Goal: Task Accomplishment & Management: Complete application form

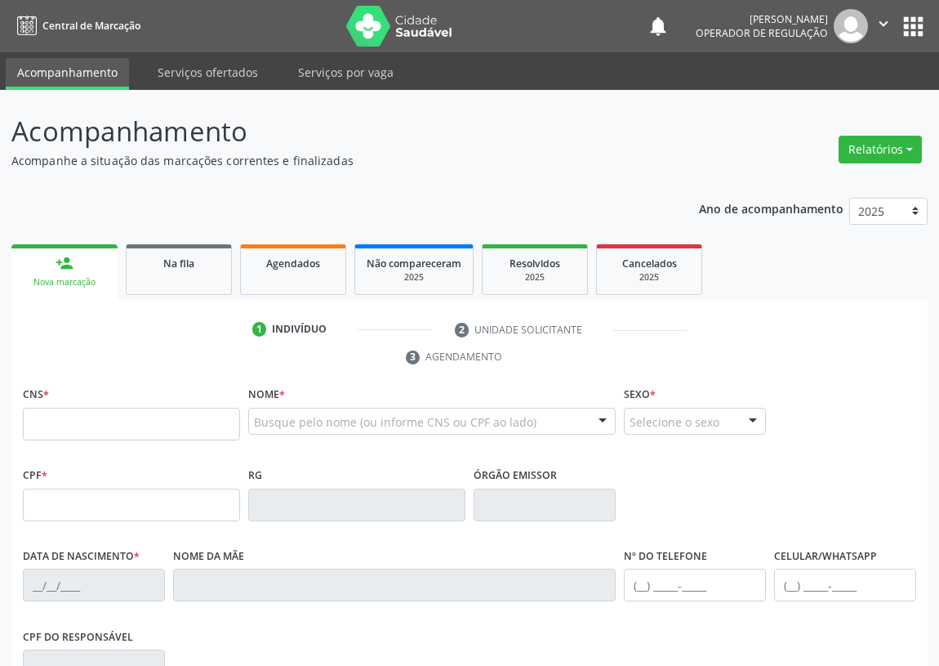
click at [42, 425] on input "text" at bounding box center [131, 424] width 217 height 33
type input "702 6067 9819 2446"
type input "099.355.634-56"
type input "[DATE]"
type input "[PERSON_NAME]"
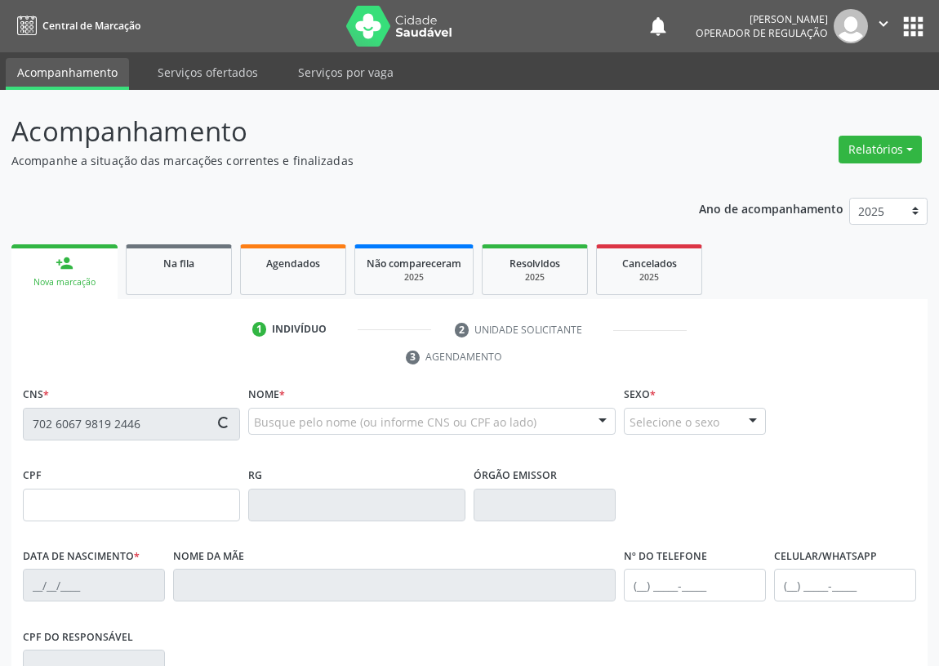
type input "[PHONE_NUMBER]"
type input "148"
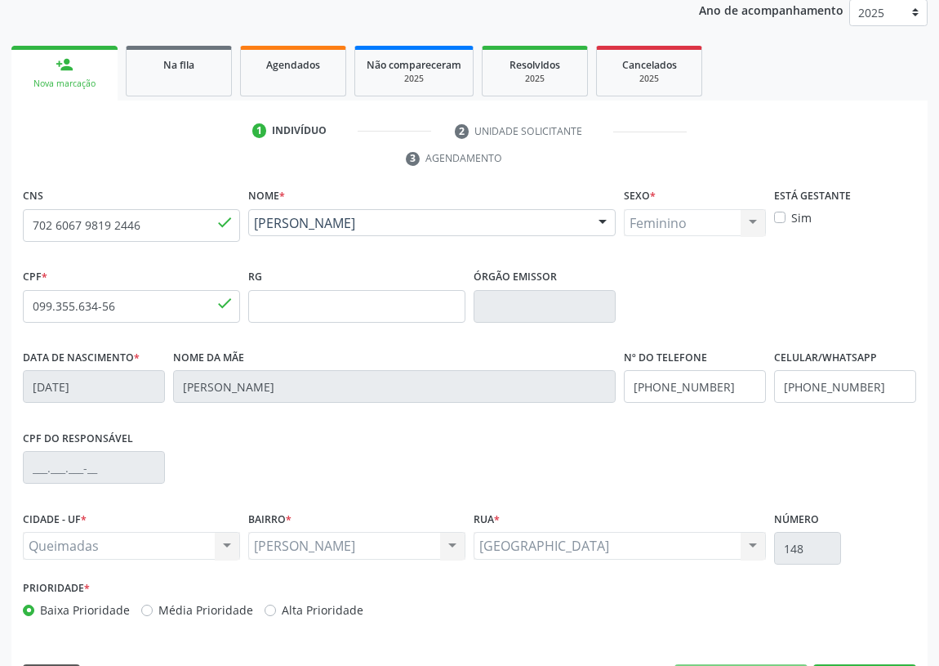
scroll to position [245, 0]
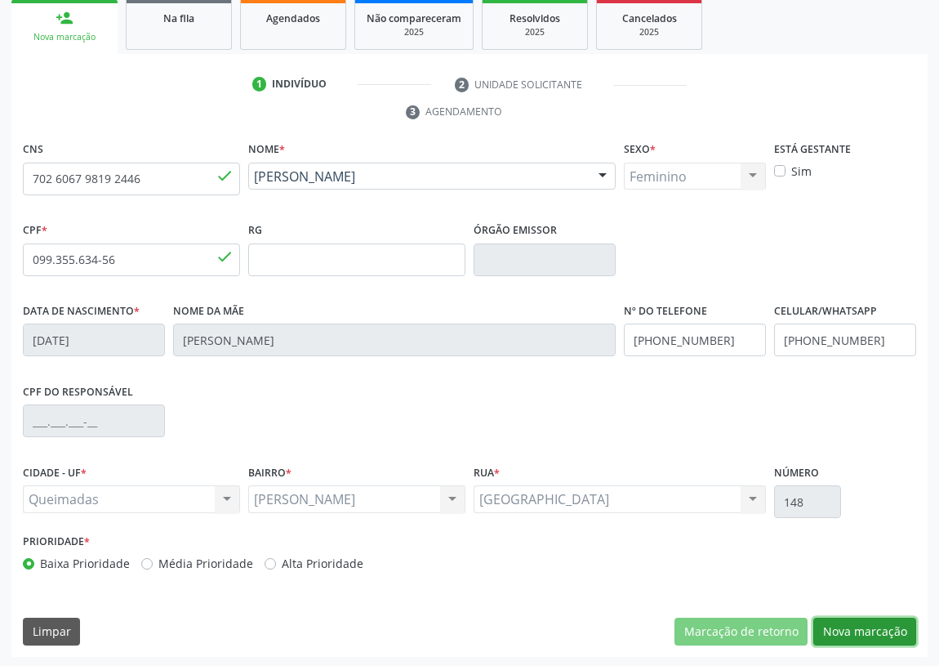
drag, startPoint x: 854, startPoint y: 623, endPoint x: 411, endPoint y: 500, distance: 460.4
click at [849, 622] on button "Nova marcação" at bounding box center [865, 632] width 103 height 28
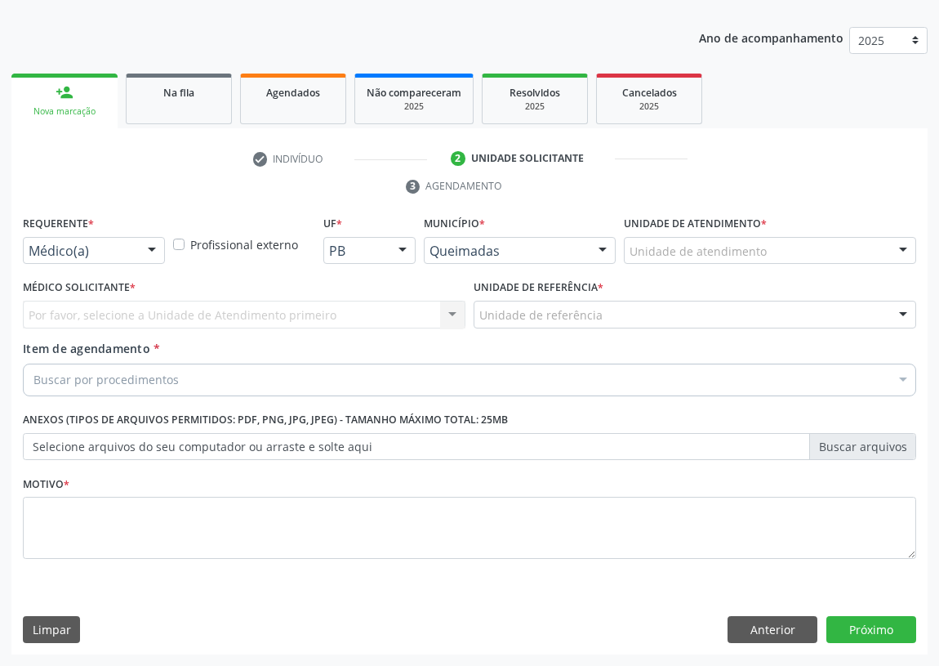
scroll to position [169, 0]
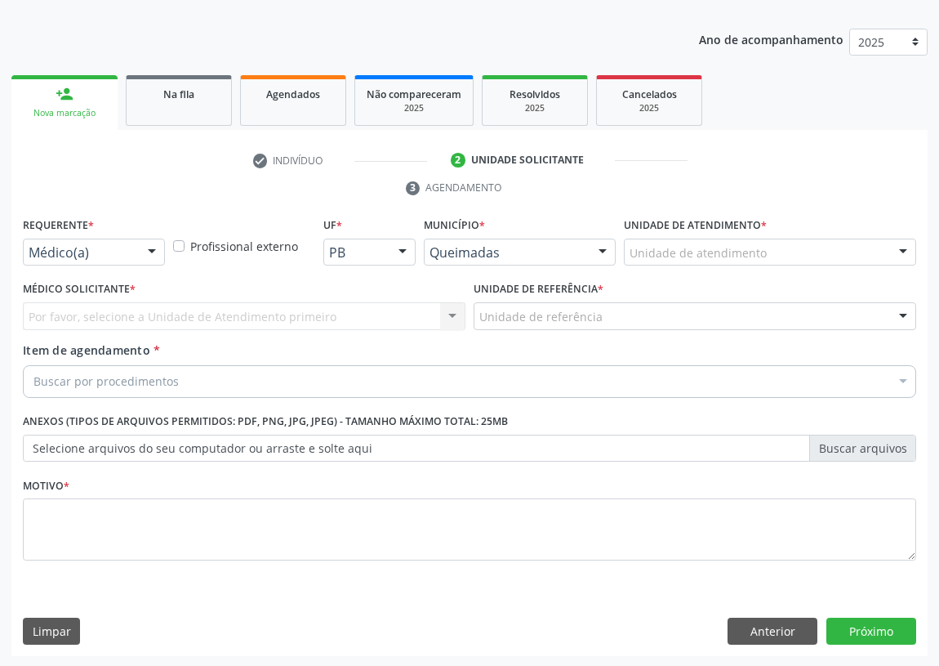
drag, startPoint x: 154, startPoint y: 249, endPoint x: 116, endPoint y: 350, distance: 108.0
click at [152, 250] on div at bounding box center [152, 253] width 25 height 28
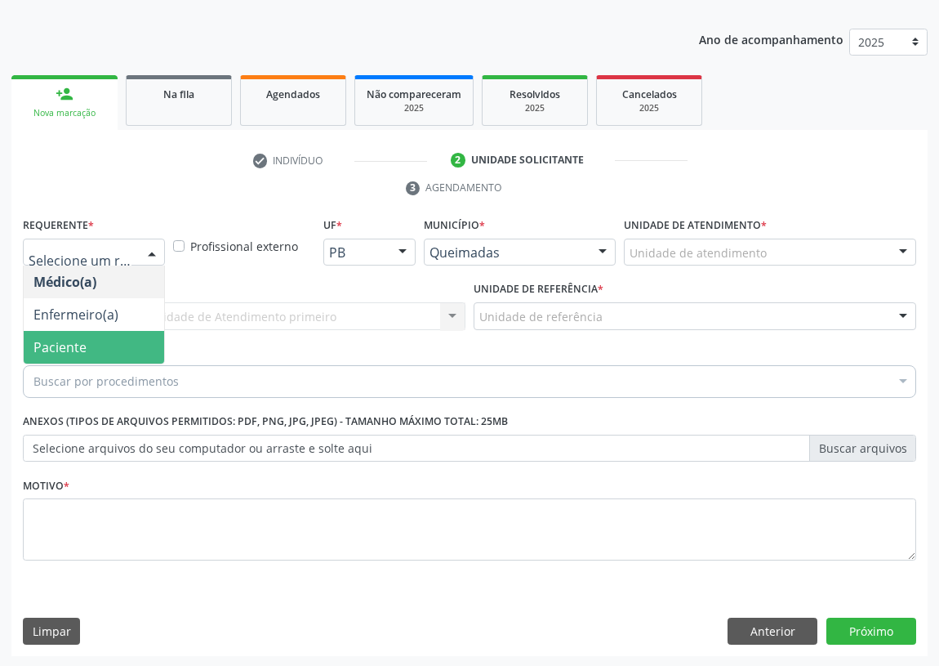
drag, startPoint x: 132, startPoint y: 350, endPoint x: 330, endPoint y: 321, distance: 199.8
click at [136, 349] on span "Paciente" at bounding box center [94, 347] width 140 height 33
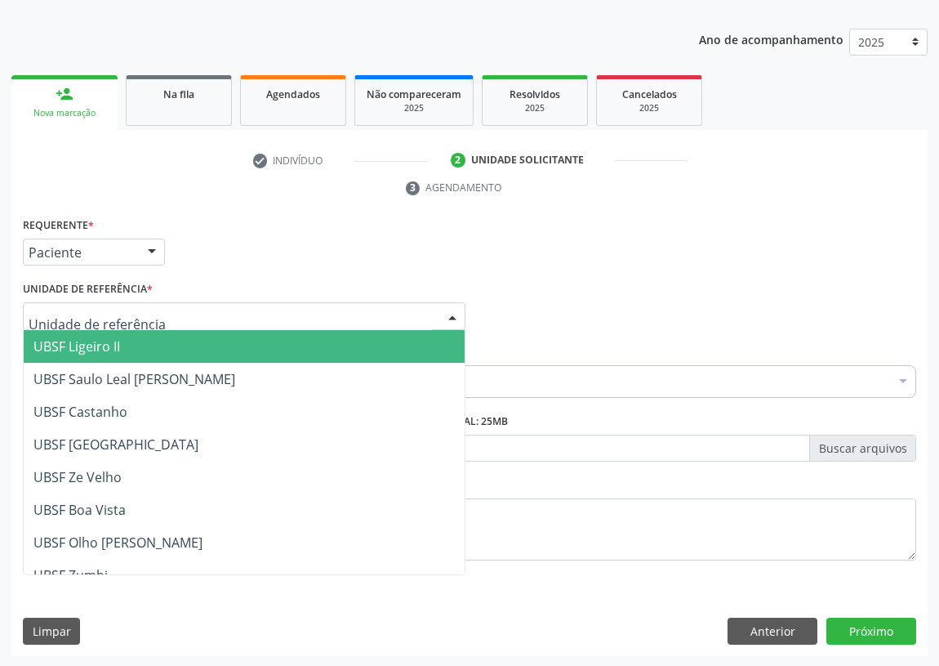
drag, startPoint x: 446, startPoint y: 309, endPoint x: 242, endPoint y: 430, distance: 237.7
click at [441, 310] on div at bounding box center [452, 317] width 25 height 28
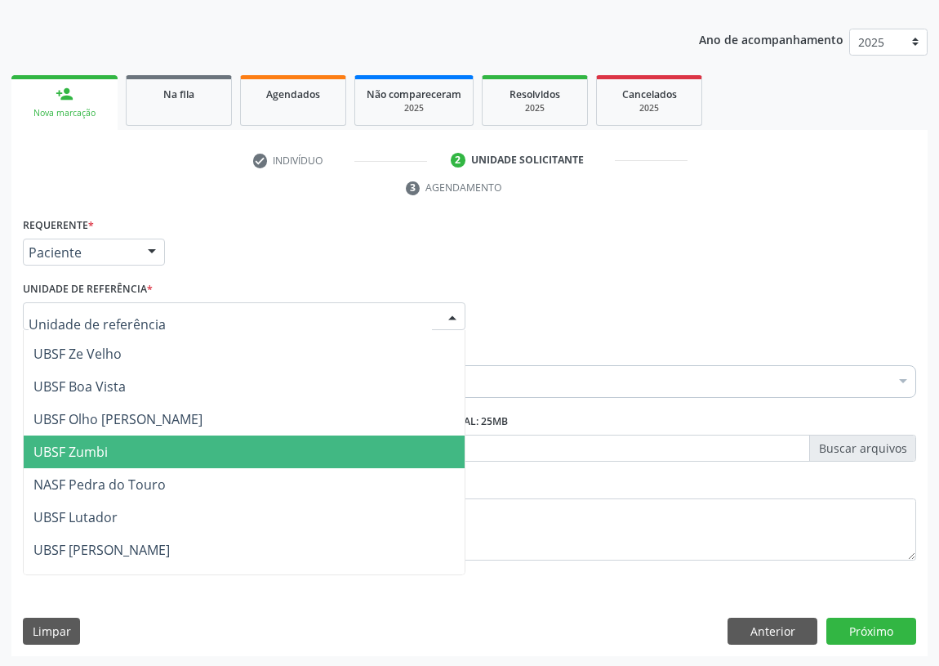
scroll to position [148, 0]
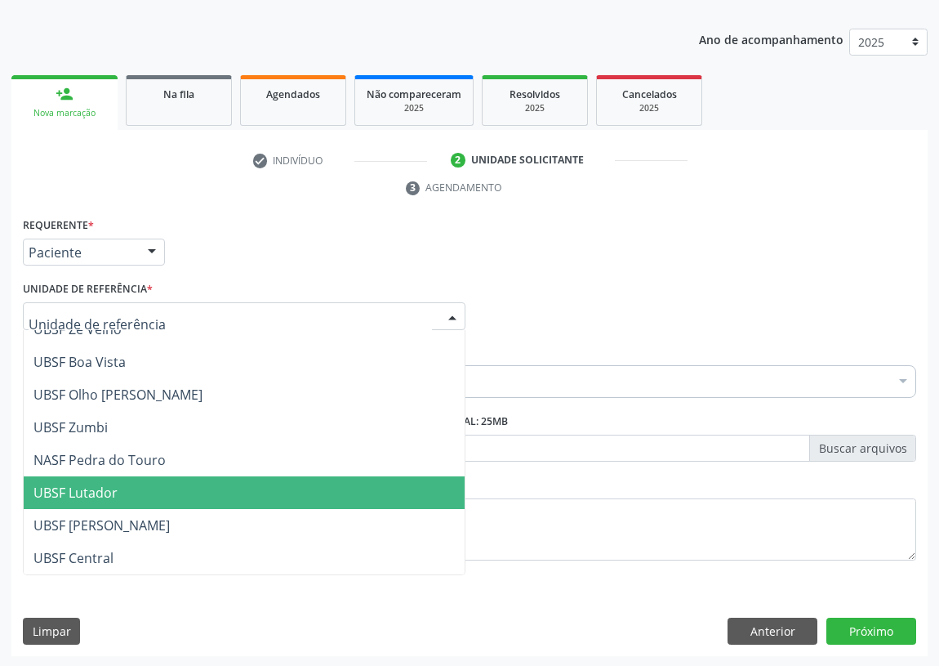
click at [123, 495] on span "UBSF Lutador" at bounding box center [244, 492] width 441 height 33
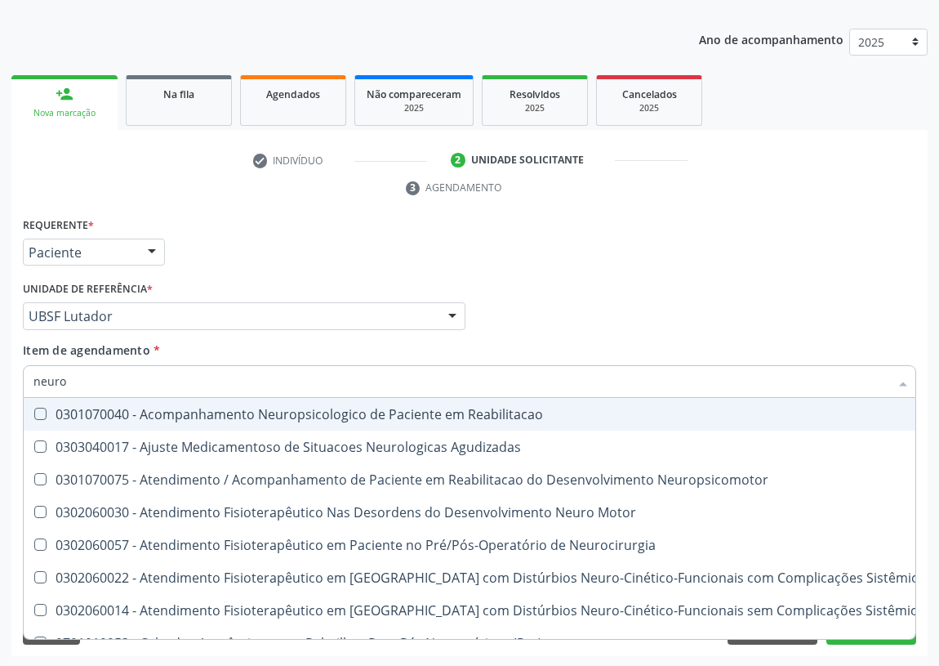
type input "neuroc"
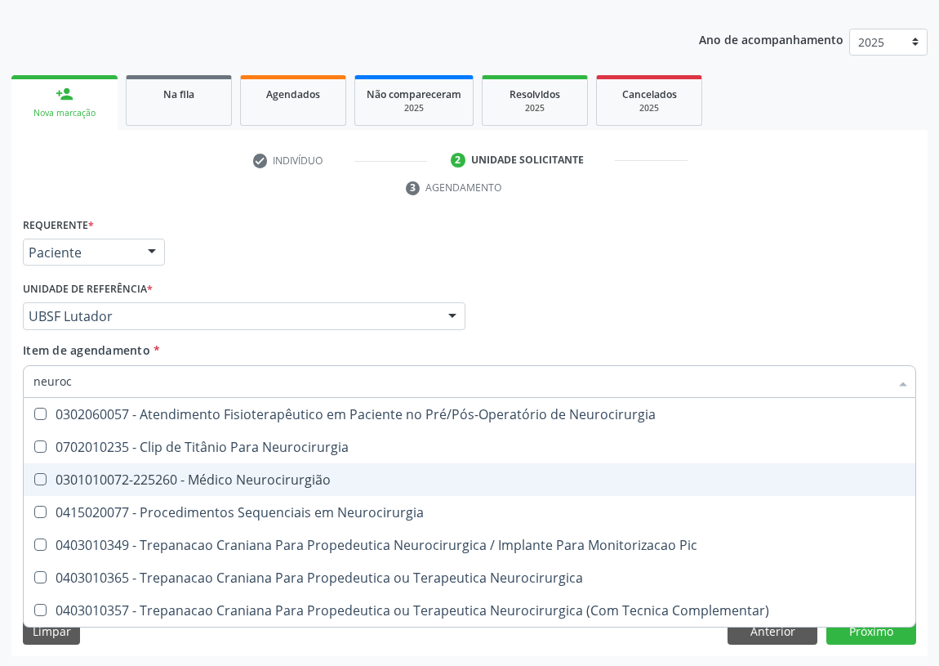
click at [279, 473] on div "0301010072-225260 - Médico Neurocirurgião" at bounding box center [469, 479] width 872 height 13
checkbox Neurocirurgião "true"
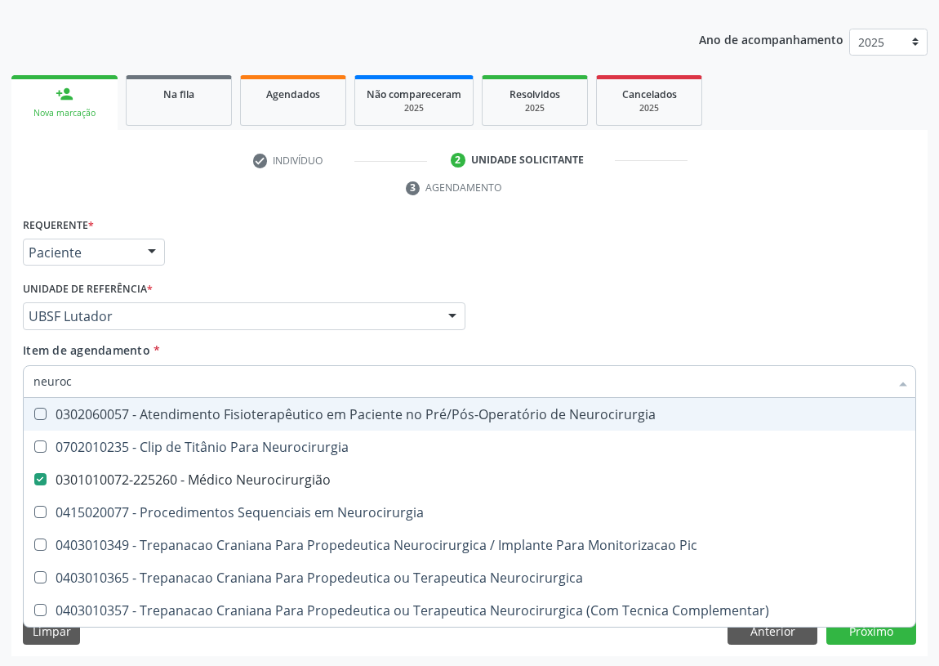
click at [636, 270] on div "Requerente * Paciente Médico(a) Enfermeiro(a) Paciente Nenhum resultado encontr…" at bounding box center [470, 245] width 902 height 64
checkbox Neurocirurgia "true"
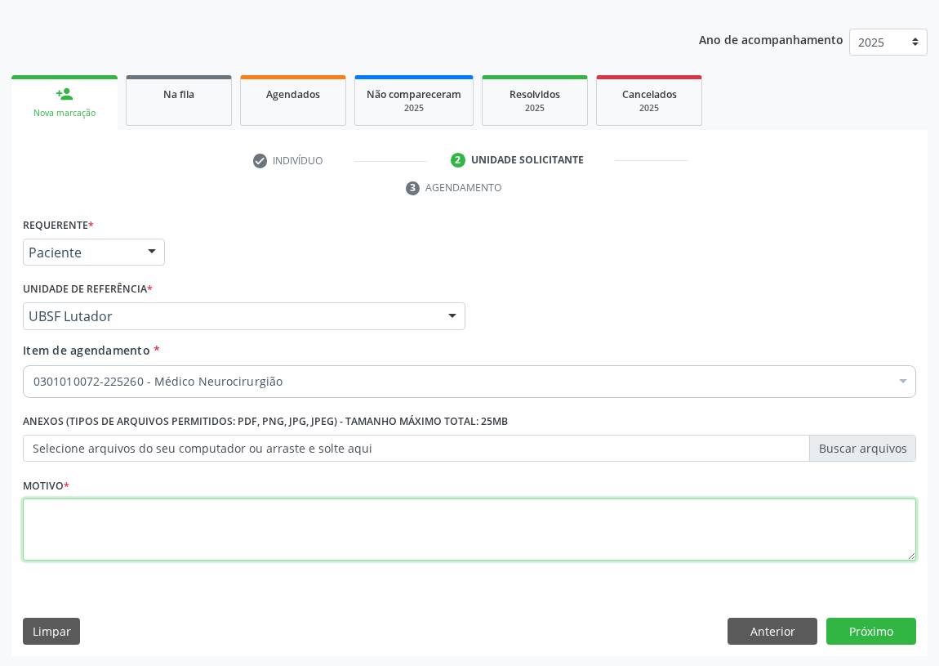
click at [52, 525] on textarea at bounding box center [470, 529] width 894 height 62
type textarea "AVALIAÇÃO"
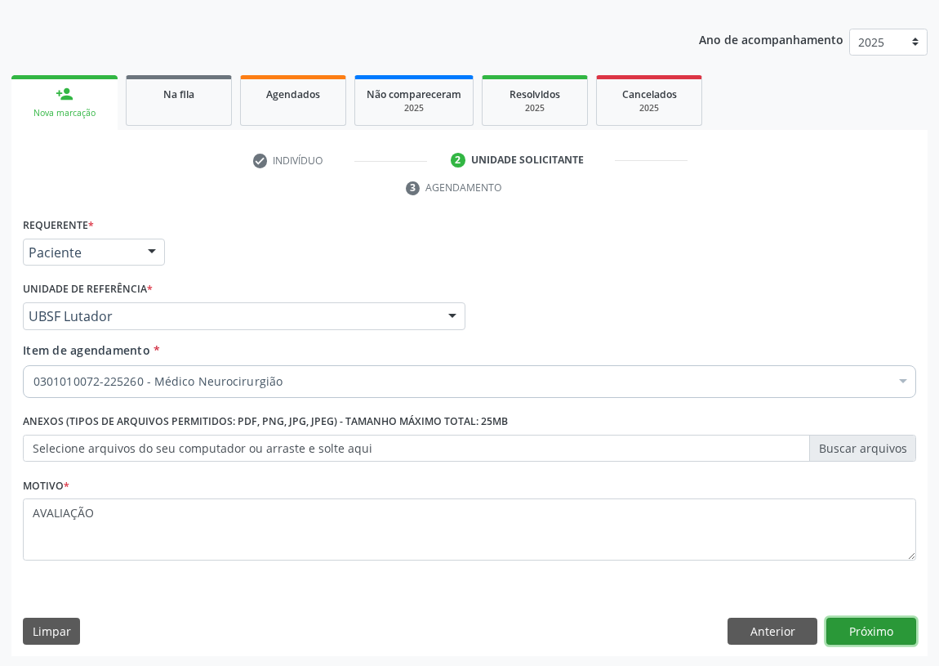
drag, startPoint x: 875, startPoint y: 621, endPoint x: 862, endPoint y: 605, distance: 20.3
click at [873, 613] on div "Requerente * Paciente Médico(a) Enfermeiro(a) Paciente Nenhum resultado encontr…" at bounding box center [469, 435] width 916 height 444
click at [862, 630] on button "Próximo" at bounding box center [872, 632] width 90 height 28
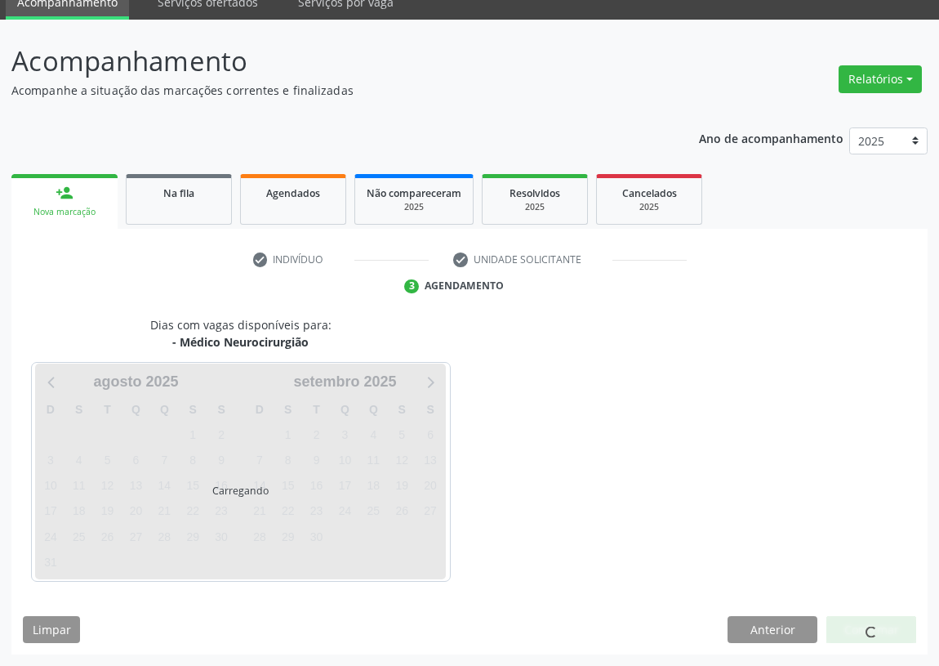
scroll to position [69, 0]
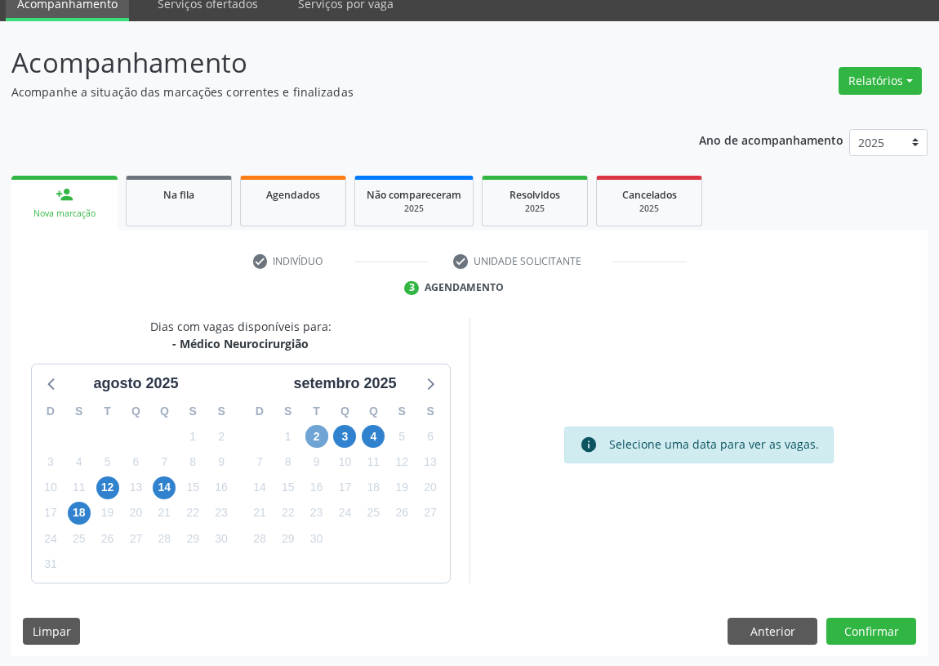
click at [306, 434] on span "2" at bounding box center [316, 436] width 23 height 23
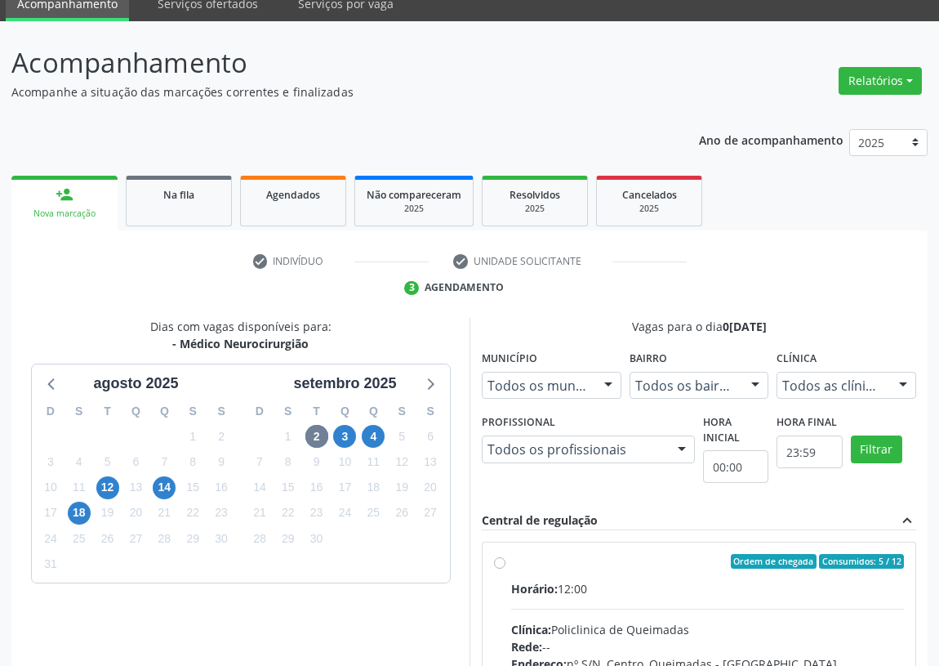
click at [511, 559] on label "Ordem de chegada Consumidos: 5 / 12 Horário: 12:00 Clínica: Policlinica de Quei…" at bounding box center [707, 679] width 393 height 251
click at [500, 559] on input "Ordem de chegada Consumidos: 5 / 12 Horário: 12:00 Clínica: Policlinica de Quei…" at bounding box center [499, 561] width 11 height 15
radio input "true"
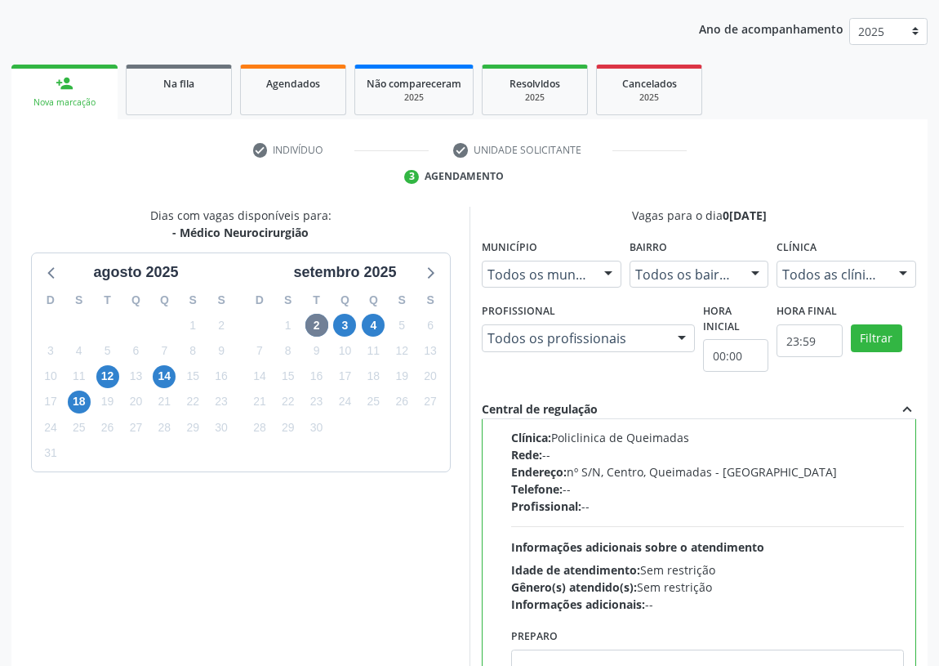
scroll to position [343, 0]
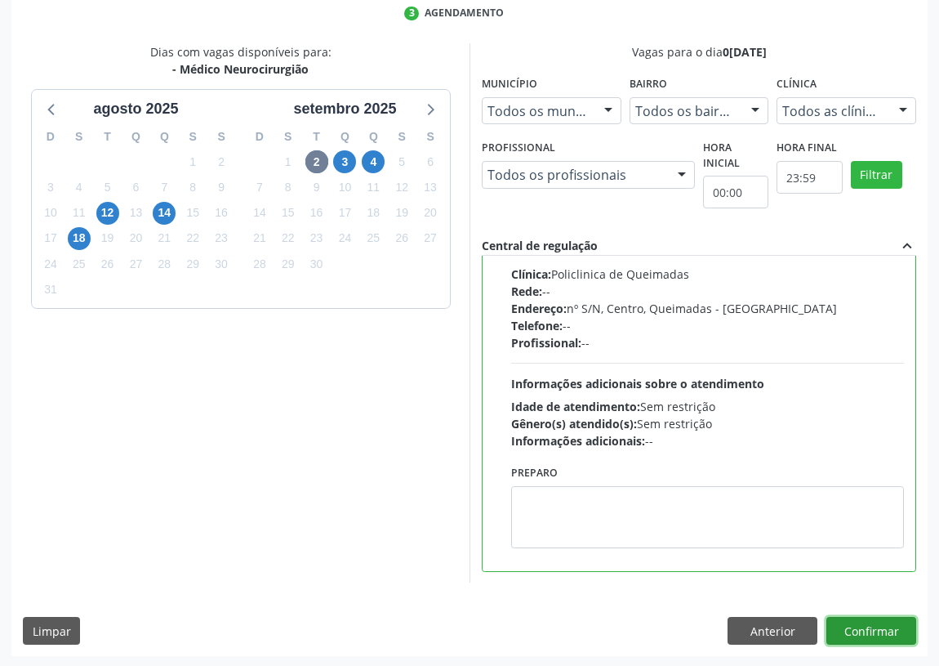
drag, startPoint x: 876, startPoint y: 627, endPoint x: 589, endPoint y: 591, distance: 288.9
click at [868, 622] on button "Confirmar" at bounding box center [872, 631] width 90 height 28
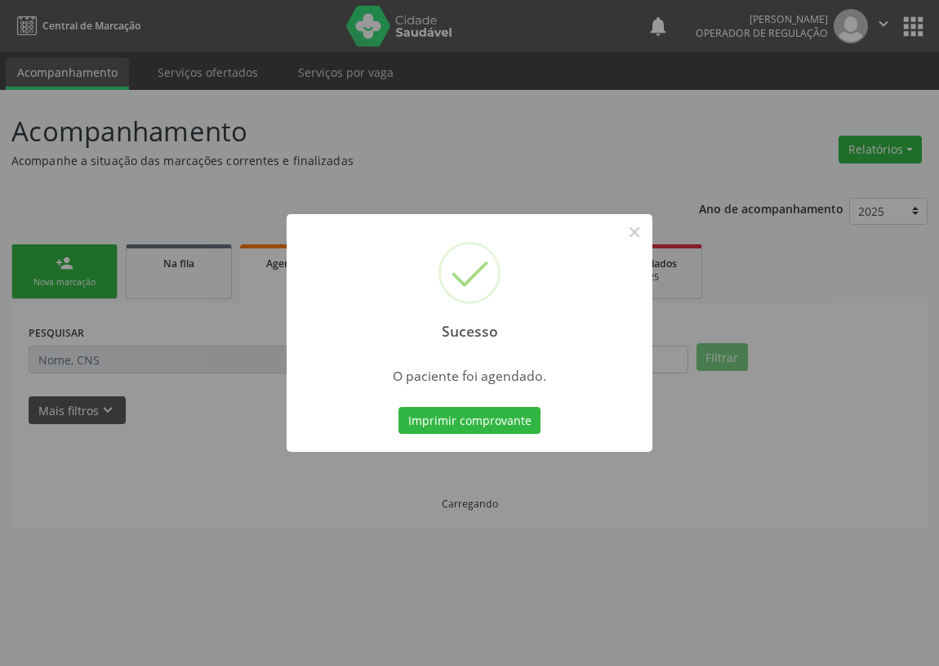
scroll to position [0, 0]
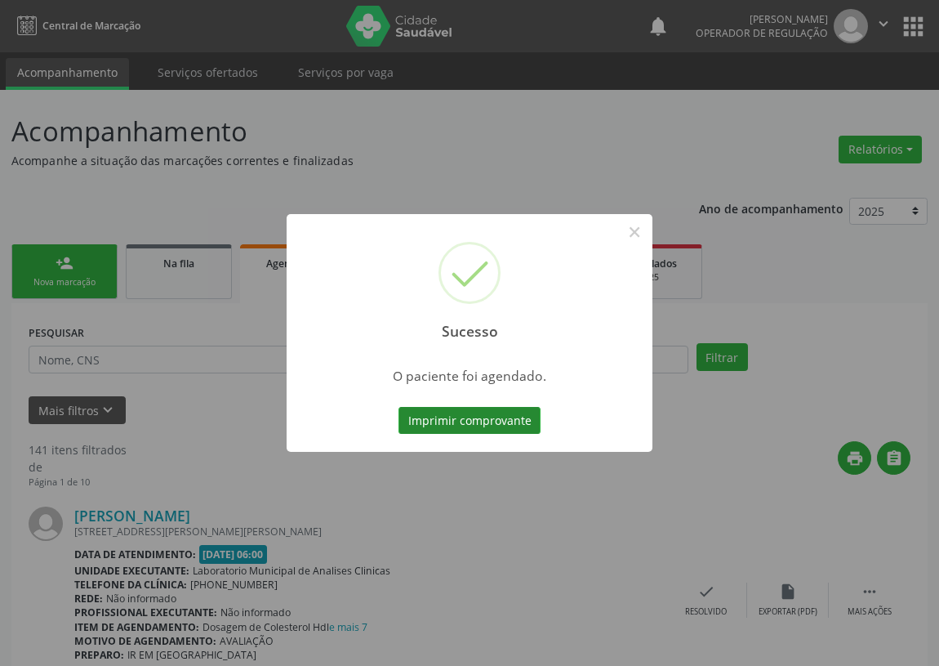
click at [460, 420] on button "Imprimir comprovante" at bounding box center [470, 421] width 142 height 28
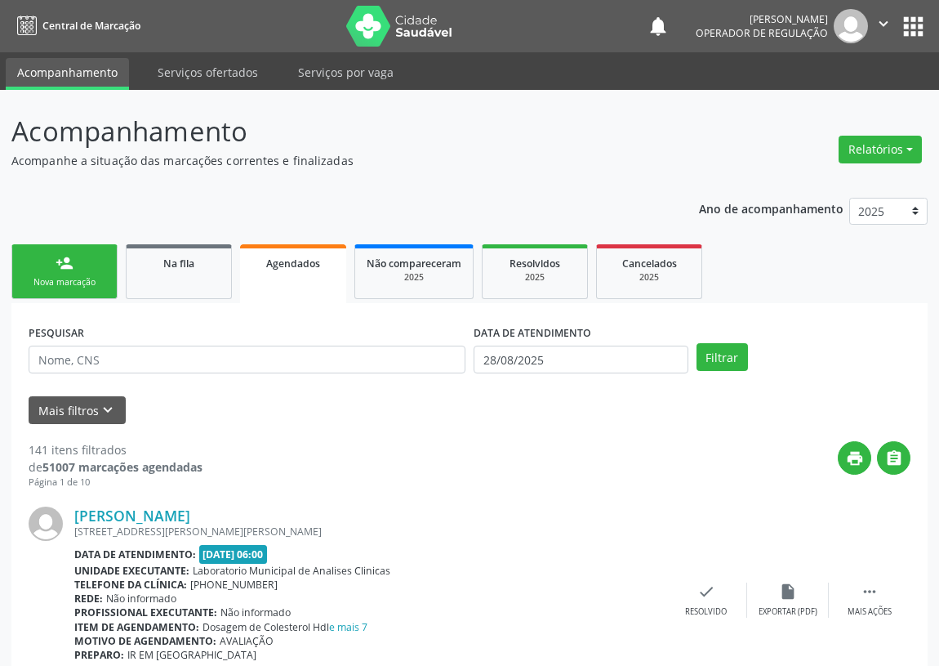
click at [69, 280] on div "Nova marcação" at bounding box center [65, 282] width 82 height 12
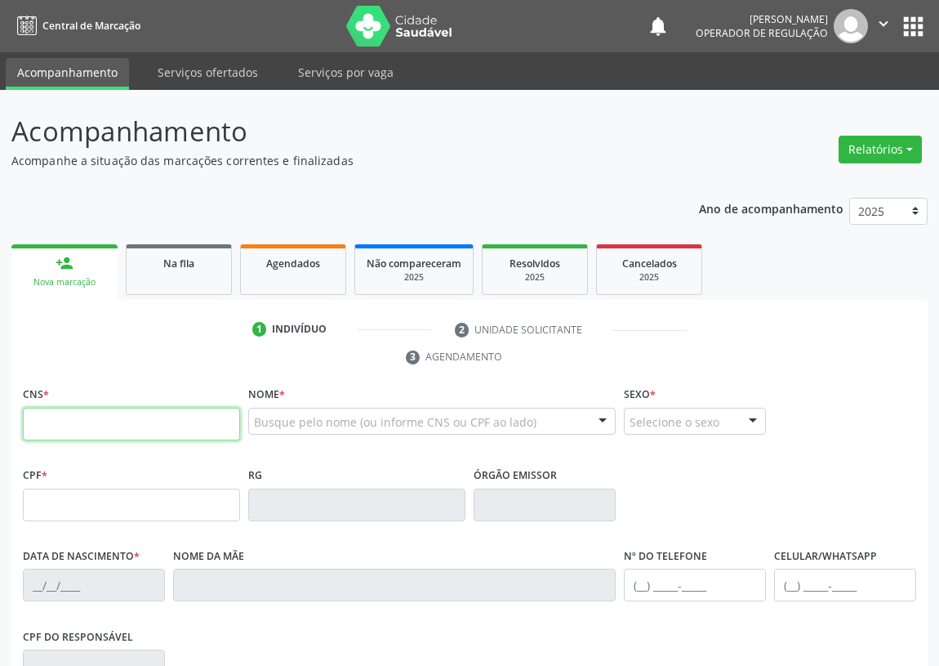
click at [42, 425] on input "text" at bounding box center [131, 424] width 217 height 33
type input "700 0068 9056 9606"
type input "953.120.214-15"
type input "26[DATE]"
type input "[PERSON_NAME]"
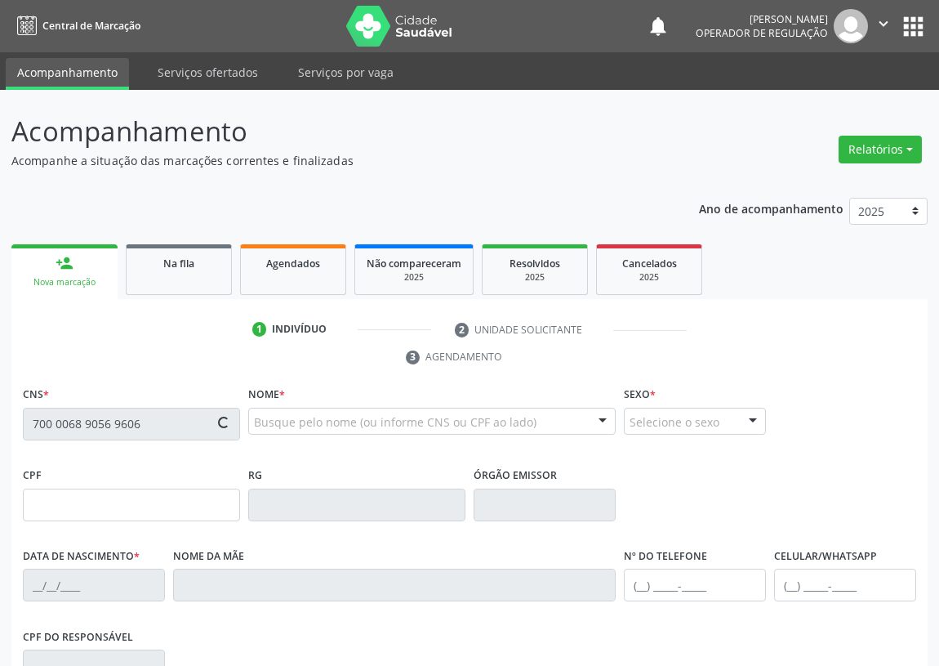
type input "[PHONE_NUMBER]"
type input "95"
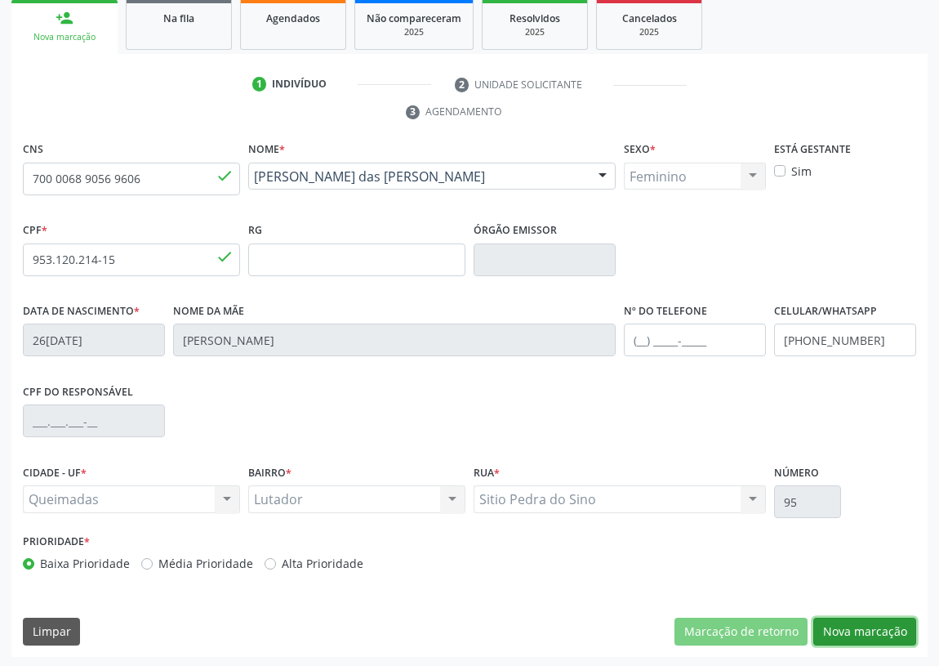
click at [879, 635] on button "Nova marcação" at bounding box center [865, 632] width 103 height 28
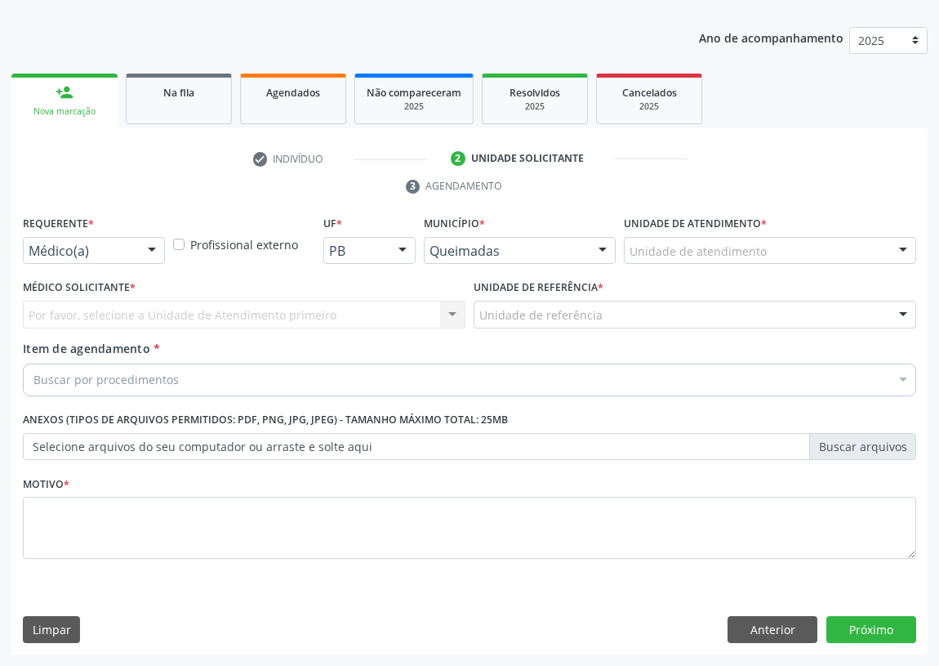
scroll to position [169, 0]
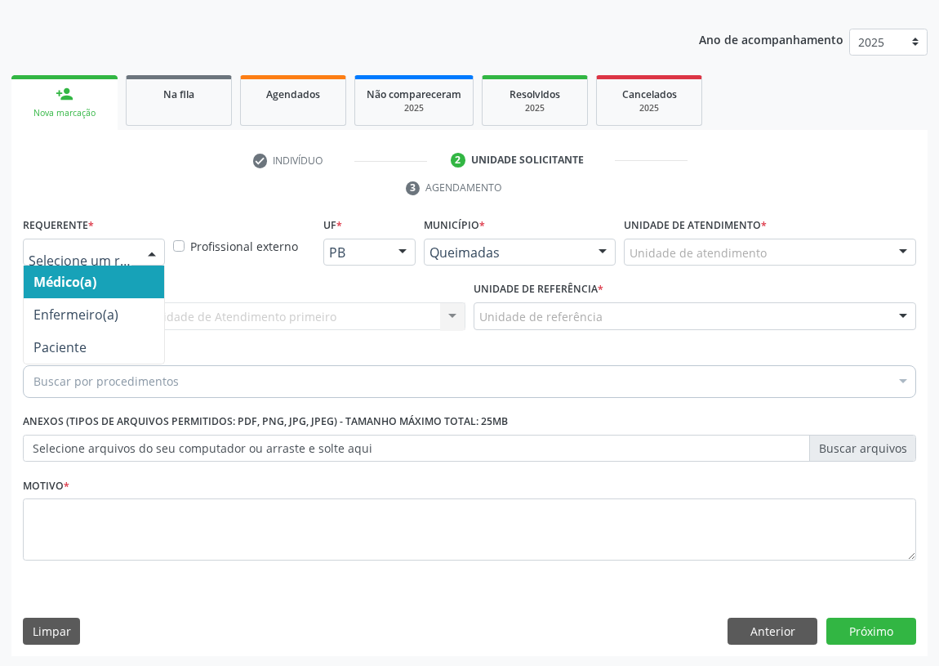
click at [148, 247] on div at bounding box center [152, 253] width 25 height 28
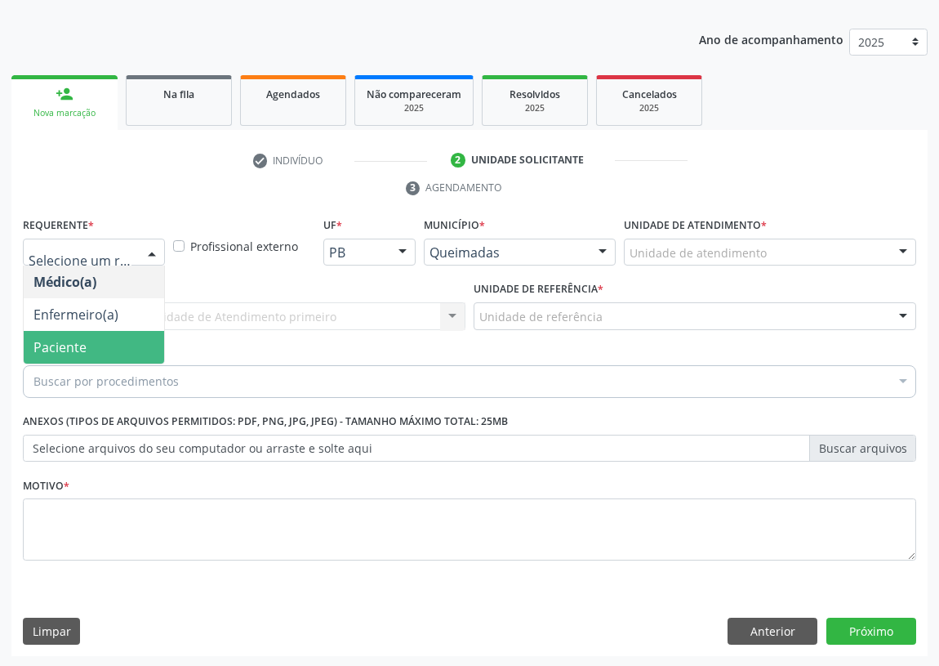
click at [123, 337] on span "Paciente" at bounding box center [94, 347] width 140 height 33
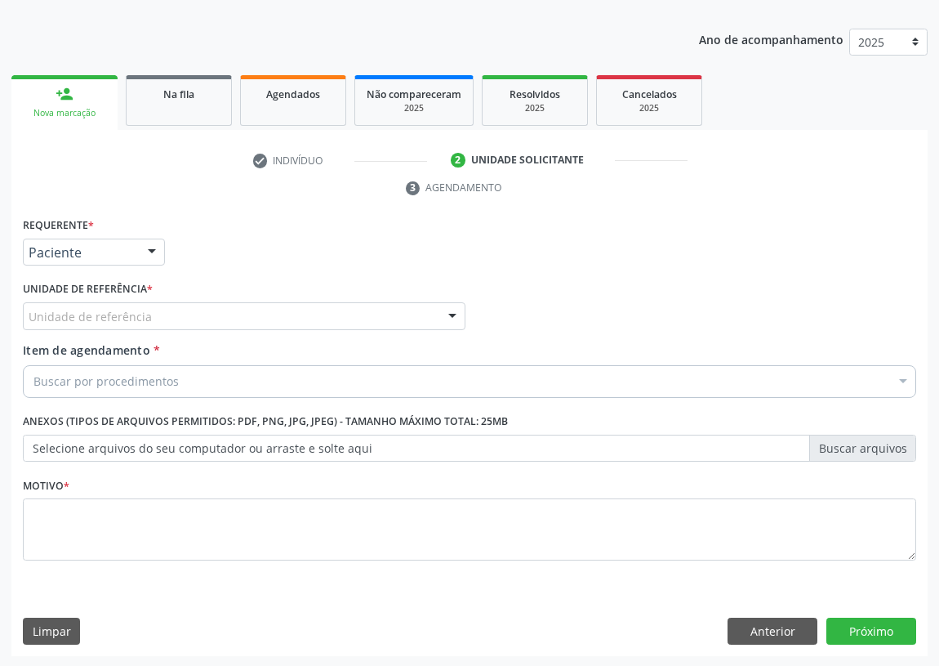
drag, startPoint x: 435, startPoint y: 307, endPoint x: 346, endPoint y: 365, distance: 106.3
click at [434, 307] on div "Unidade de referência" at bounding box center [244, 316] width 443 height 28
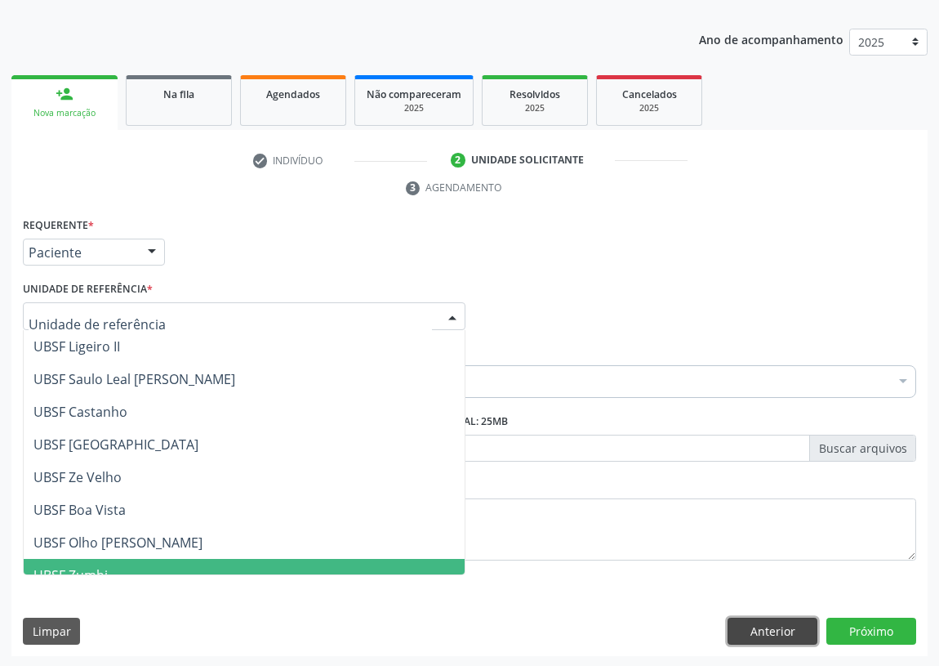
drag, startPoint x: 783, startPoint y: 633, endPoint x: 615, endPoint y: 607, distance: 170.3
click at [777, 632] on button "Anterior" at bounding box center [773, 632] width 90 height 28
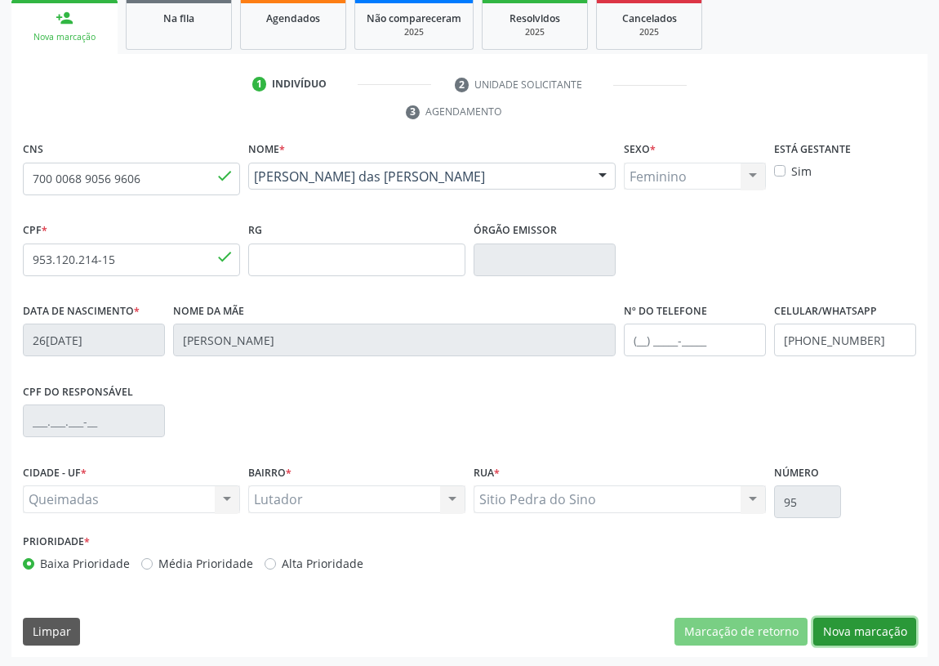
drag, startPoint x: 882, startPoint y: 622, endPoint x: 822, endPoint y: 627, distance: 60.6
click at [876, 622] on button "Nova marcação" at bounding box center [865, 632] width 103 height 28
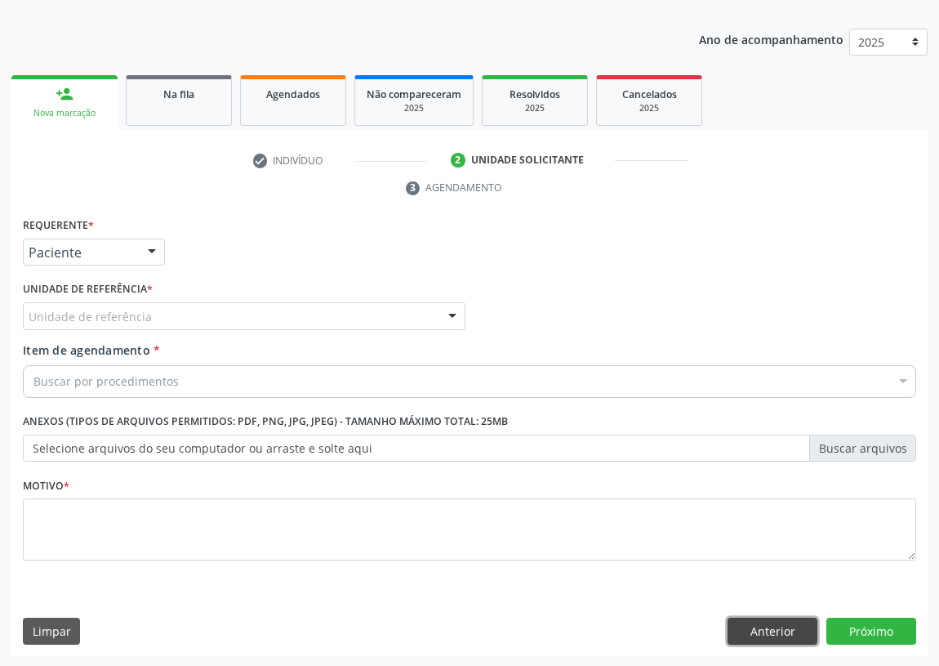
click at [760, 629] on button "Anterior" at bounding box center [773, 632] width 90 height 28
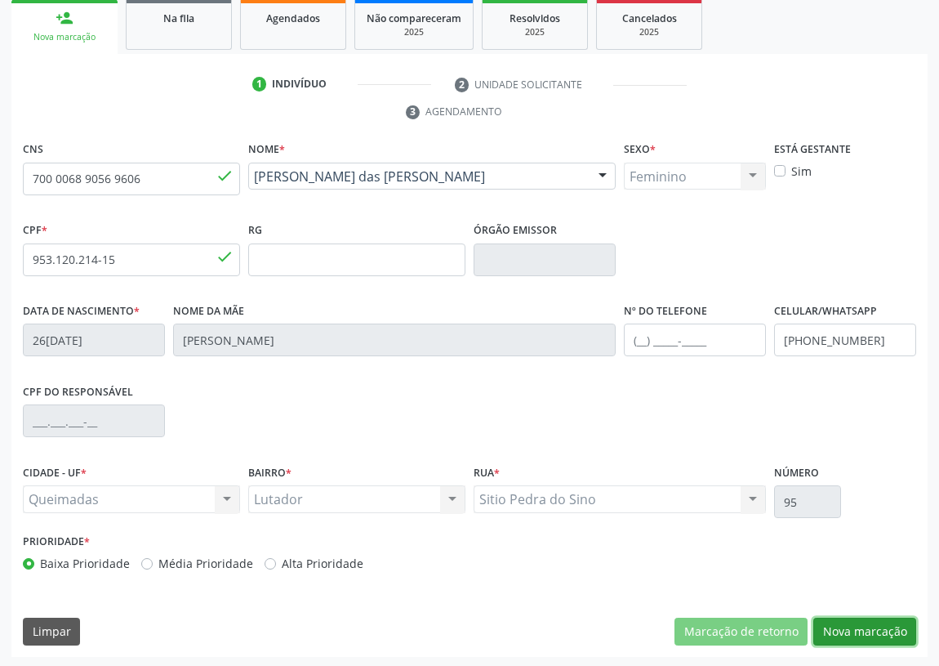
click at [845, 627] on button "Nova marcação" at bounding box center [865, 632] width 103 height 28
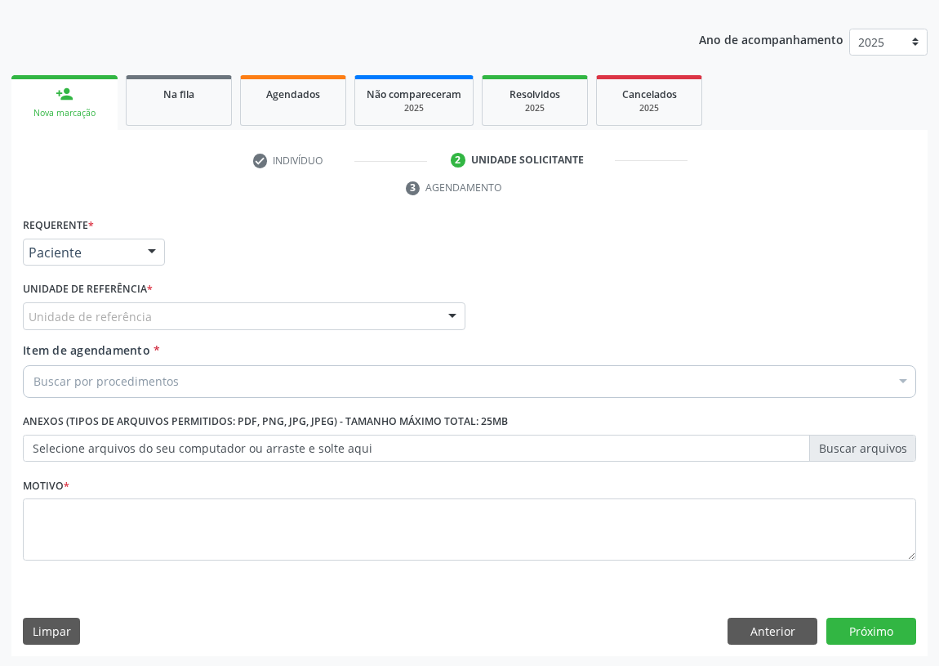
click at [457, 313] on div at bounding box center [452, 317] width 25 height 28
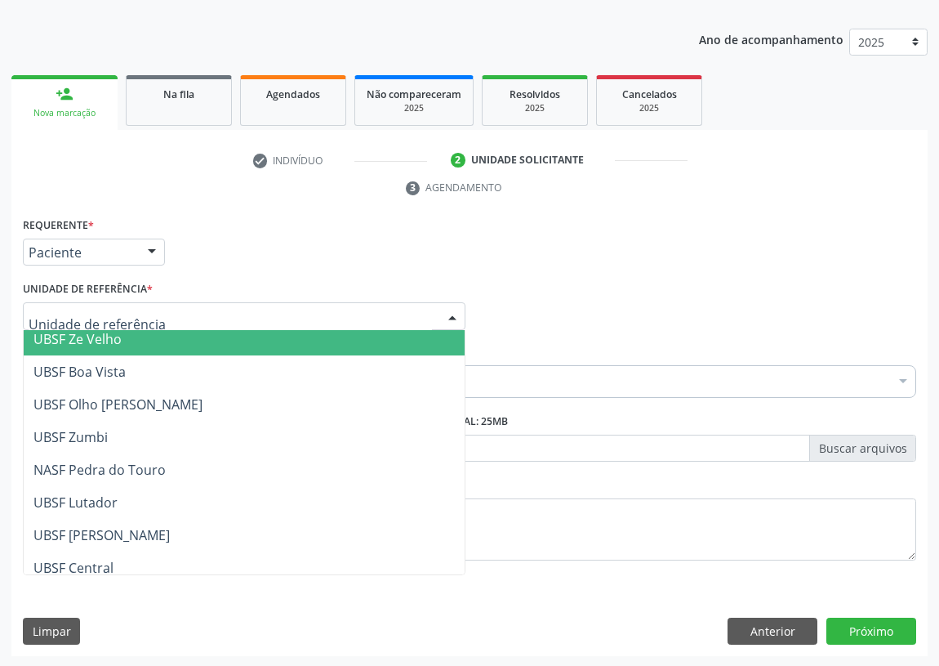
scroll to position [148, 0]
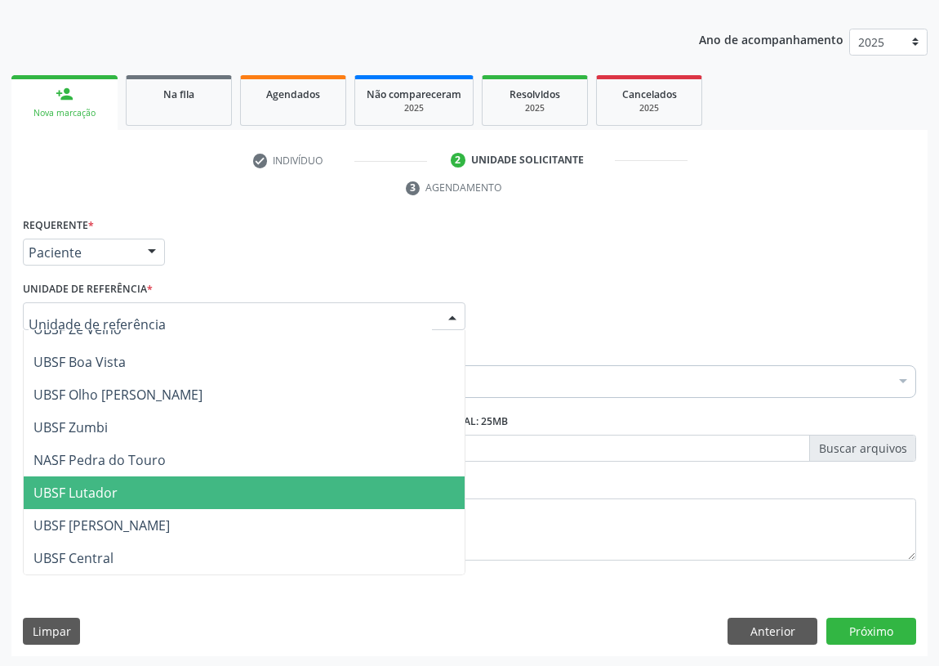
click at [101, 488] on span "UBSF Lutador" at bounding box center [75, 493] width 84 height 18
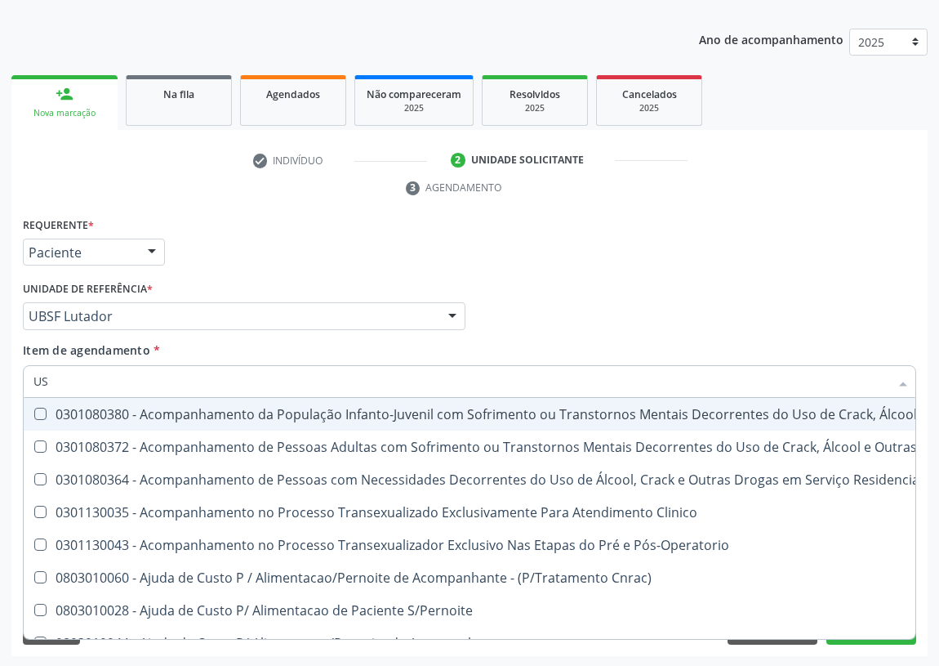
type input "U"
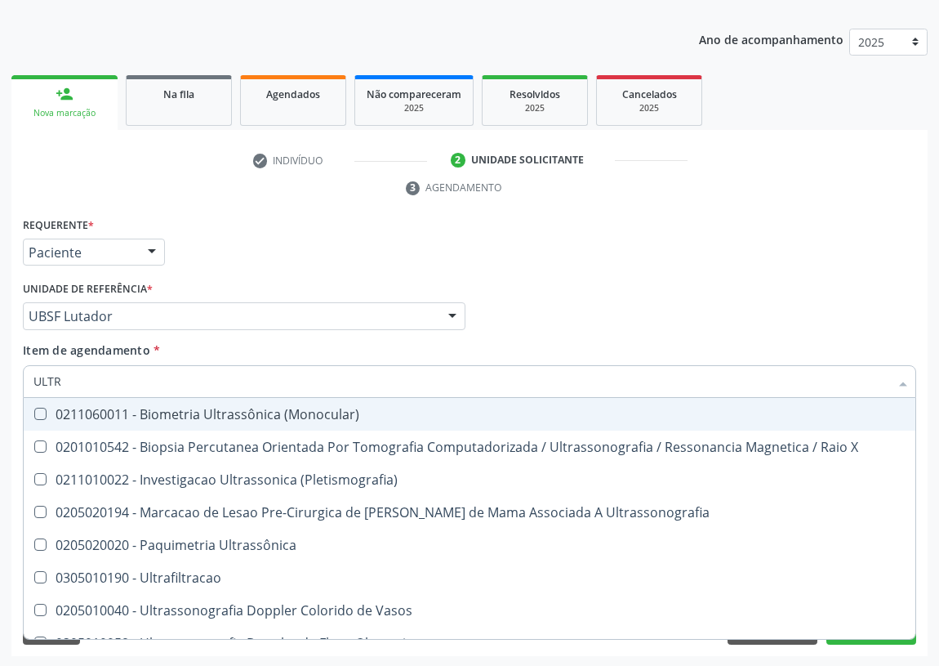
type input "ULTRA"
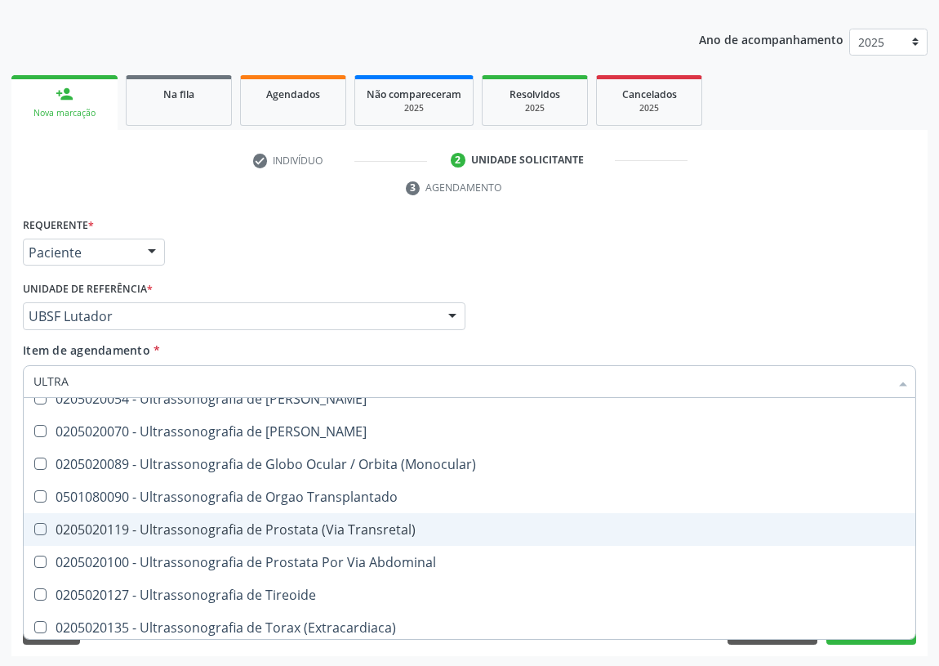
scroll to position [542, 0]
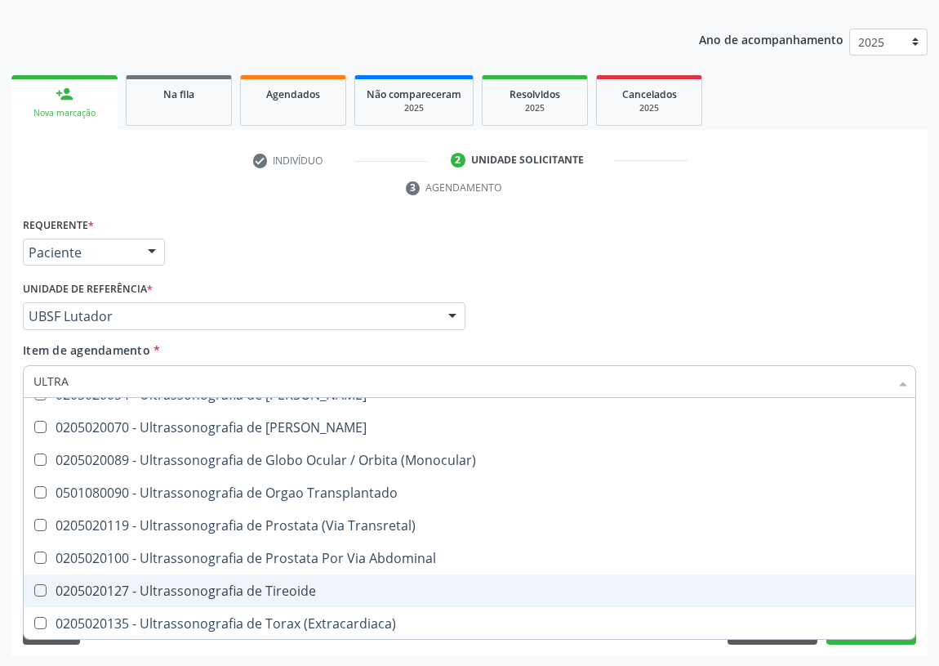
click at [261, 584] on div "0205020127 - Ultrassonografia de Tireoide" at bounding box center [469, 590] width 872 height 13
checkbox Tireoide "true"
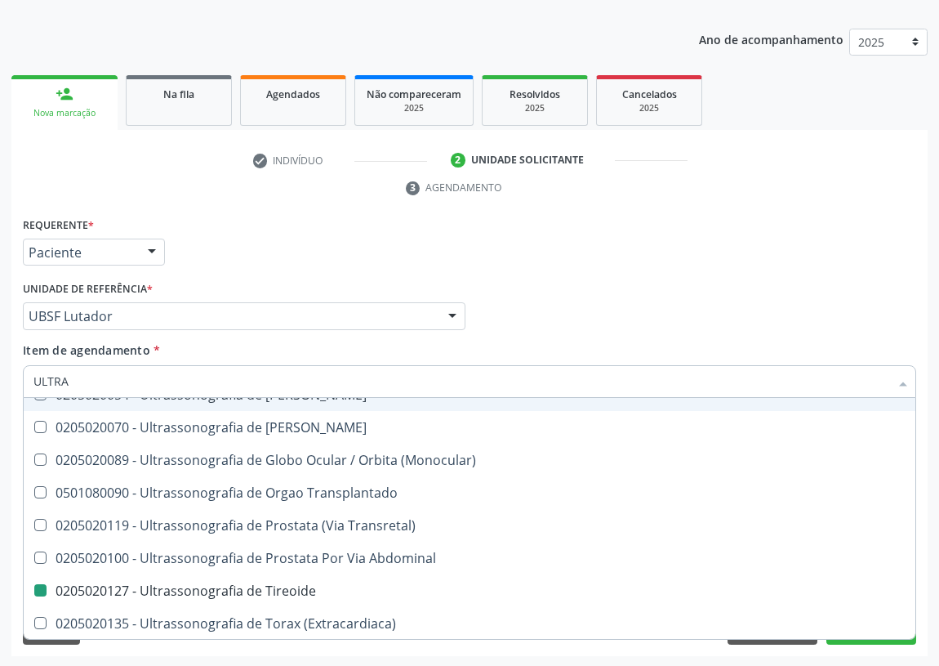
drag, startPoint x: 604, startPoint y: 278, endPoint x: 0, endPoint y: 577, distance: 674.3
click at [597, 284] on div "Médico Solicitante Por favor, selecione a Unidade de Atendimento primeiro Nenhu…" at bounding box center [470, 309] width 902 height 64
checkbox X "true"
checkbox Tireoide "false"
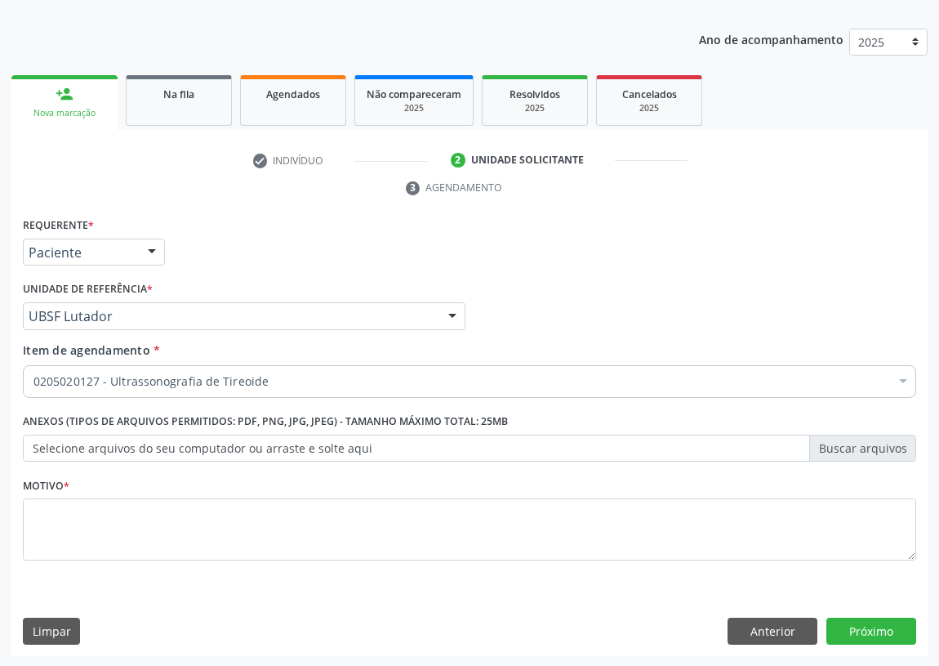
scroll to position [0, 0]
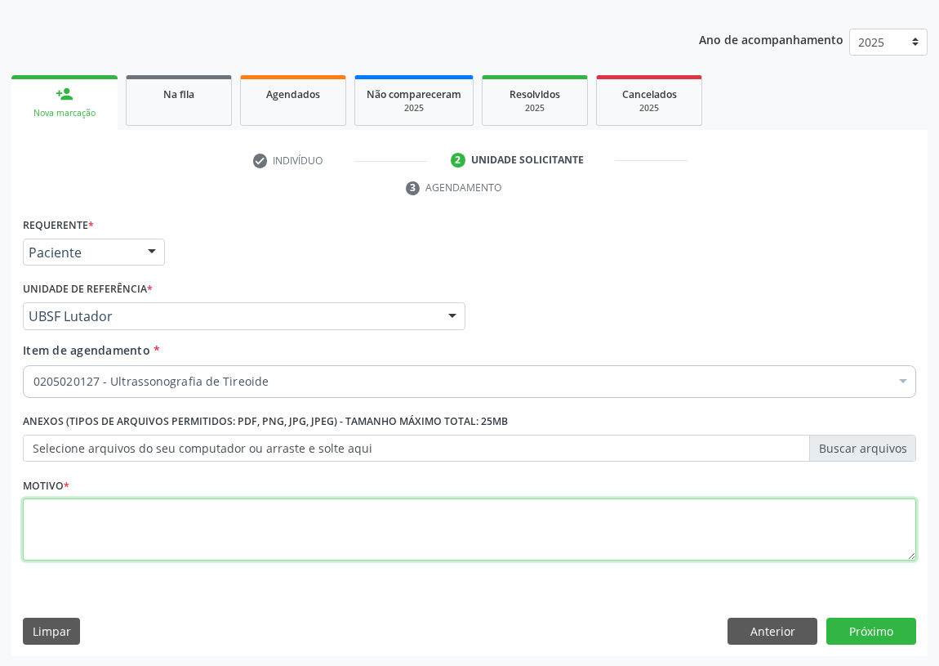
click at [48, 517] on textarea at bounding box center [470, 529] width 894 height 62
type textarea "AVALIAÇÃO"
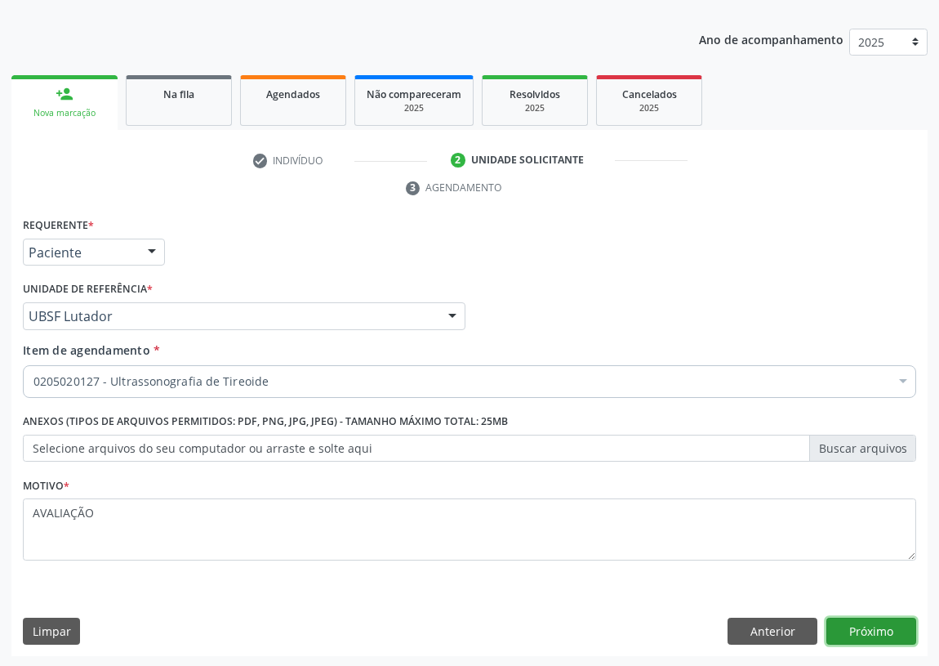
click at [846, 631] on button "Próximo" at bounding box center [872, 632] width 90 height 28
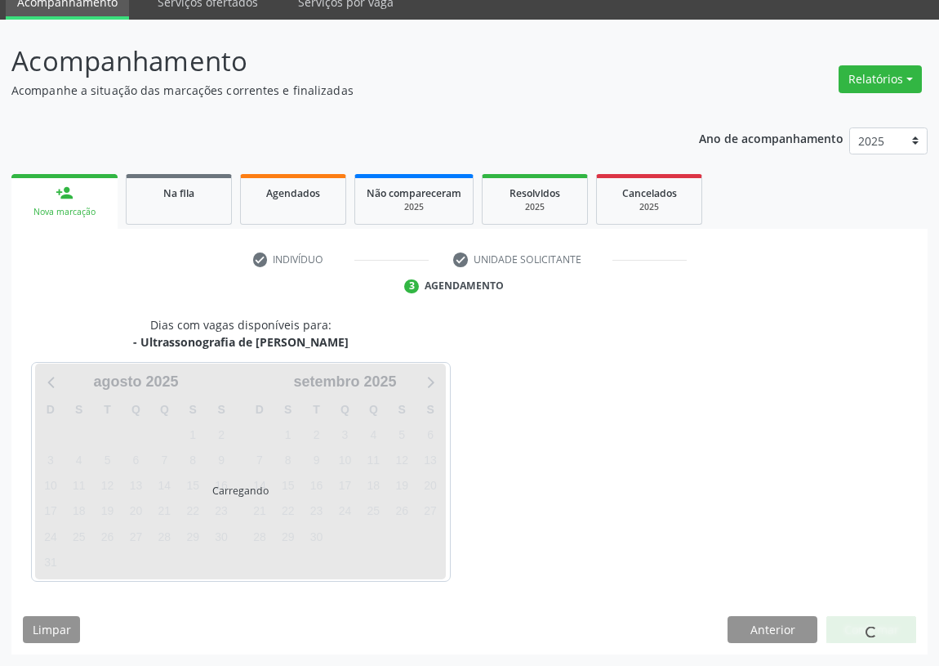
scroll to position [69, 0]
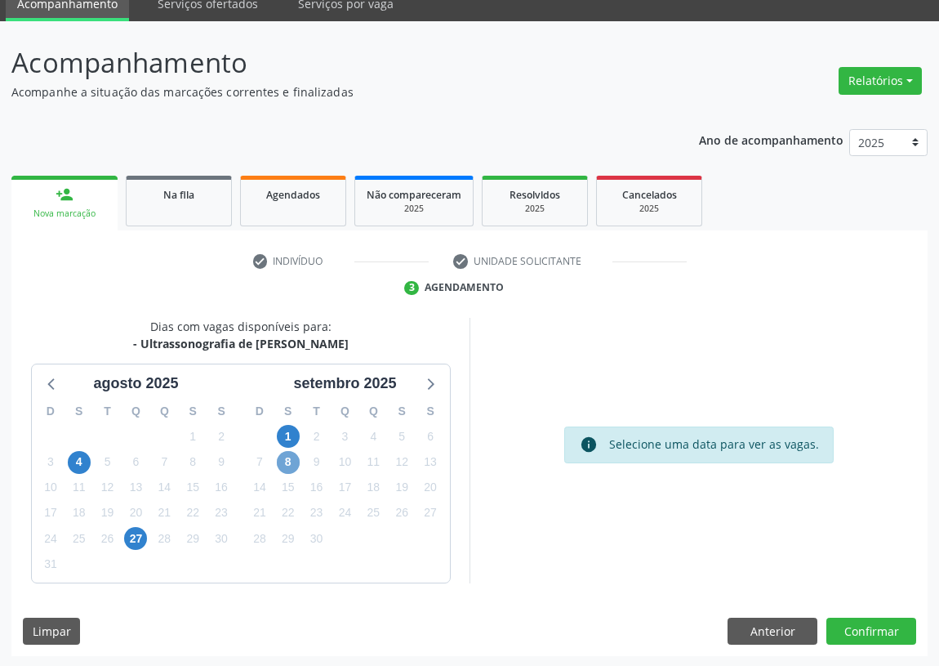
click at [283, 466] on span "8" at bounding box center [288, 462] width 23 height 23
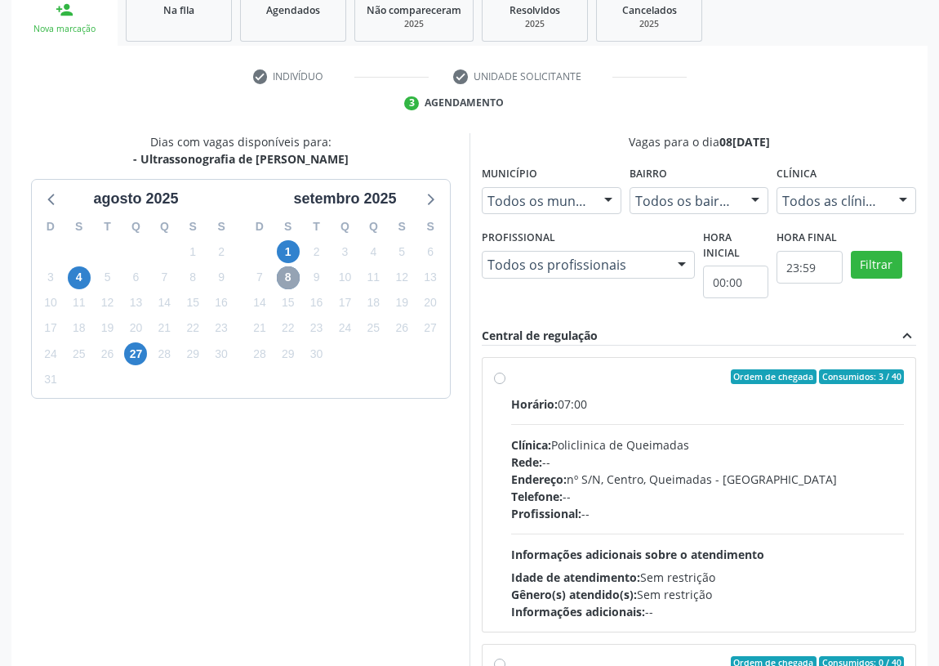
scroll to position [343, 0]
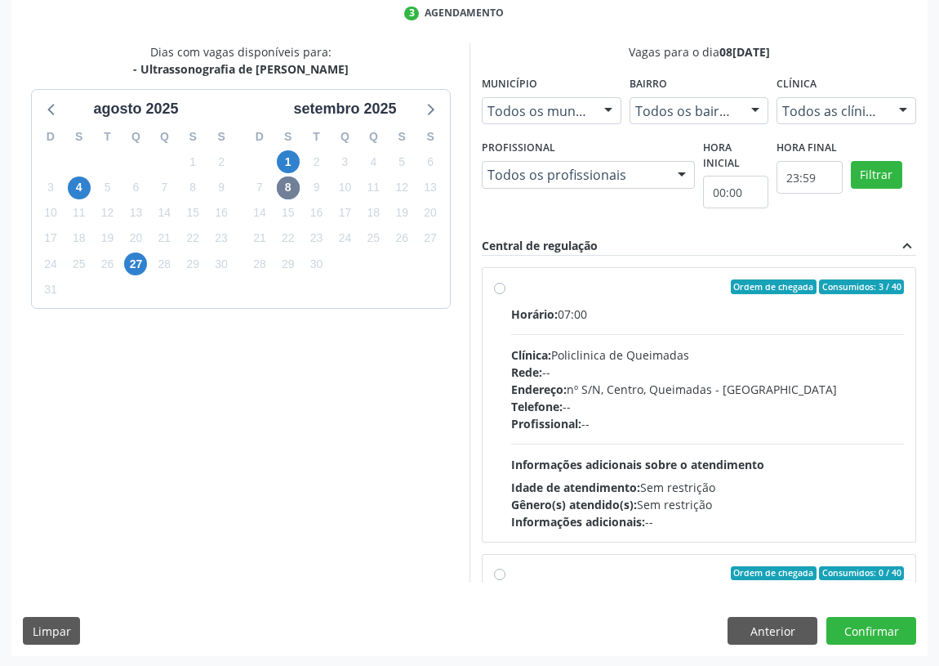
click at [511, 289] on label "Ordem de chegada Consumidos: 3 / 40 Horário: 07:00 Clínica: Policlinica de Quei…" at bounding box center [707, 404] width 393 height 251
click at [499, 289] on input "Ordem de chegada Consumidos: 3 / 40 Horário: 07:00 Clínica: Policlinica de Quei…" at bounding box center [499, 286] width 11 height 15
radio input "true"
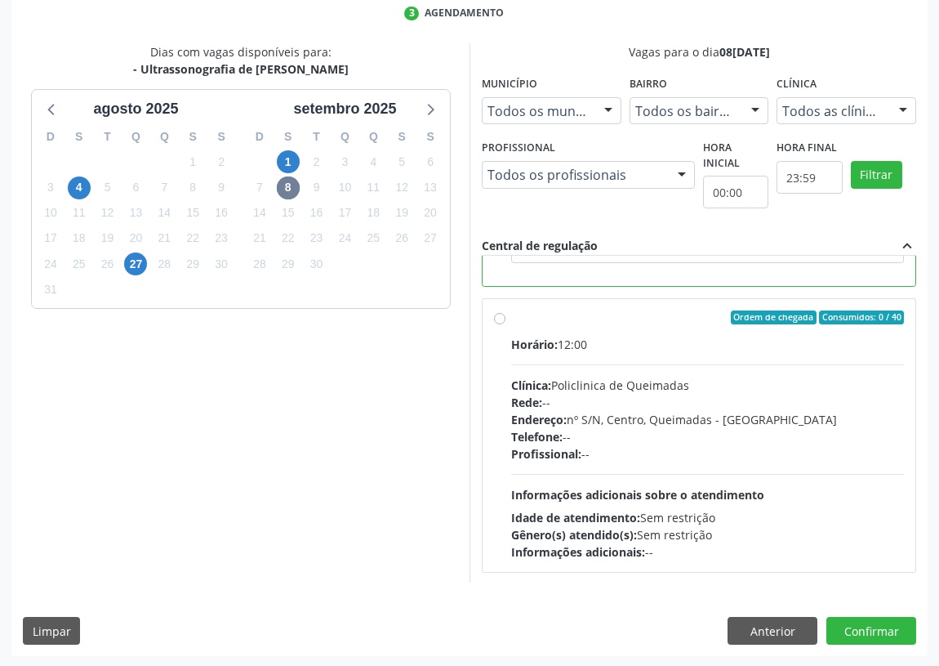
scroll to position [367, 0]
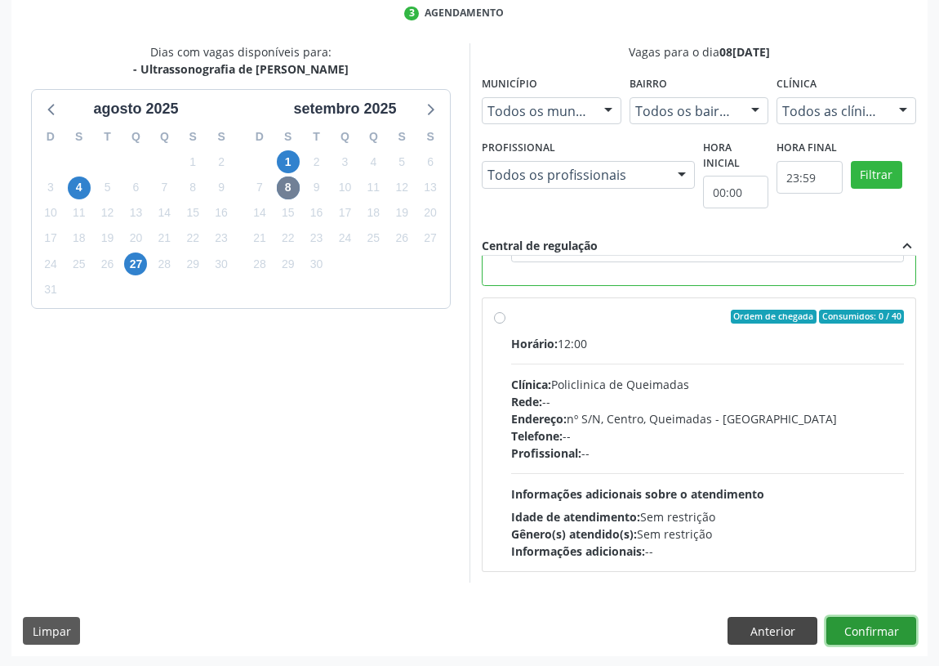
drag, startPoint x: 875, startPoint y: 632, endPoint x: 786, endPoint y: 622, distance: 89.6
click at [872, 629] on button "Confirmar" at bounding box center [872, 631] width 90 height 28
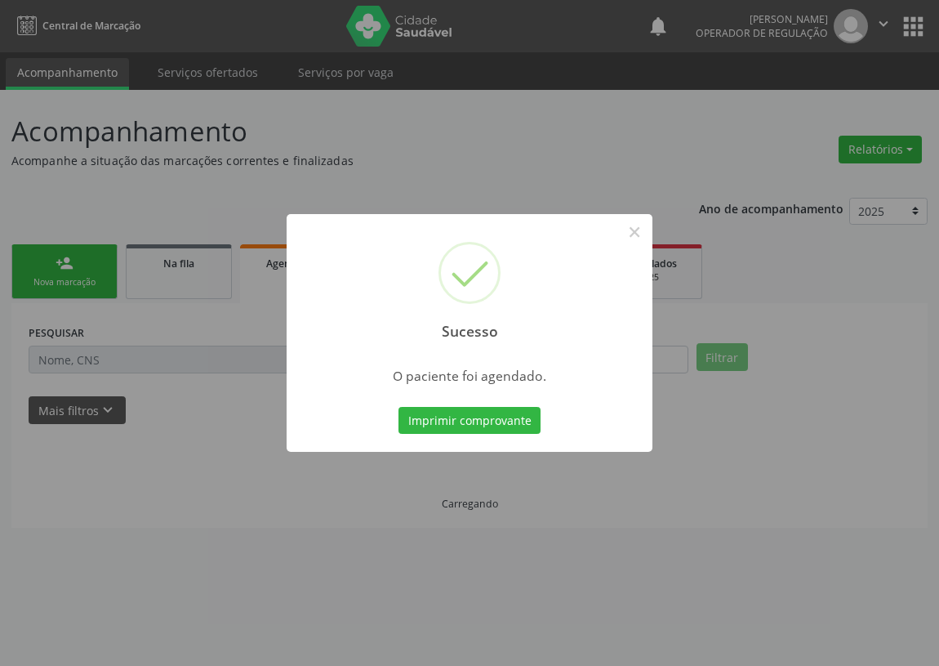
scroll to position [0, 0]
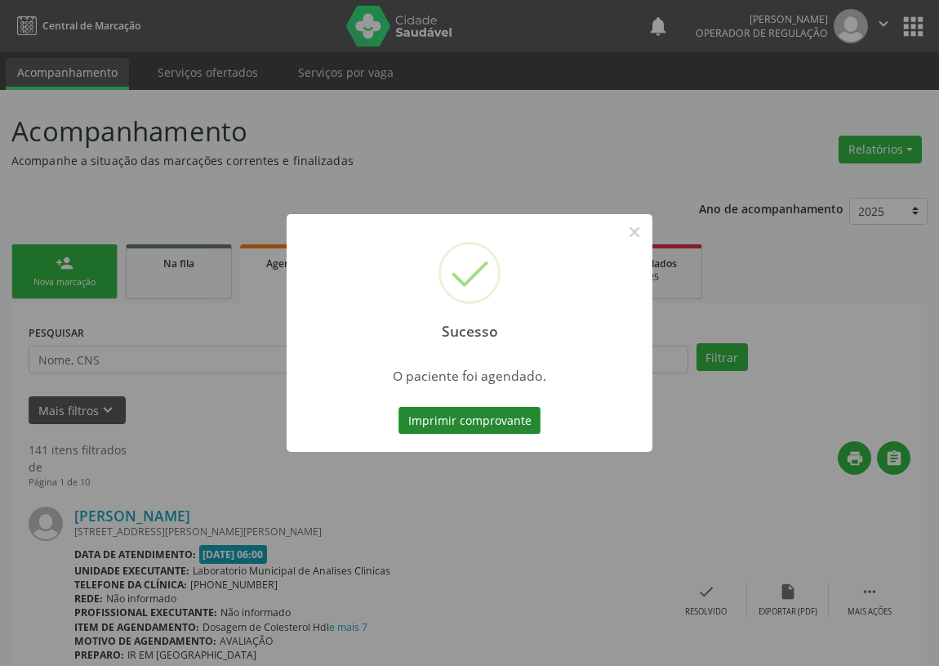
click at [497, 422] on button "Imprimir comprovante" at bounding box center [470, 421] width 142 height 28
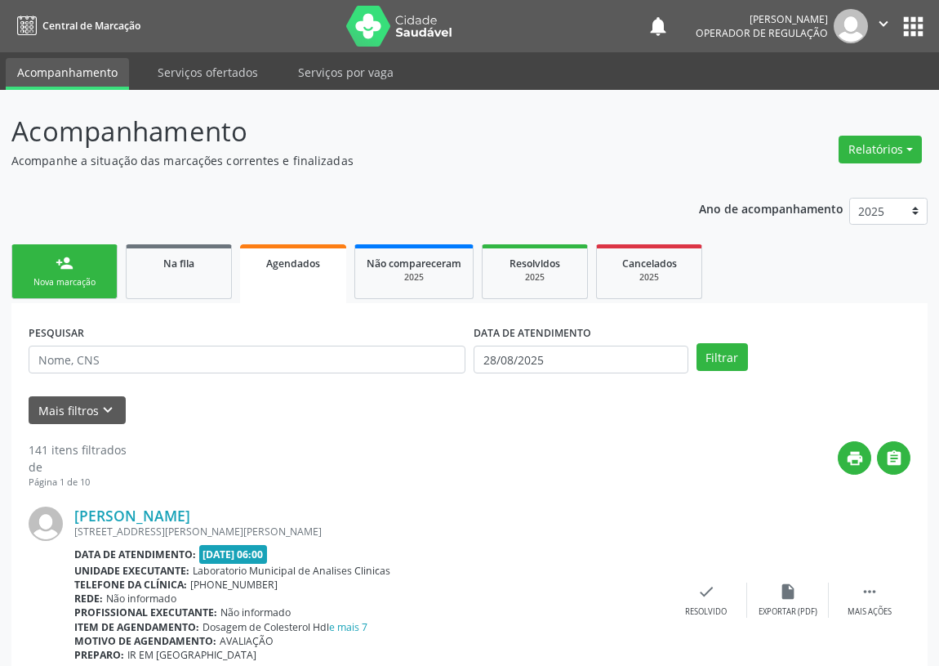
click at [87, 286] on div "Nova marcação" at bounding box center [65, 282] width 82 height 12
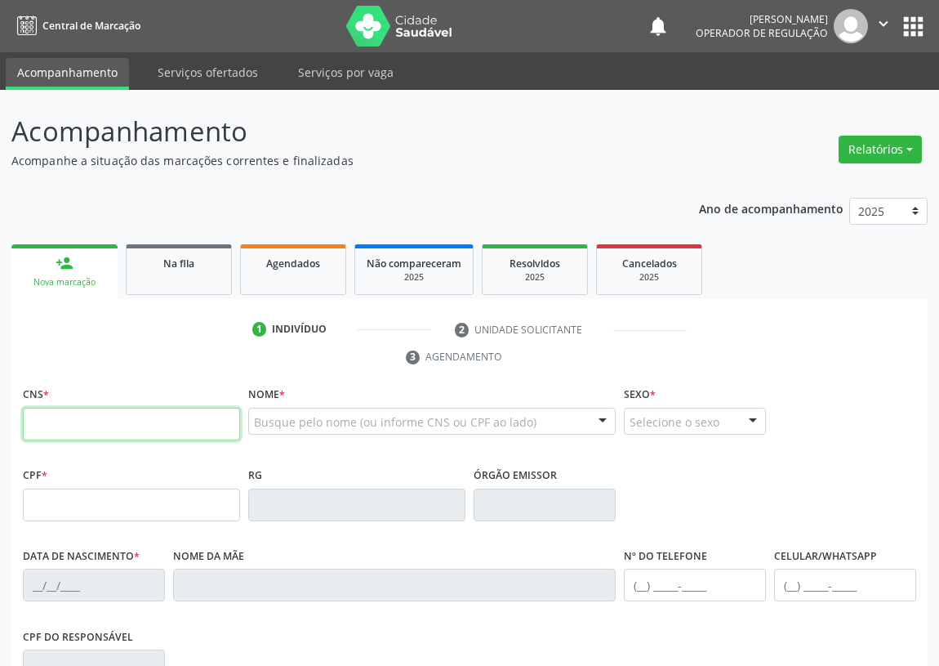
click at [44, 420] on input "text" at bounding box center [131, 424] width 217 height 33
type input "700 0068 9056 9606"
type input "953.120.214-15"
type input "26[DATE]"
type input "[PERSON_NAME]"
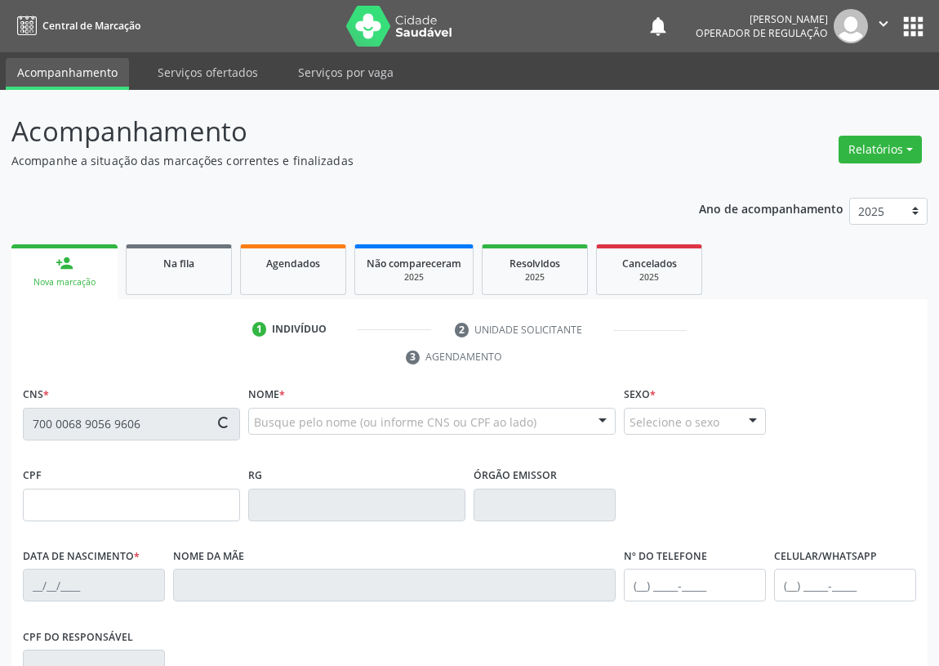
type input "[PHONE_NUMBER]"
type input "95"
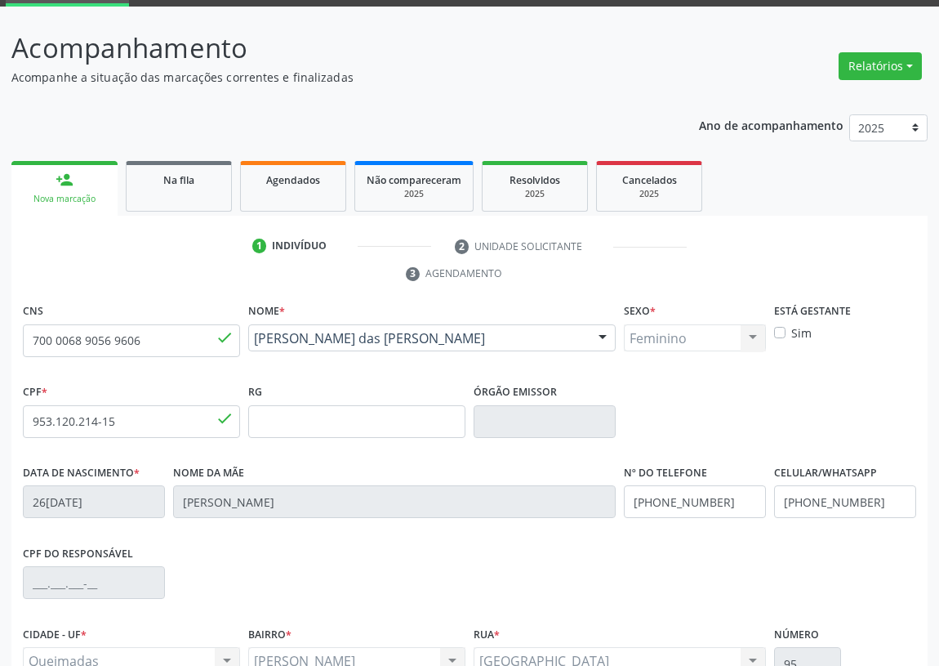
scroll to position [245, 0]
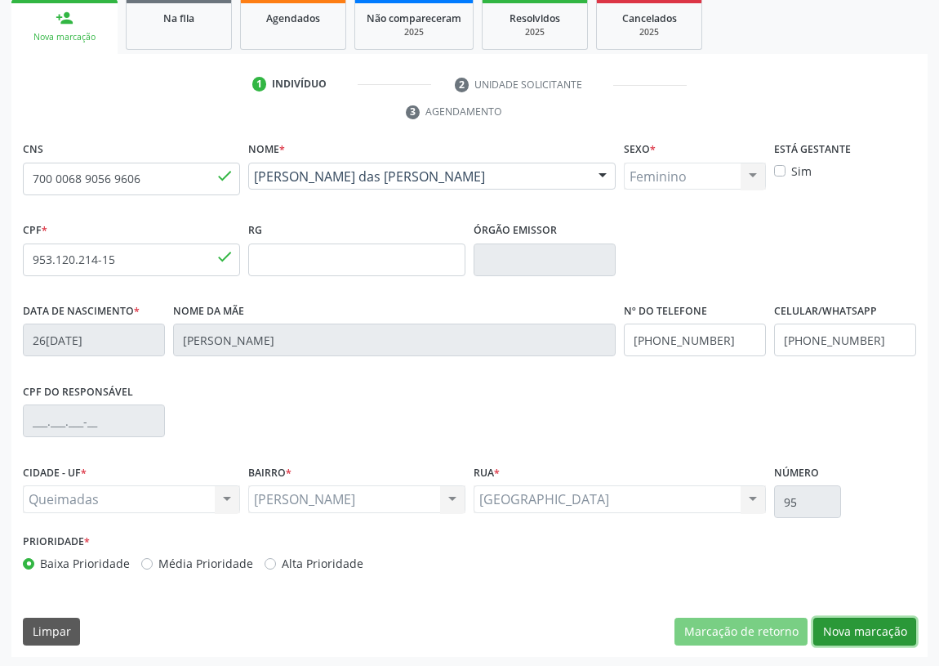
drag, startPoint x: 867, startPoint y: 631, endPoint x: 537, endPoint y: 616, distance: 330.3
click at [850, 629] on button "Nova marcação" at bounding box center [865, 632] width 103 height 28
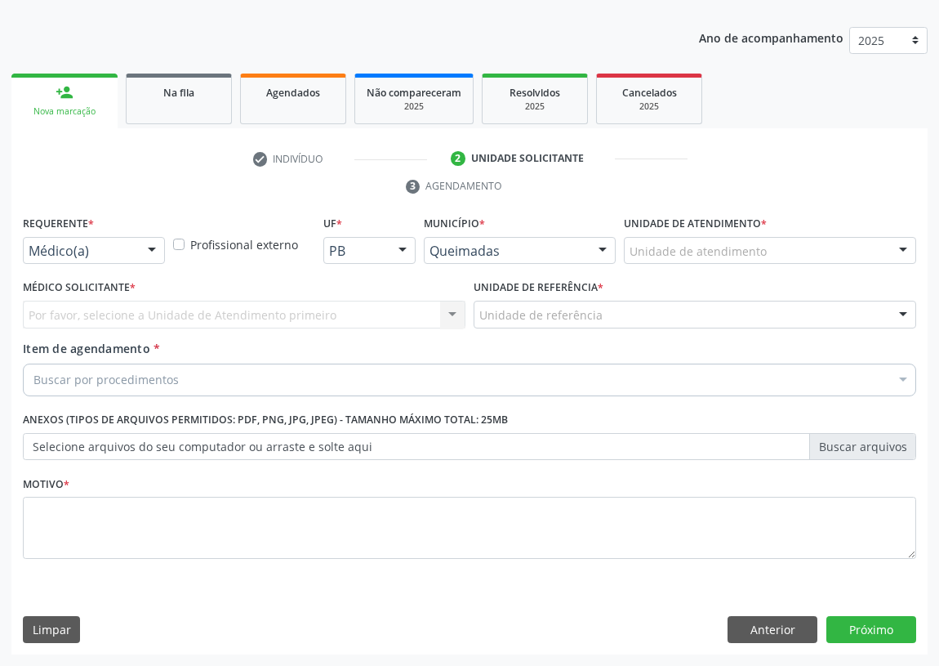
scroll to position [169, 0]
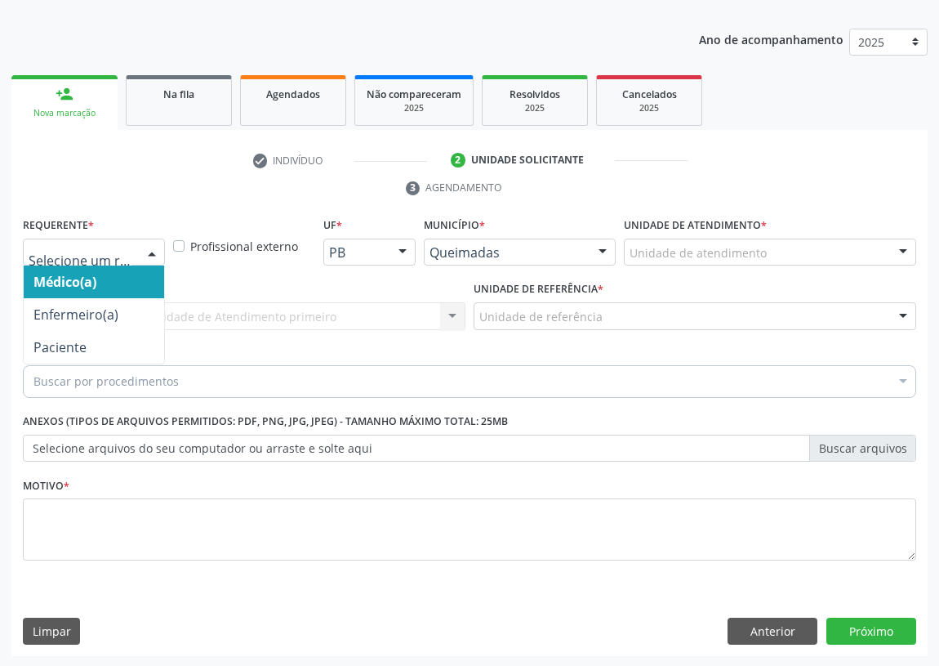
drag, startPoint x: 158, startPoint y: 252, endPoint x: 144, endPoint y: 282, distance: 32.5
click at [157, 252] on div at bounding box center [152, 253] width 25 height 28
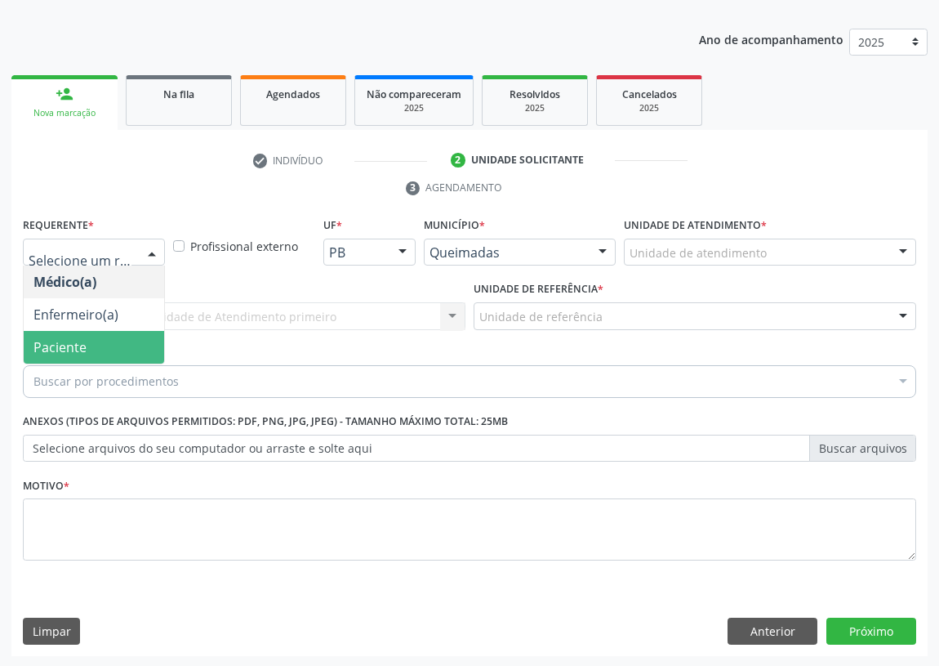
drag, startPoint x: 150, startPoint y: 344, endPoint x: 368, endPoint y: 319, distance: 219.6
click at [150, 339] on span "Paciente" at bounding box center [94, 347] width 140 height 33
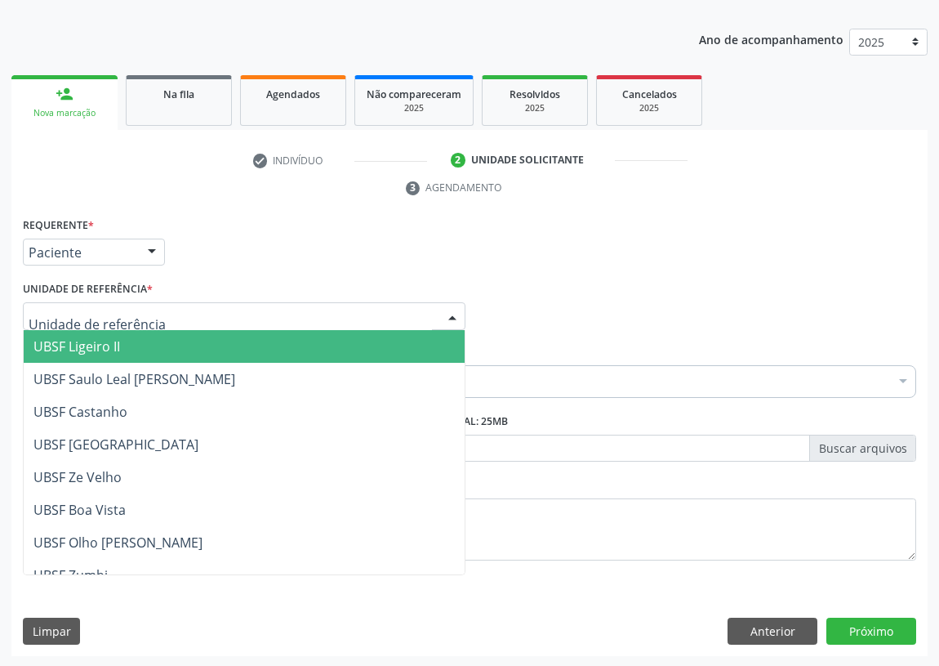
drag, startPoint x: 446, startPoint y: 313, endPoint x: 312, endPoint y: 419, distance: 170.9
click at [443, 313] on div at bounding box center [452, 317] width 25 height 28
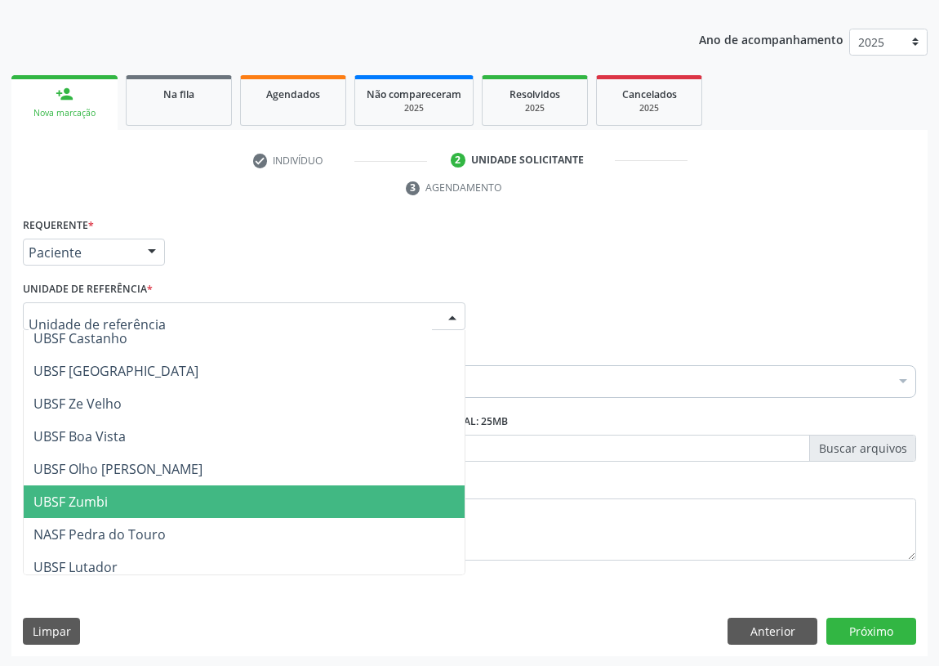
scroll to position [148, 0]
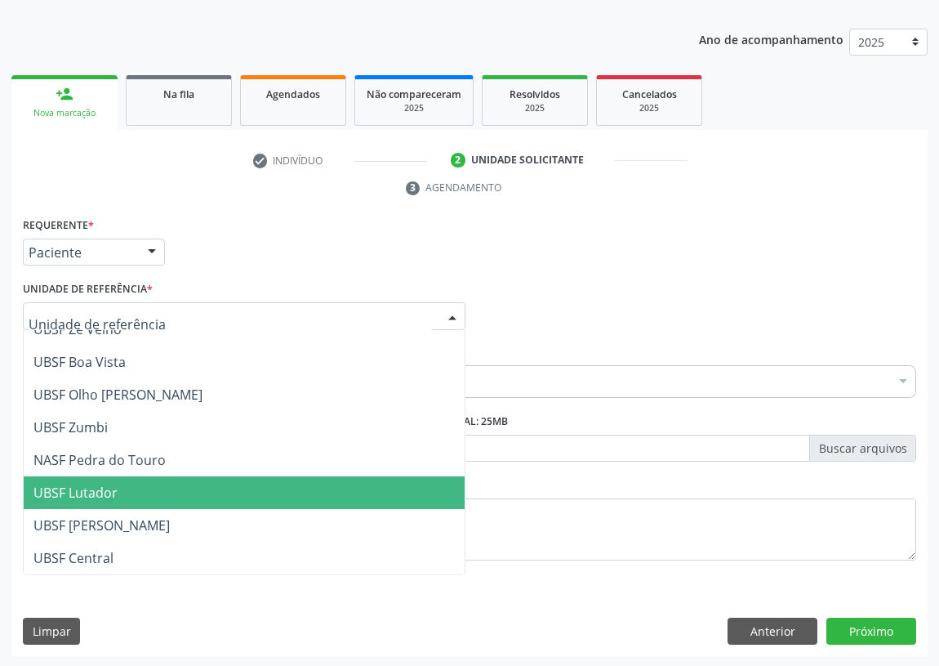
click at [102, 494] on span "UBSF Lutador" at bounding box center [75, 493] width 84 height 18
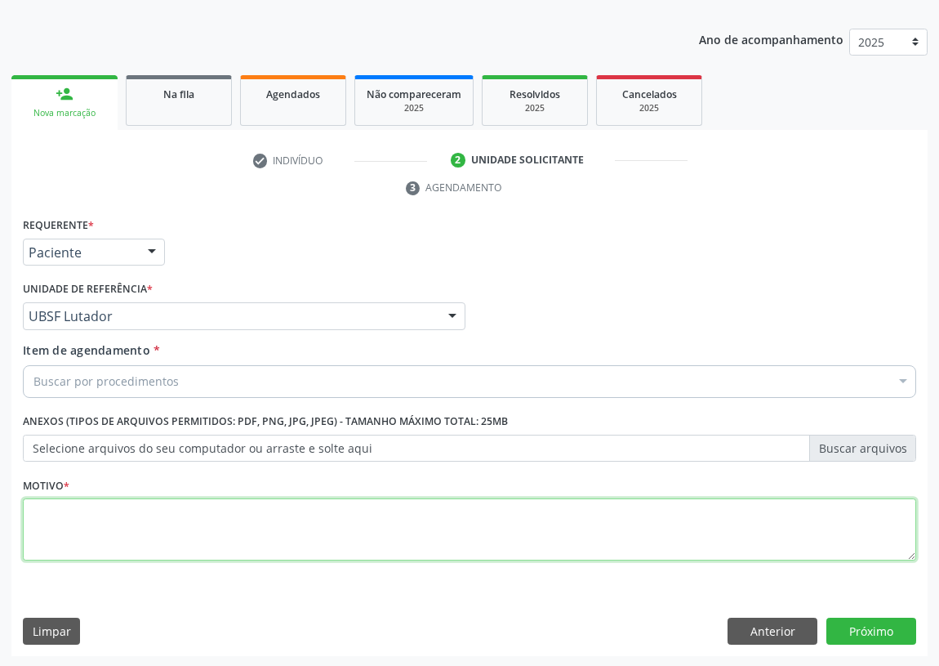
click at [60, 535] on textarea at bounding box center [470, 529] width 894 height 62
type textarea "AVALIAÇÃO"
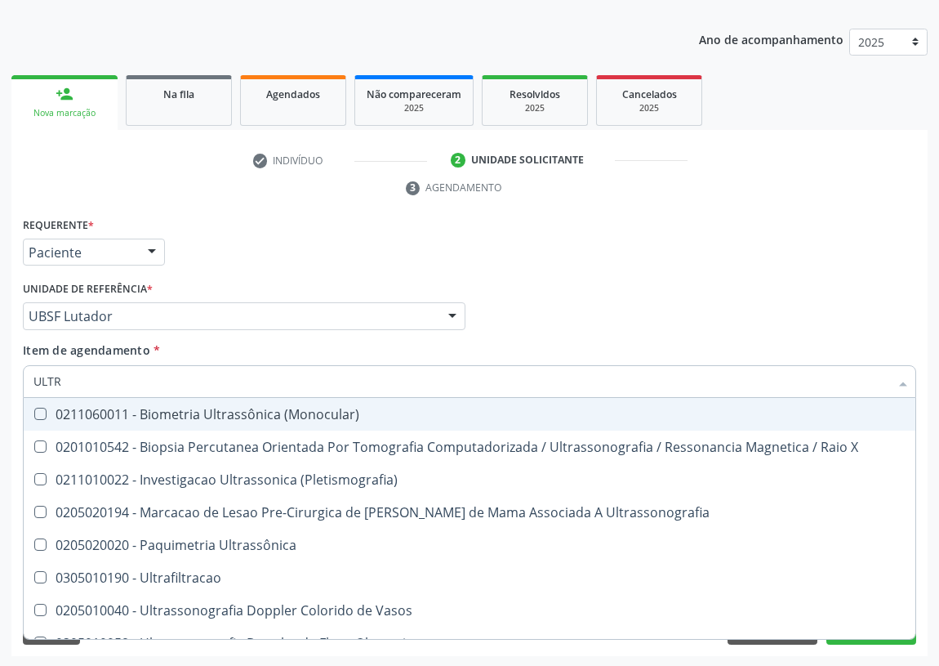
type input "ULTRA"
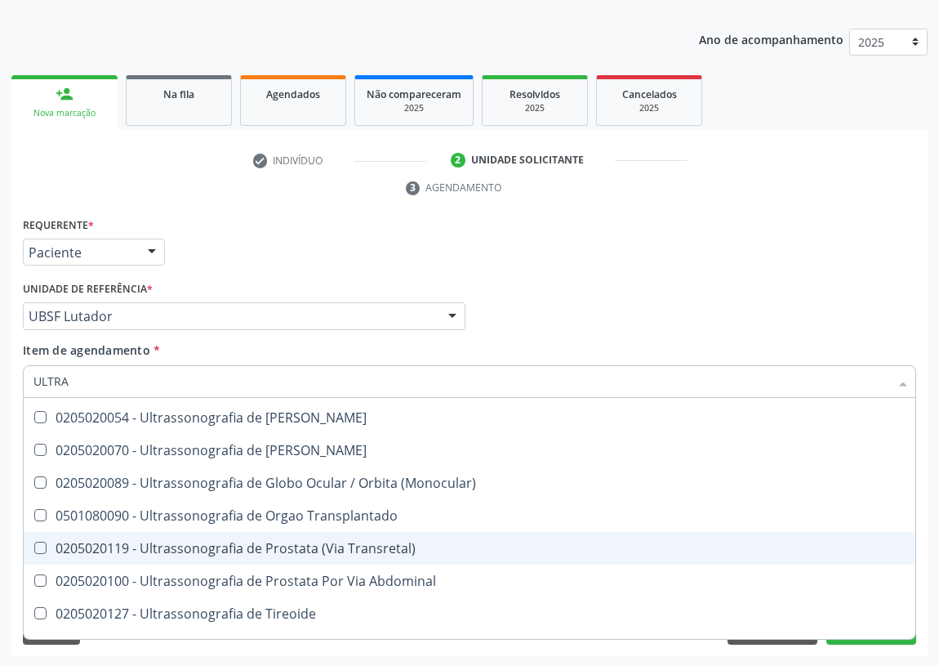
scroll to position [445, 0]
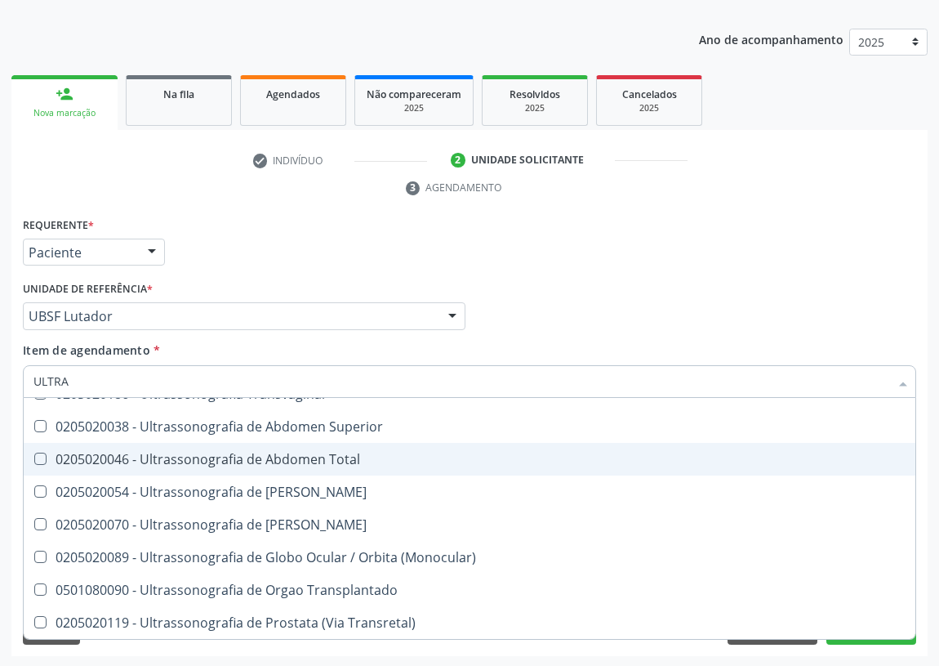
click at [302, 457] on div "0205020046 - Ultrassonografia de Abdomen Total" at bounding box center [469, 459] width 872 height 13
checkbox Total "true"
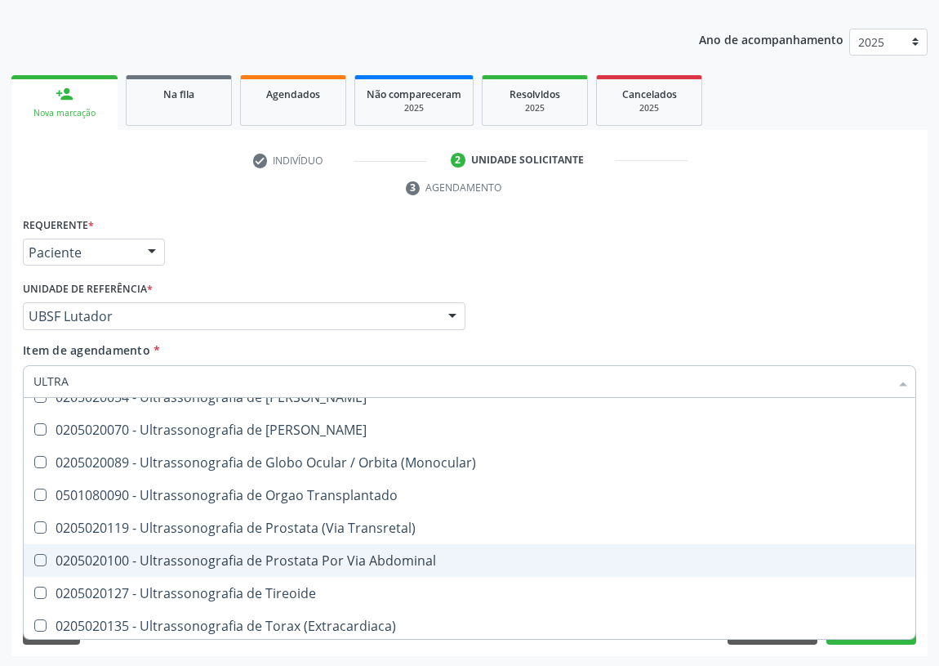
scroll to position [542, 0]
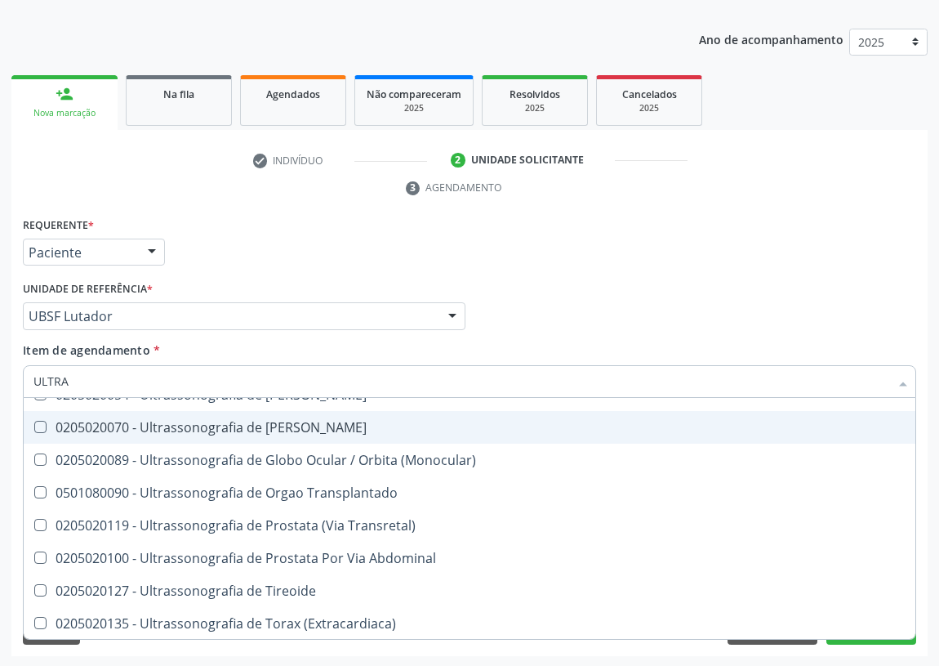
click at [718, 300] on div "Médico Solicitante Por favor, selecione a Unidade de Atendimento primeiro Nenhu…" at bounding box center [470, 309] width 902 height 64
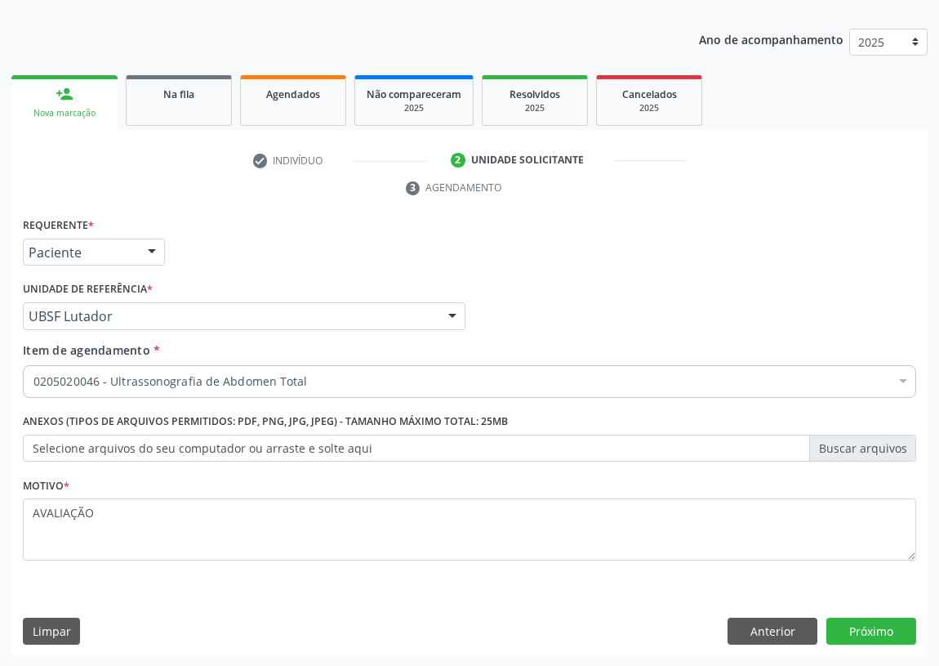
scroll to position [0, 0]
click at [878, 633] on button "Próximo" at bounding box center [872, 632] width 90 height 28
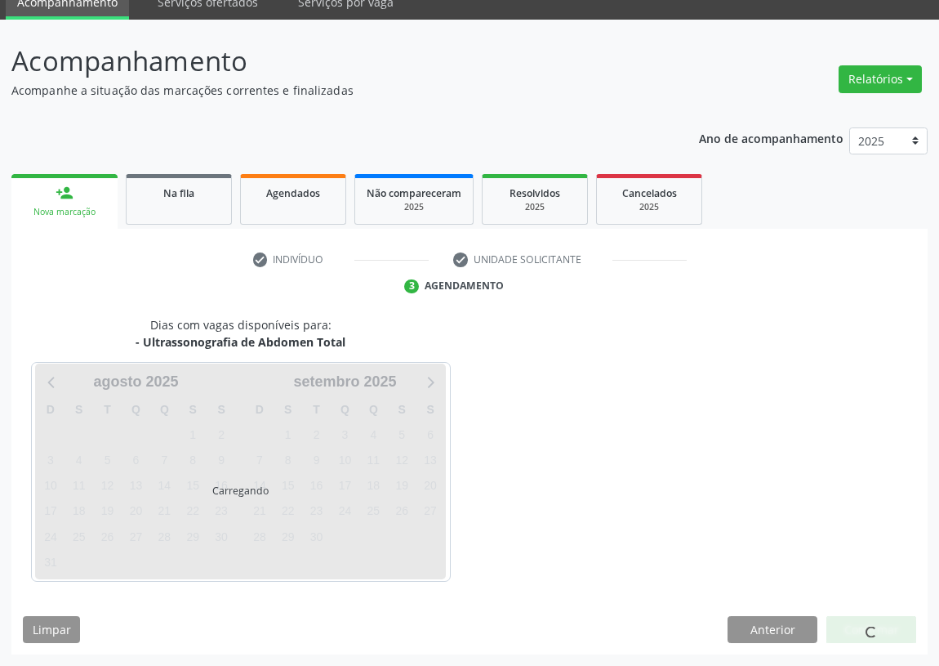
scroll to position [69, 0]
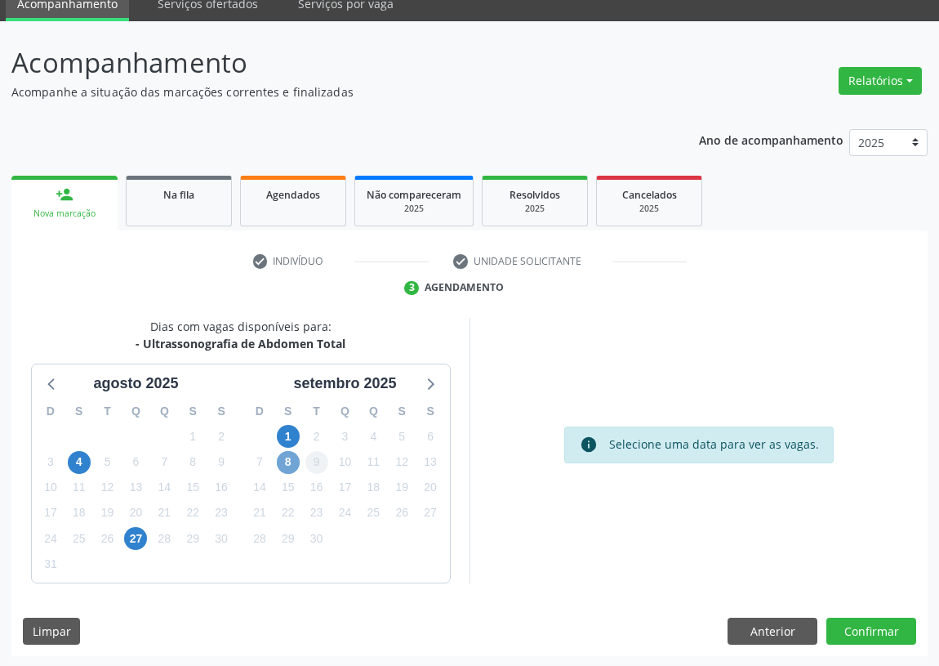
drag, startPoint x: 292, startPoint y: 464, endPoint x: 321, endPoint y: 453, distance: 31.6
click at [294, 462] on span "8" at bounding box center [288, 462] width 23 height 23
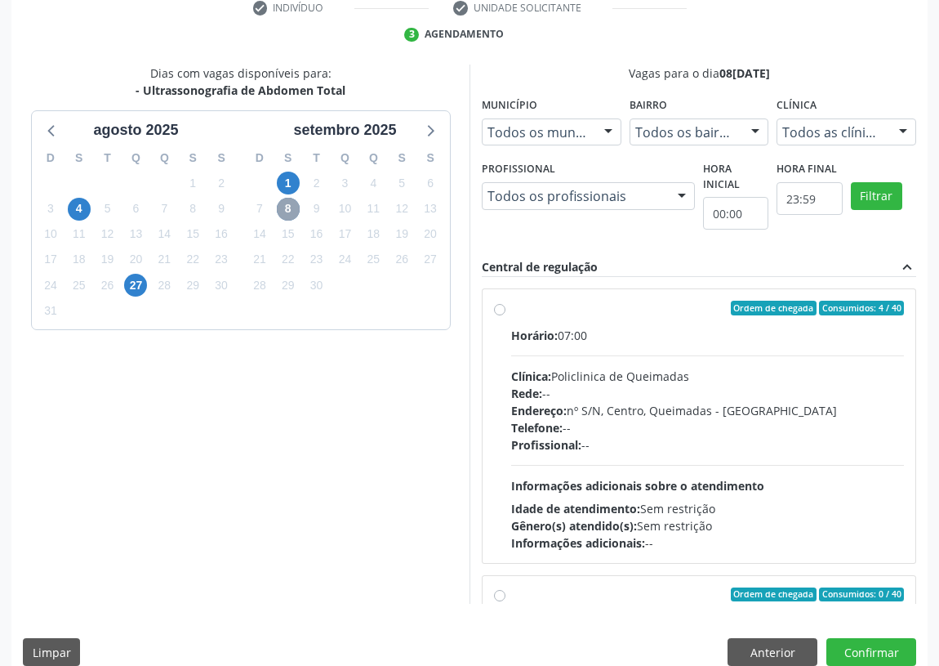
scroll to position [343, 0]
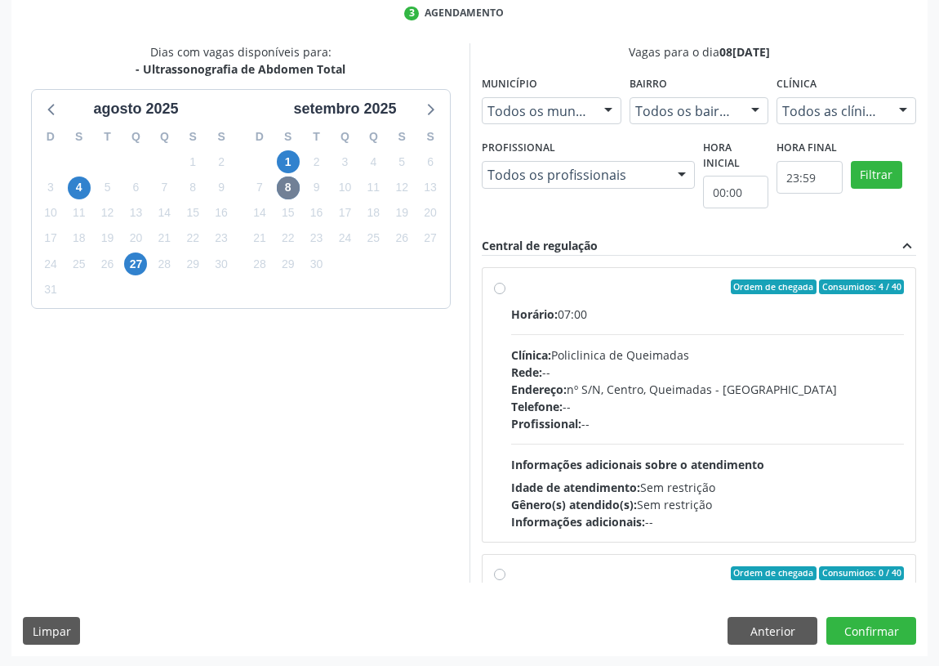
click at [511, 288] on label "Ordem de chegada Consumidos: 4 / 40 Horário: 07:00 Clínica: Policlinica de Quei…" at bounding box center [707, 404] width 393 height 251
click at [497, 288] on input "Ordem de chegada Consumidos: 4 / 40 Horário: 07:00 Clínica: Policlinica de Quei…" at bounding box center [499, 286] width 11 height 15
radio input "true"
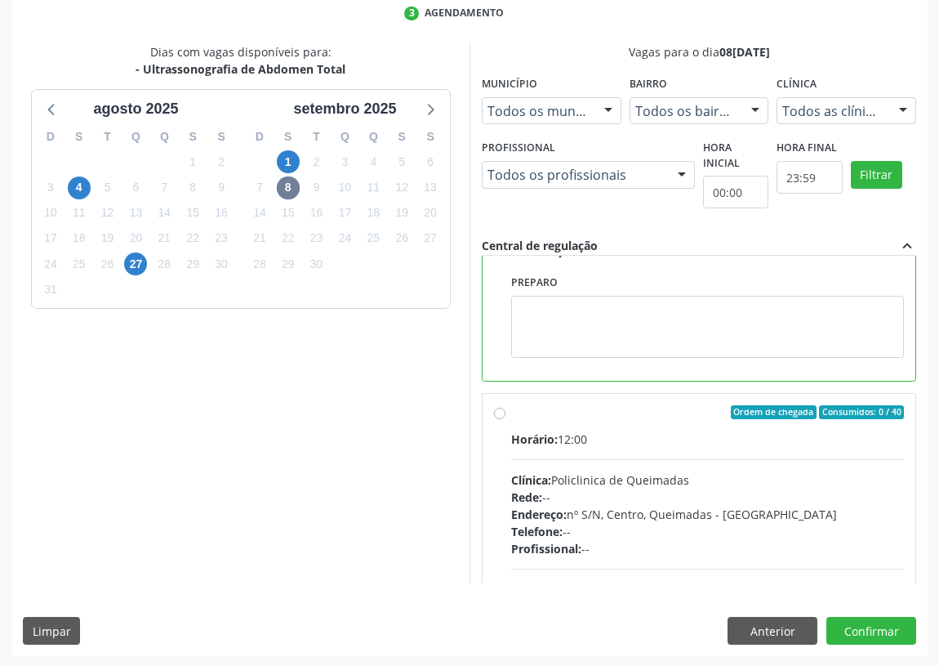
scroll to position [367, 0]
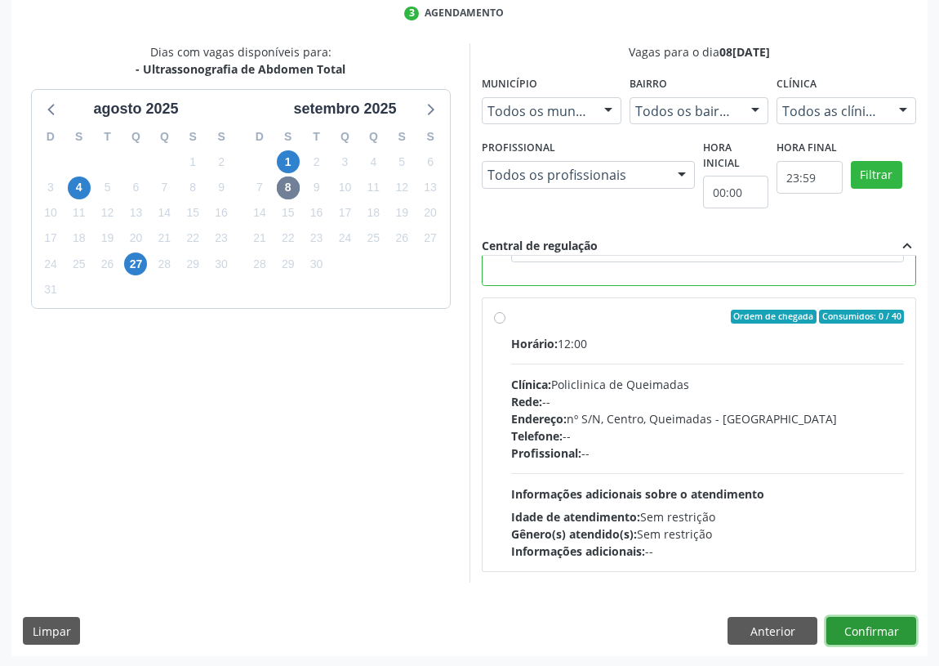
click at [884, 623] on button "Confirmar" at bounding box center [872, 631] width 90 height 28
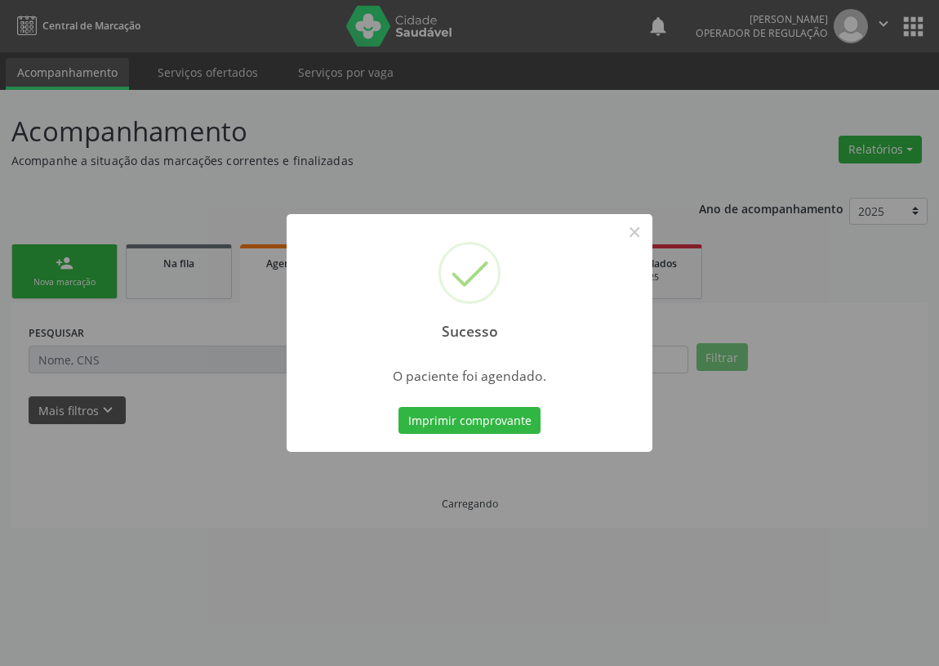
scroll to position [0, 0]
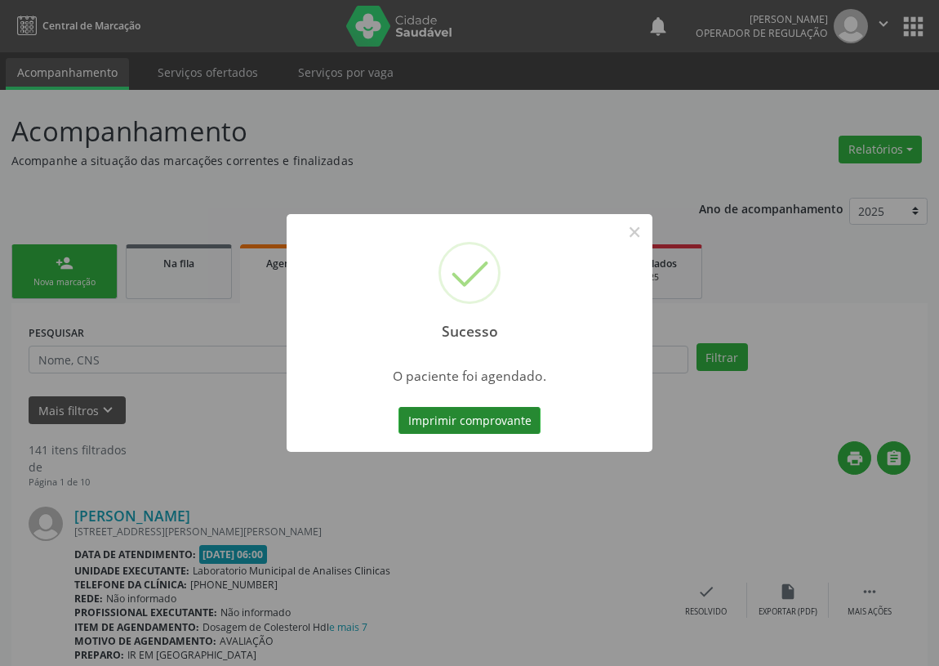
click at [499, 419] on button "Imprimir comprovante" at bounding box center [470, 421] width 142 height 28
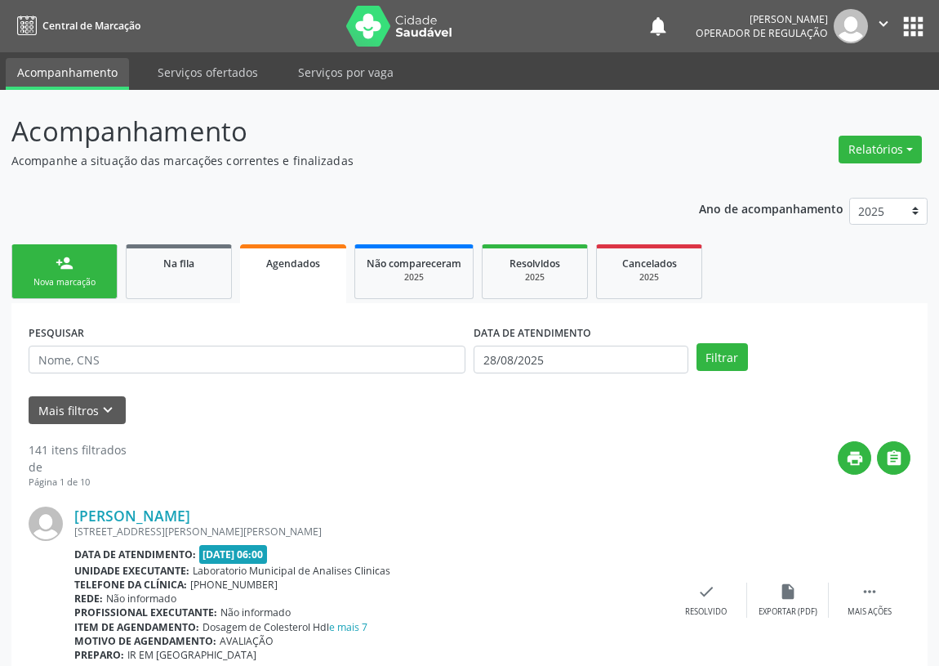
click at [91, 273] on link "person_add Nova marcação" at bounding box center [64, 271] width 106 height 55
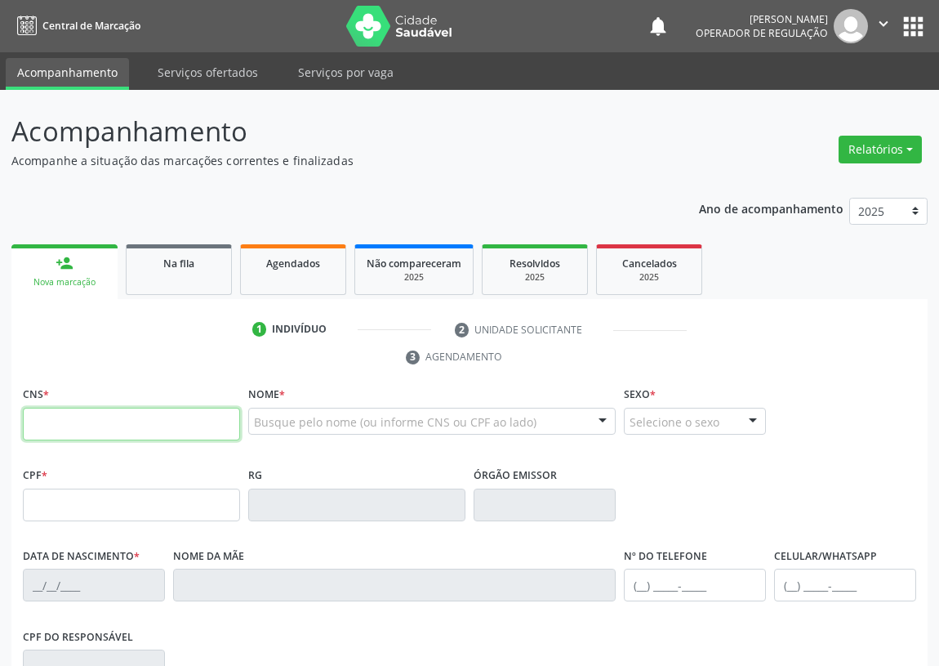
click at [42, 416] on input "text" at bounding box center [131, 424] width 217 height 33
type input "700 0068 9056 9606"
type input "953.120.214-15"
type input "26[DATE]"
type input "[PERSON_NAME]"
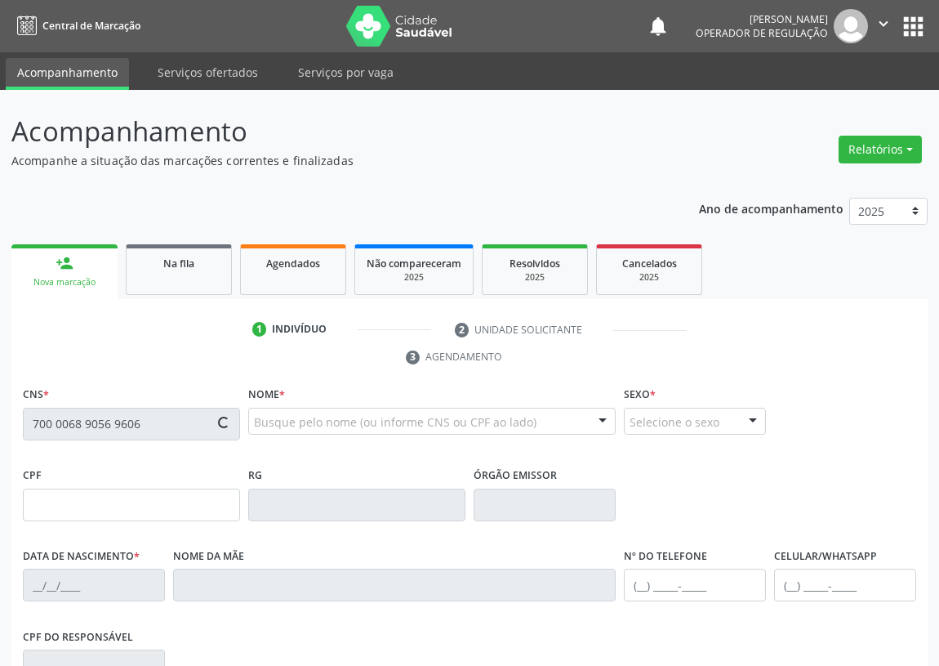
type input "[PHONE_NUMBER]"
type input "95"
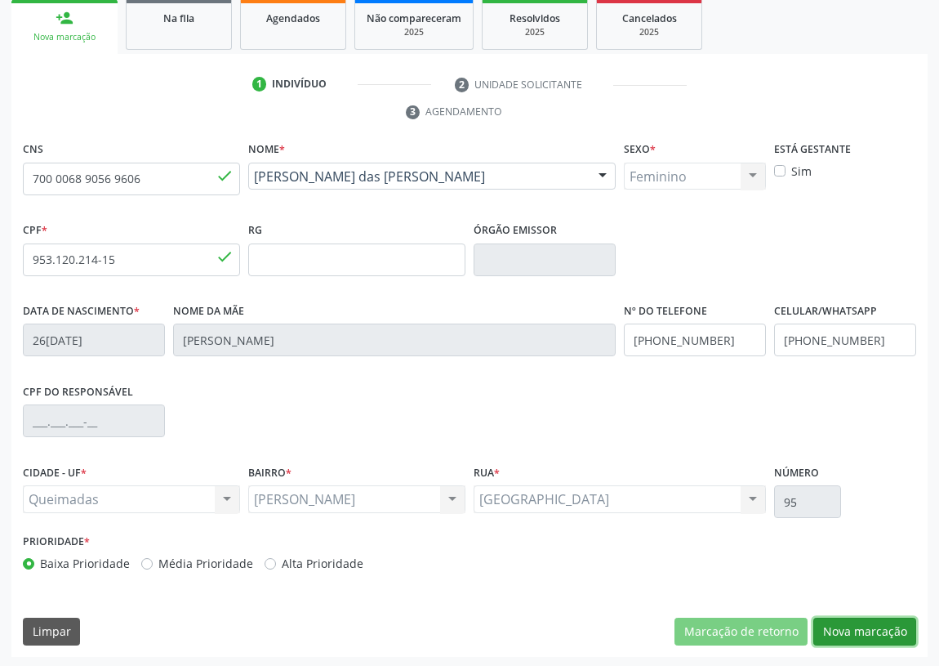
drag, startPoint x: 876, startPoint y: 621, endPoint x: 132, endPoint y: 457, distance: 761.8
click at [857, 621] on button "Nova marcação" at bounding box center [865, 632] width 103 height 28
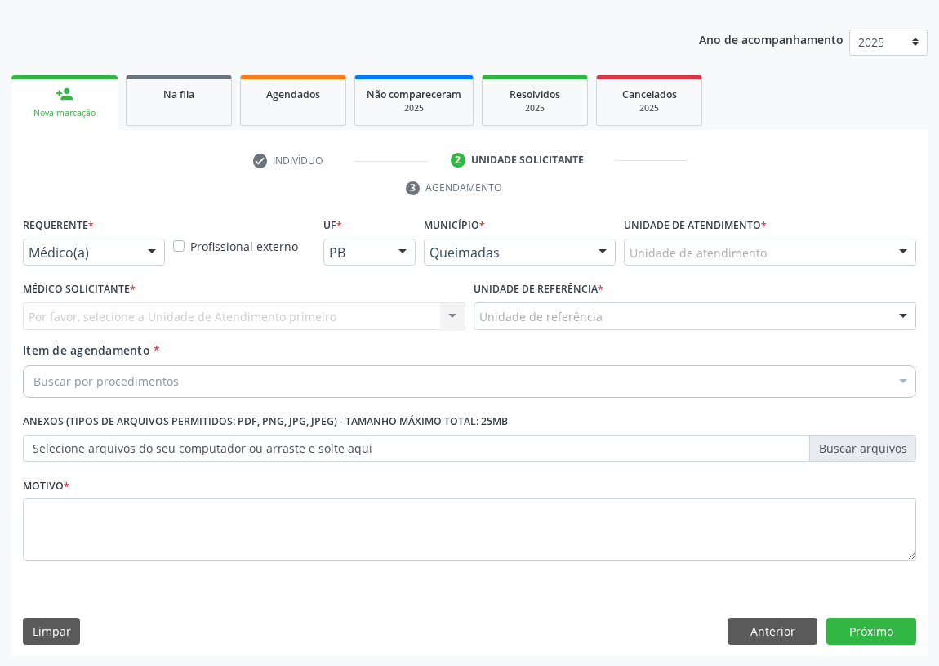
click at [156, 248] on div at bounding box center [152, 253] width 25 height 28
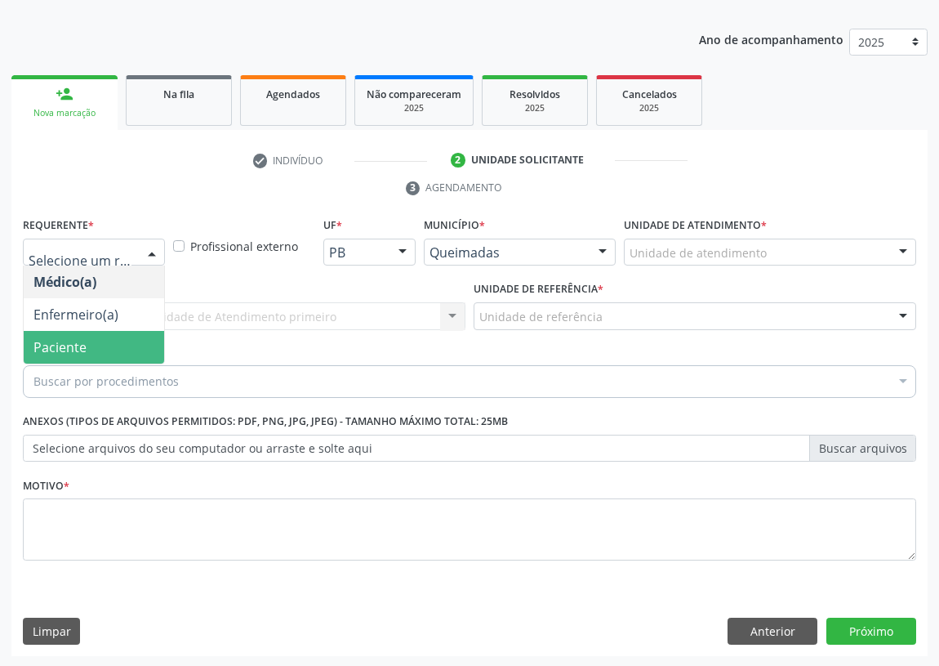
click at [114, 340] on span "Paciente" at bounding box center [94, 347] width 140 height 33
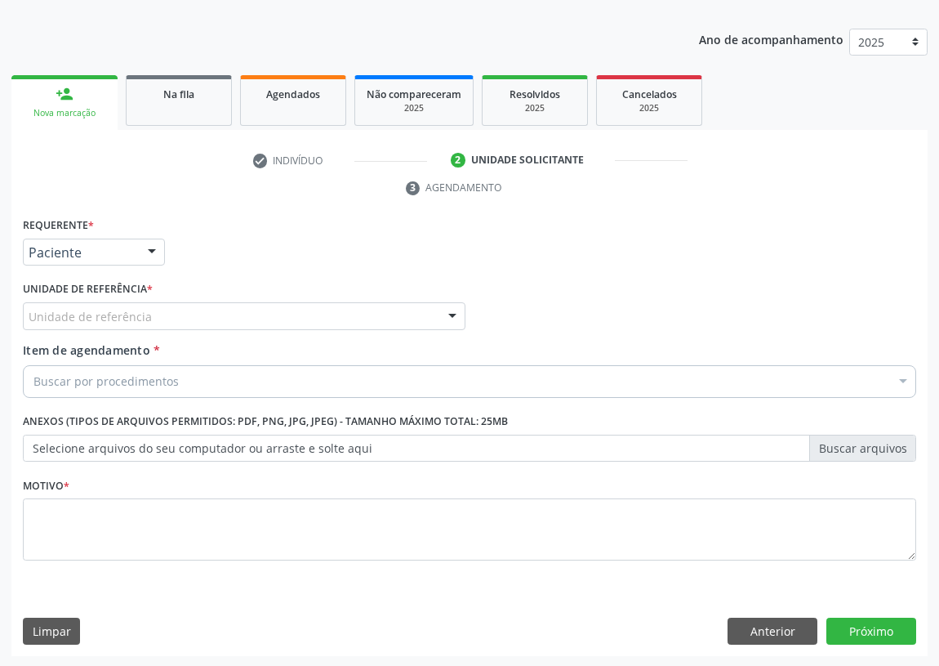
click at [402, 312] on div "Unidade de referência" at bounding box center [244, 316] width 443 height 28
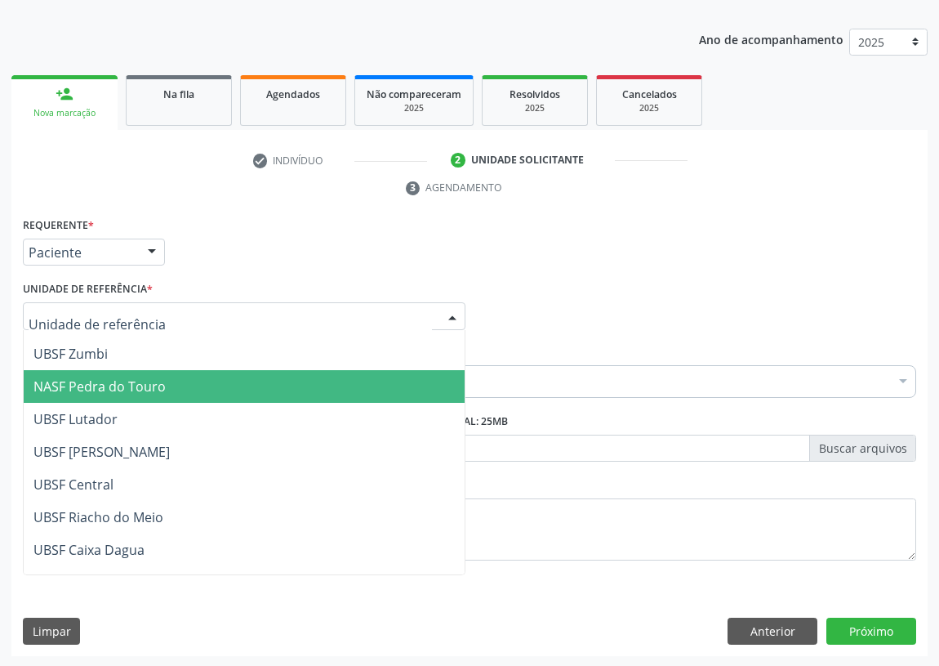
scroll to position [222, 0]
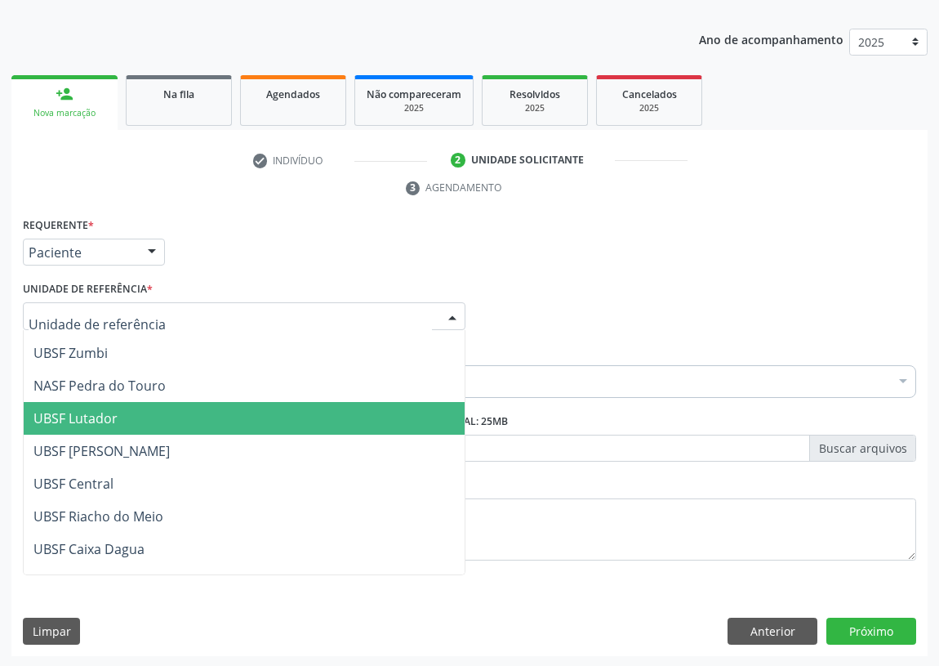
click at [91, 418] on span "UBSF Lutador" at bounding box center [75, 418] width 84 height 18
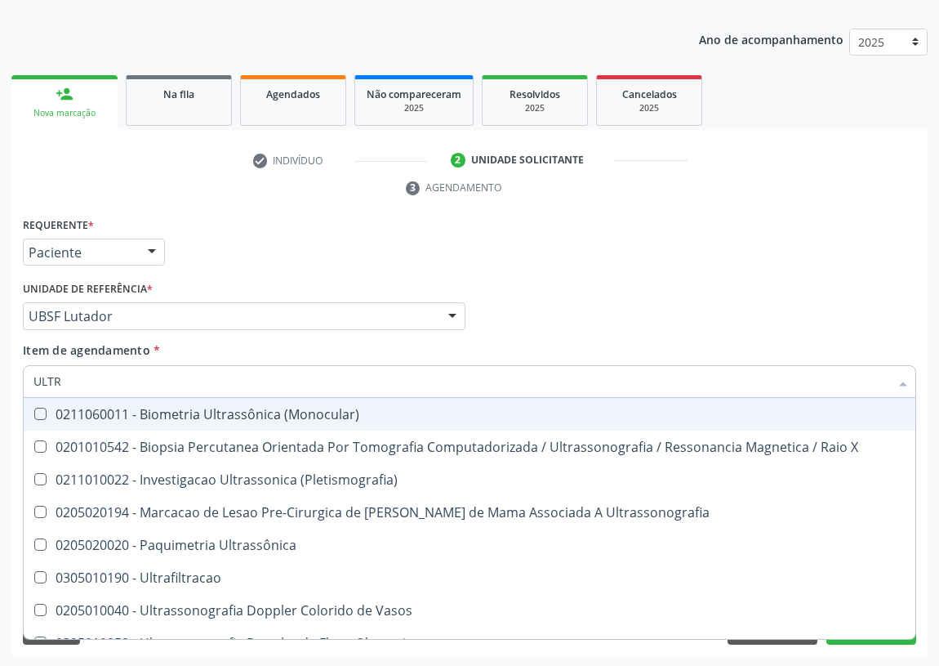
type input "ULTRA"
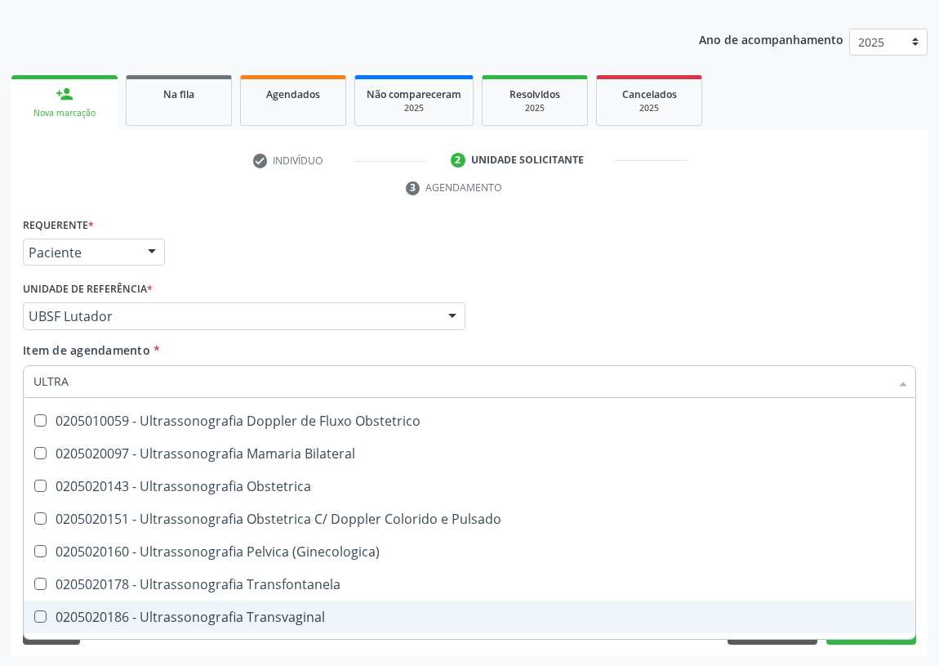
click at [274, 613] on div "0205020186 - Ultrassonografia Transvaginal" at bounding box center [469, 616] width 872 height 13
checkbox Transvaginal "true"
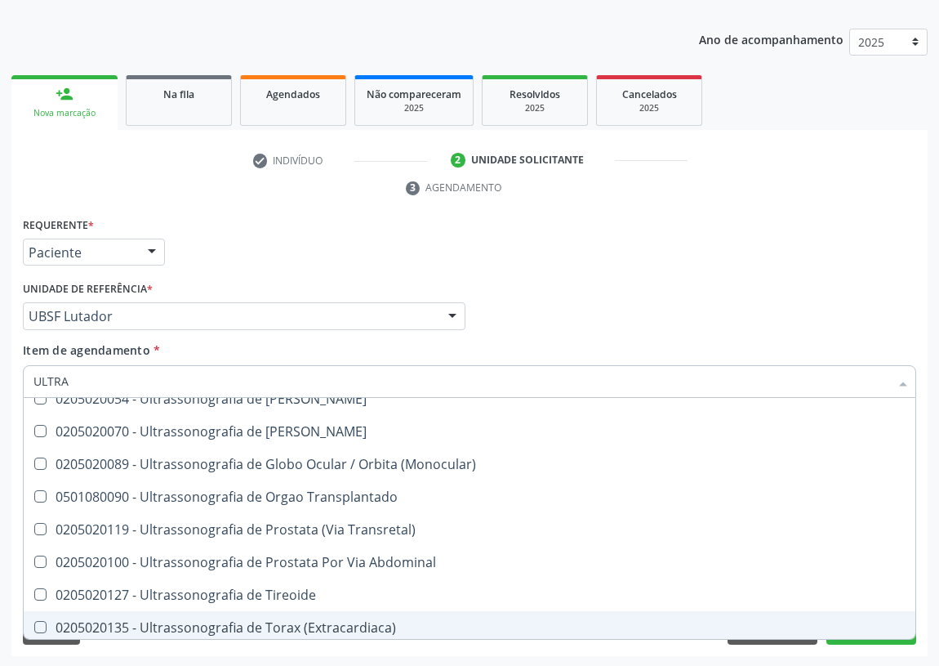
scroll to position [542, 0]
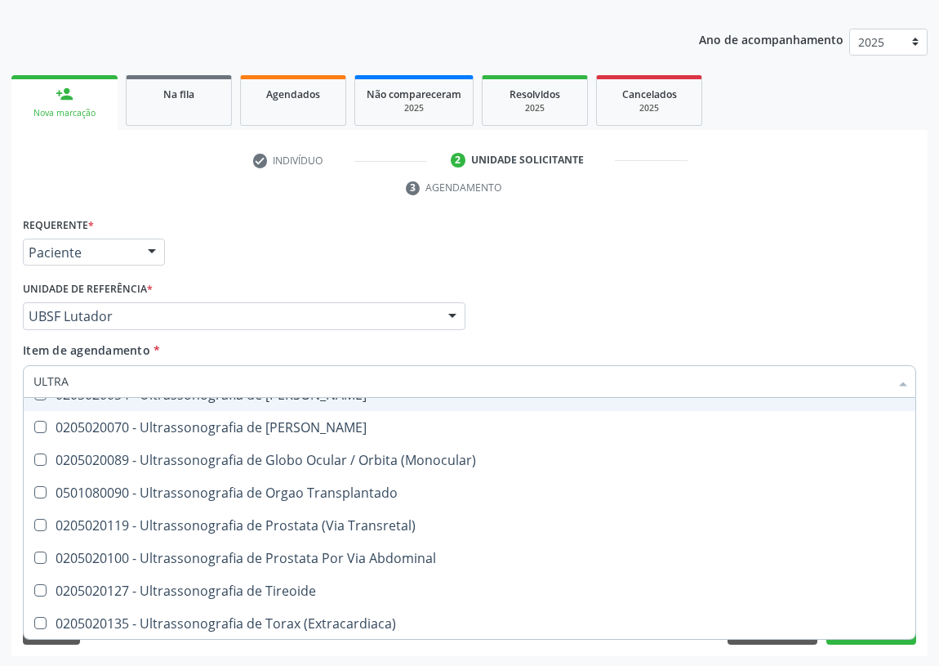
click at [652, 237] on div "Requerente * Paciente Médico(a) Enfermeiro(a) Paciente Nenhum resultado encontr…" at bounding box center [470, 245] width 902 height 64
checkbox X "true"
checkbox Transvaginal "false"
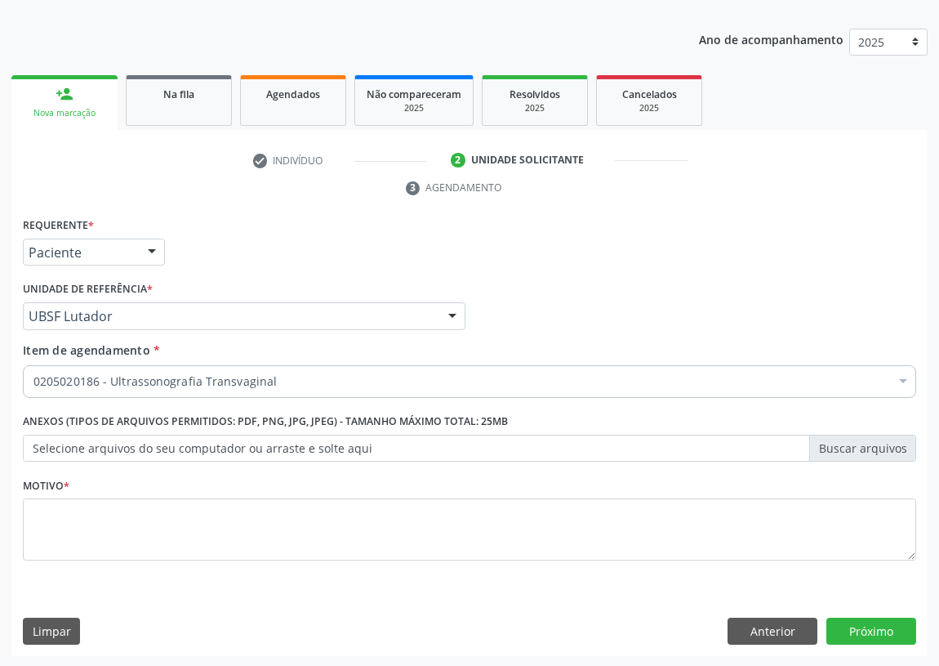
scroll to position [0, 0]
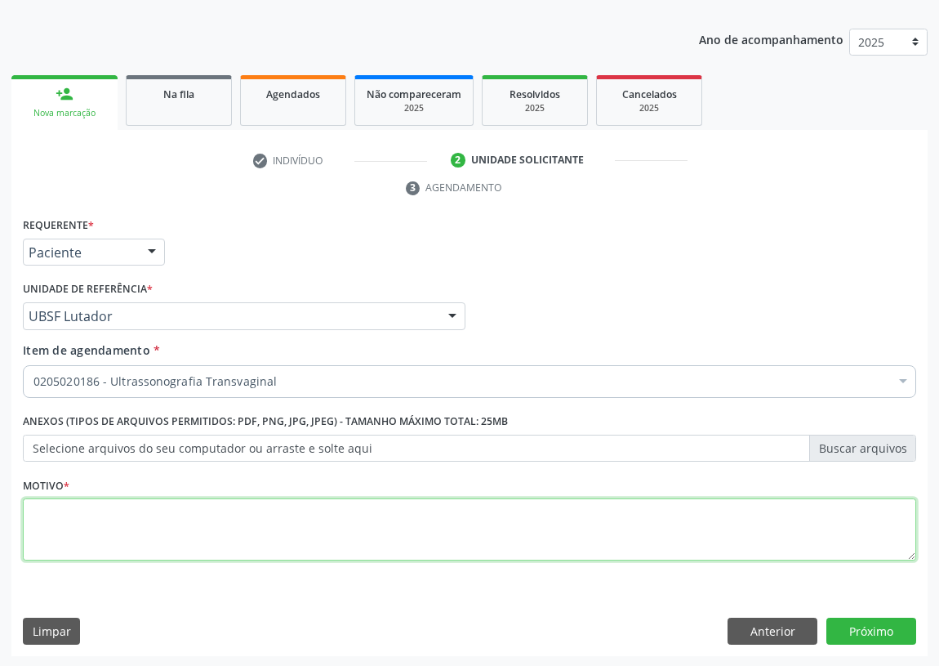
click at [53, 535] on textarea at bounding box center [470, 529] width 894 height 62
type textarea "AVALIAÇÃO"
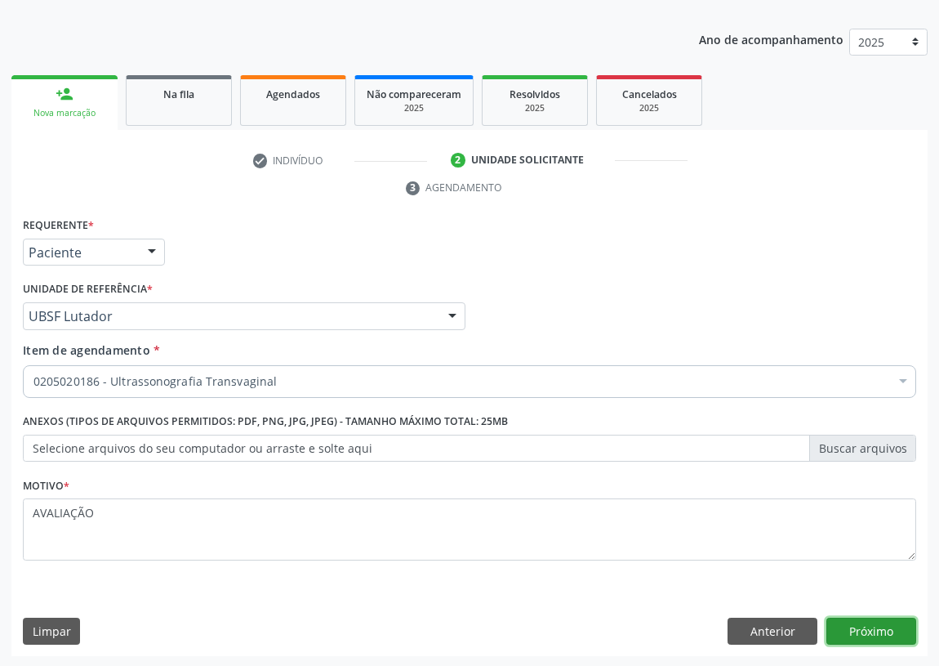
drag, startPoint x: 858, startPoint y: 626, endPoint x: 0, endPoint y: 421, distance: 882.6
click at [855, 627] on button "Próximo" at bounding box center [872, 632] width 90 height 28
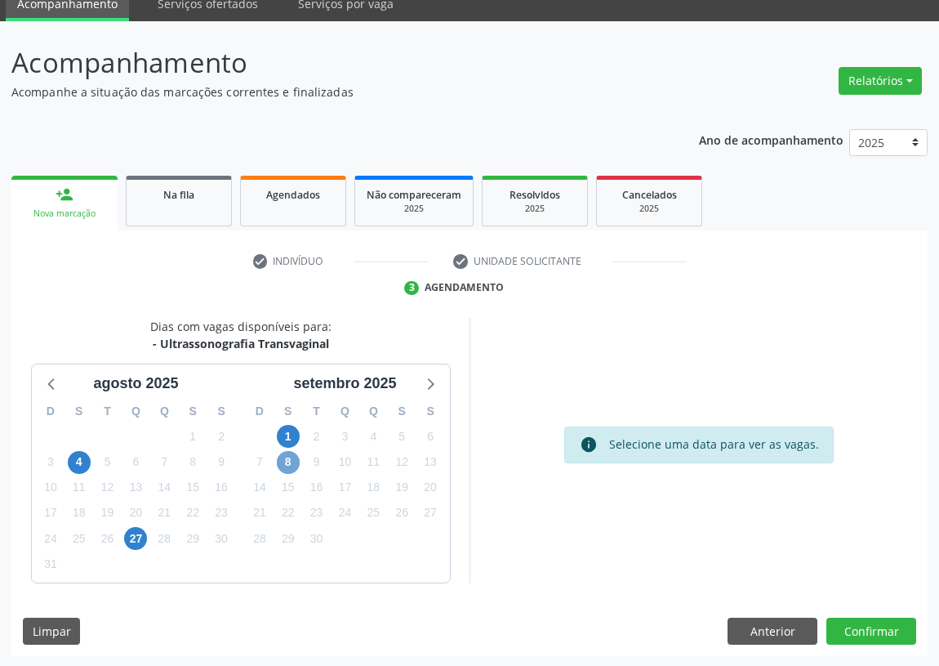
drag, startPoint x: 284, startPoint y: 460, endPoint x: 684, endPoint y: 414, distance: 402.0
click at [288, 458] on span "8" at bounding box center [288, 462] width 23 height 23
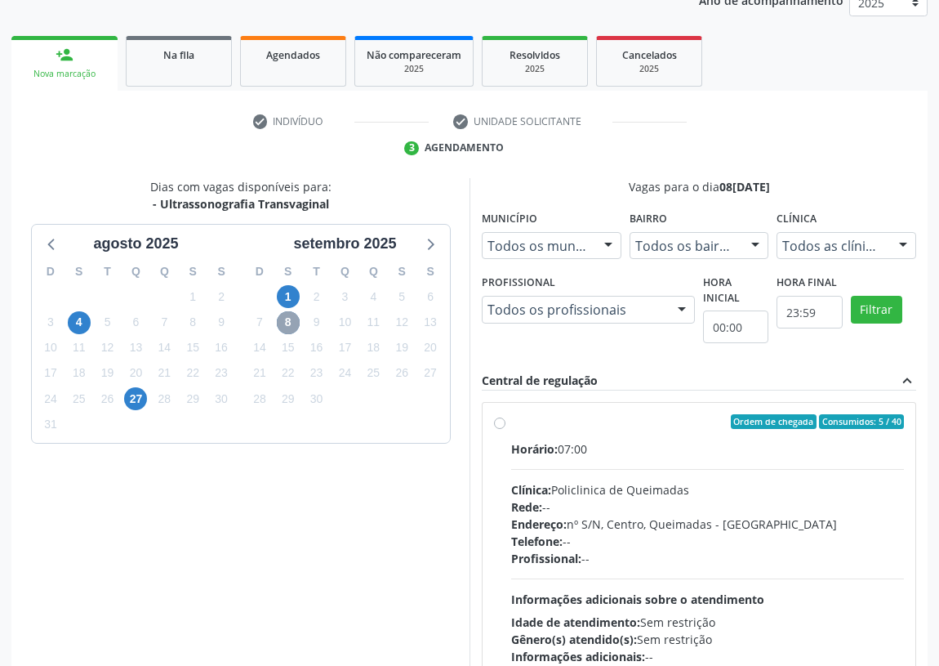
scroll to position [217, 0]
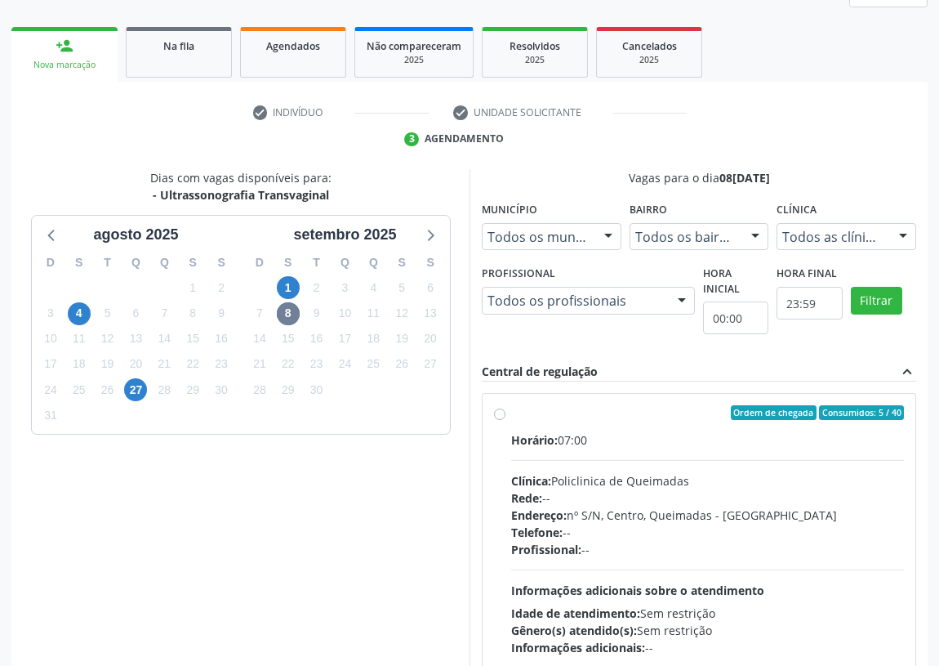
click at [511, 414] on label "Ordem de chegada Consumidos: 5 / 40 Horário: 07:00 Clínica: Policlinica de Quei…" at bounding box center [707, 530] width 393 height 251
click at [498, 414] on input "Ordem de chegada Consumidos: 5 / 40 Horário: 07:00 Clínica: Policlinica de Quei…" at bounding box center [499, 412] width 11 height 15
radio input "true"
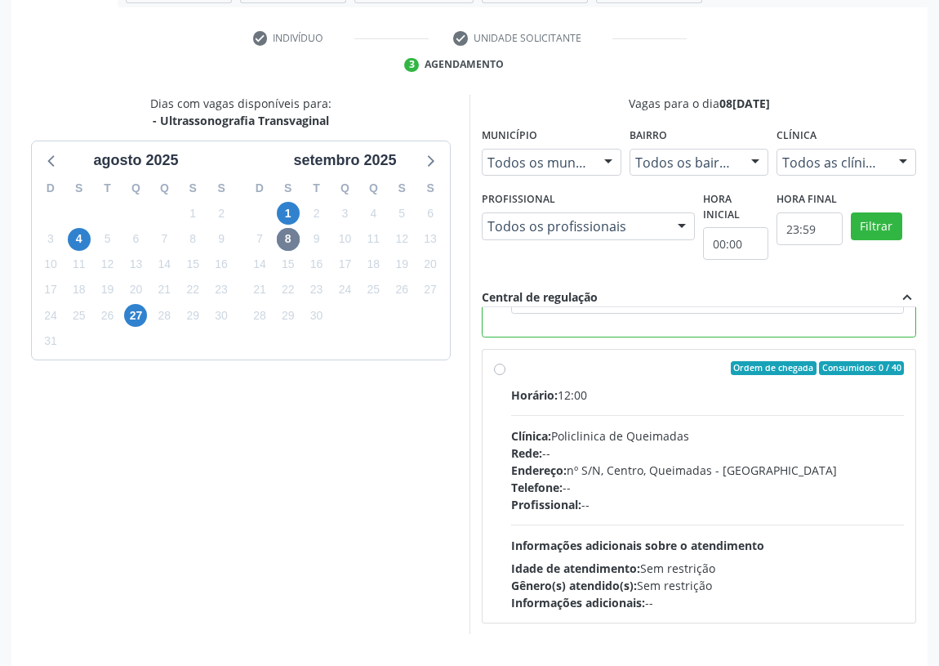
scroll to position [343, 0]
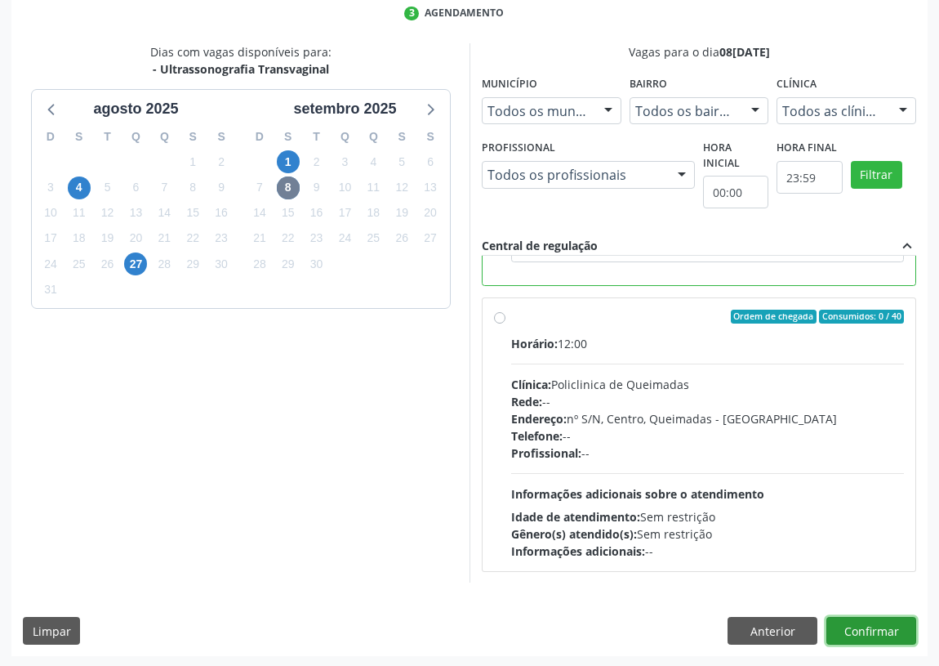
click at [881, 629] on button "Confirmar" at bounding box center [872, 631] width 90 height 28
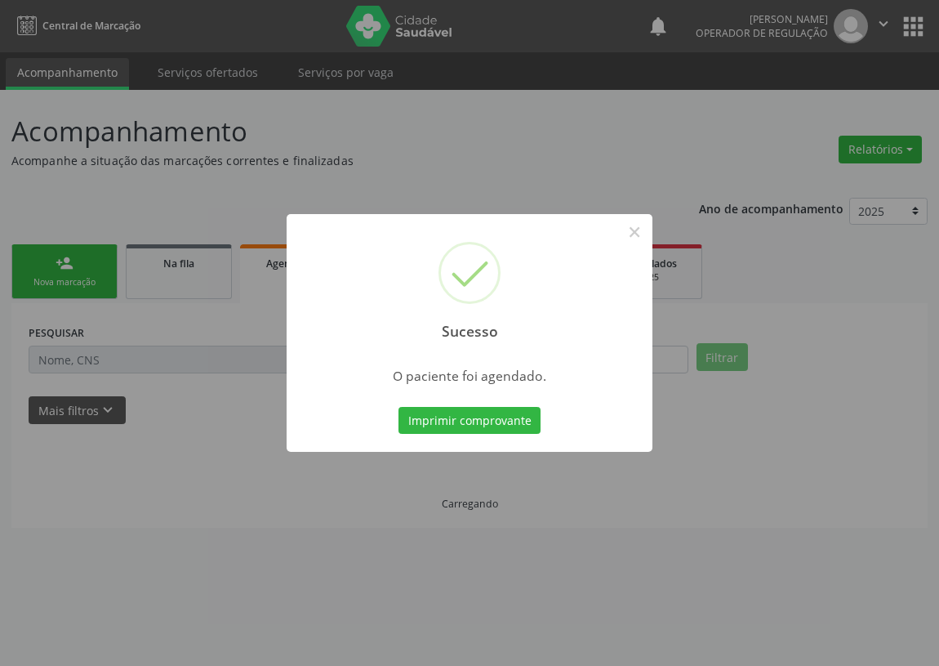
scroll to position [0, 0]
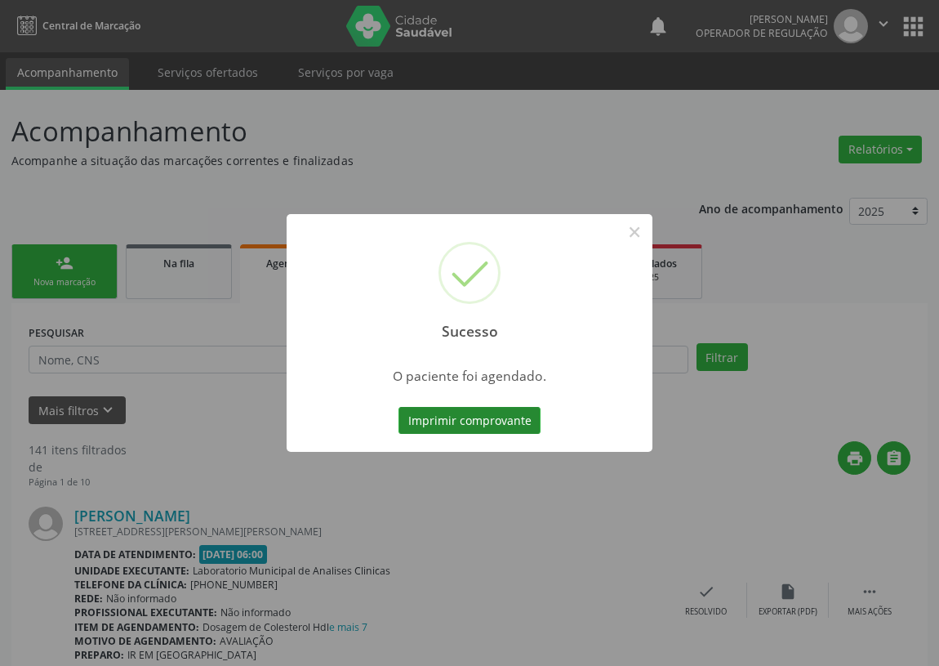
click at [457, 412] on button "Imprimir comprovante" at bounding box center [470, 421] width 142 height 28
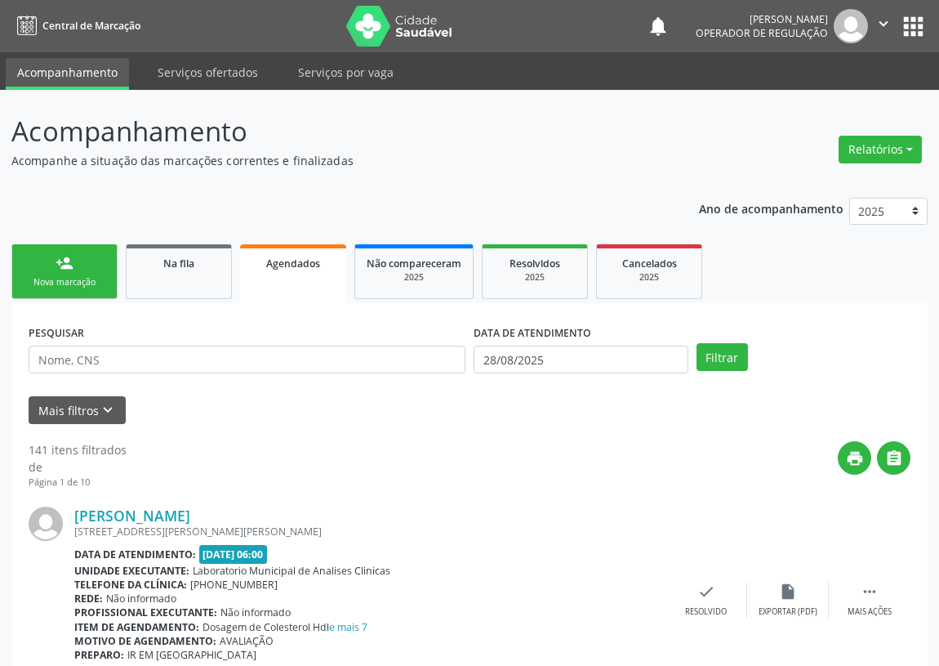
click at [56, 276] on div "Nova marcação" at bounding box center [65, 282] width 82 height 12
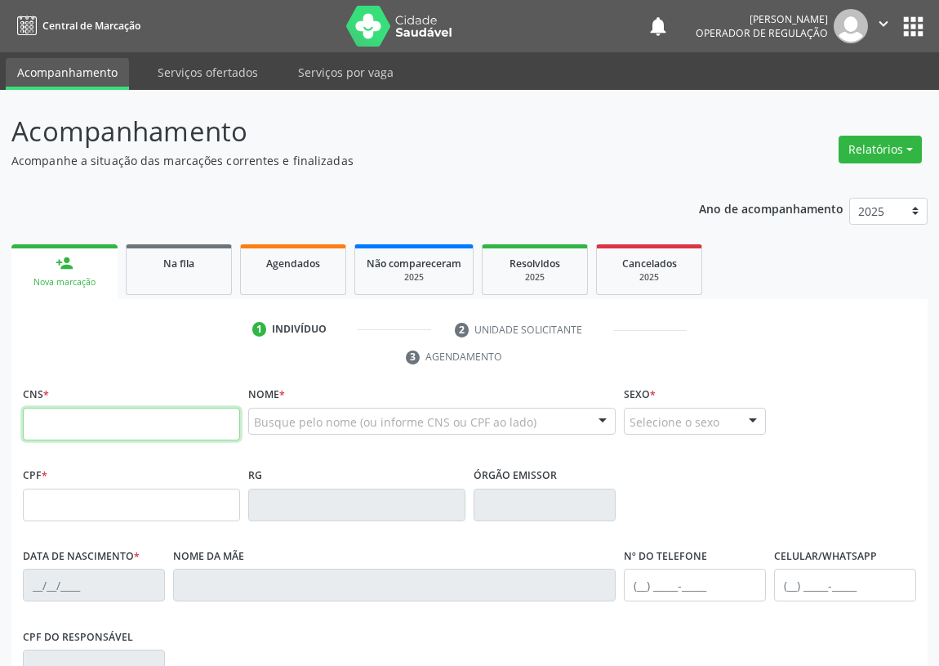
click at [42, 425] on input "text" at bounding box center [131, 424] width 217 height 33
type input "700 0068 9056 9606"
type input "953.120.214-15"
type input "26[DATE]"
type input "[PERSON_NAME]"
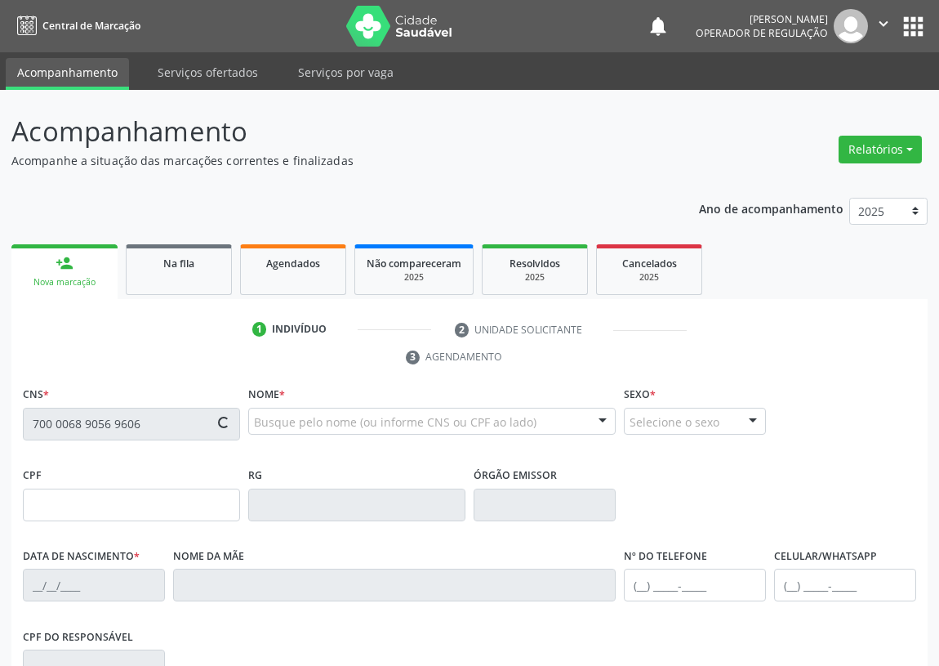
type input "[PHONE_NUMBER]"
type input "95"
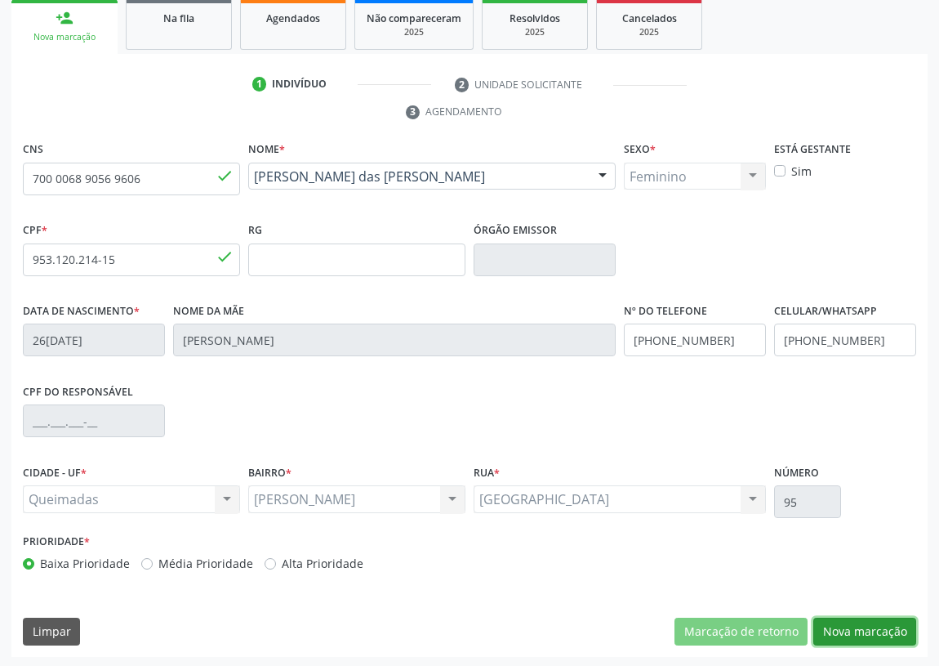
click at [869, 629] on button "Nova marcação" at bounding box center [865, 632] width 103 height 28
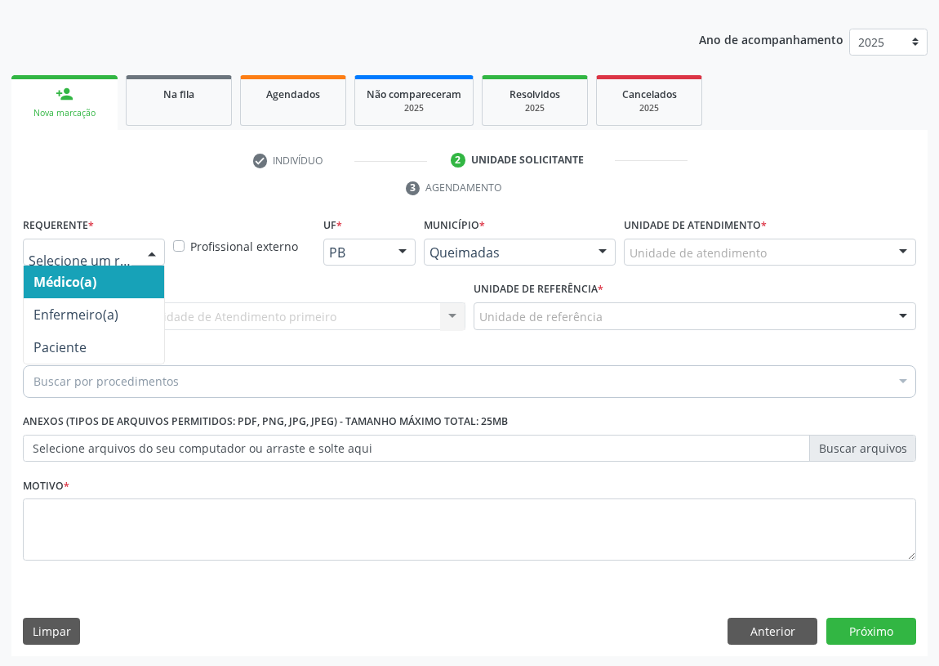
drag, startPoint x: 145, startPoint y: 245, endPoint x: 122, endPoint y: 284, distance: 45.8
click at [144, 247] on div at bounding box center [152, 253] width 25 height 28
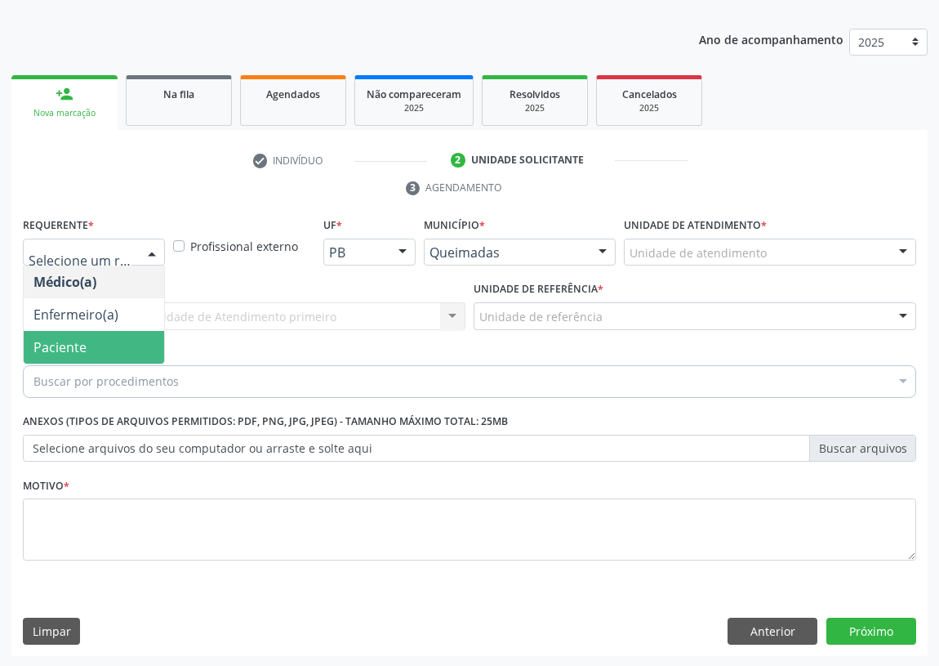
drag, startPoint x: 114, startPoint y: 341, endPoint x: 446, endPoint y: 354, distance: 332.7
click at [130, 346] on span "Paciente" at bounding box center [94, 347] width 140 height 33
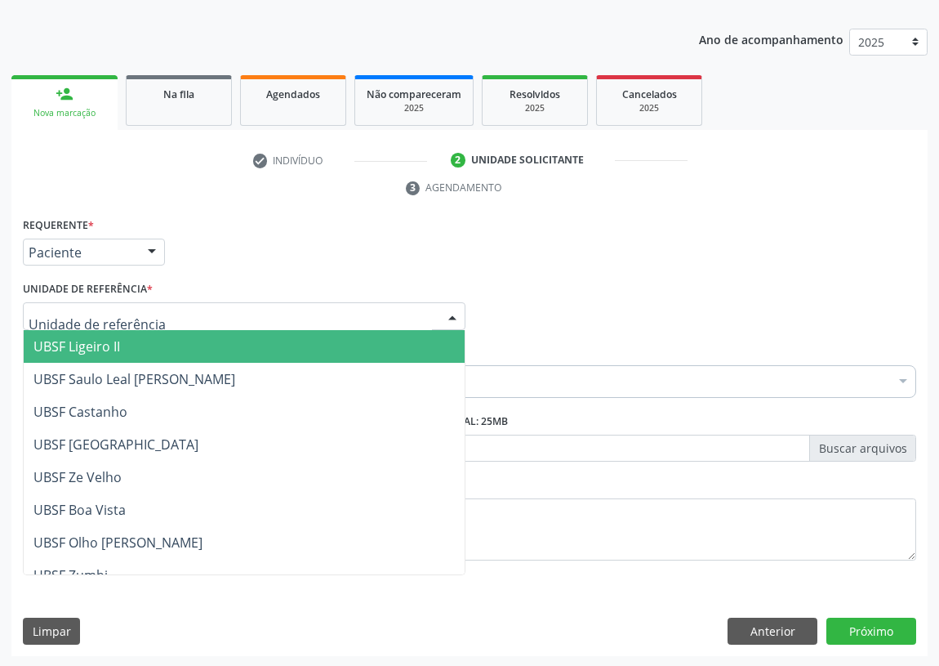
click at [455, 305] on div at bounding box center [452, 317] width 25 height 28
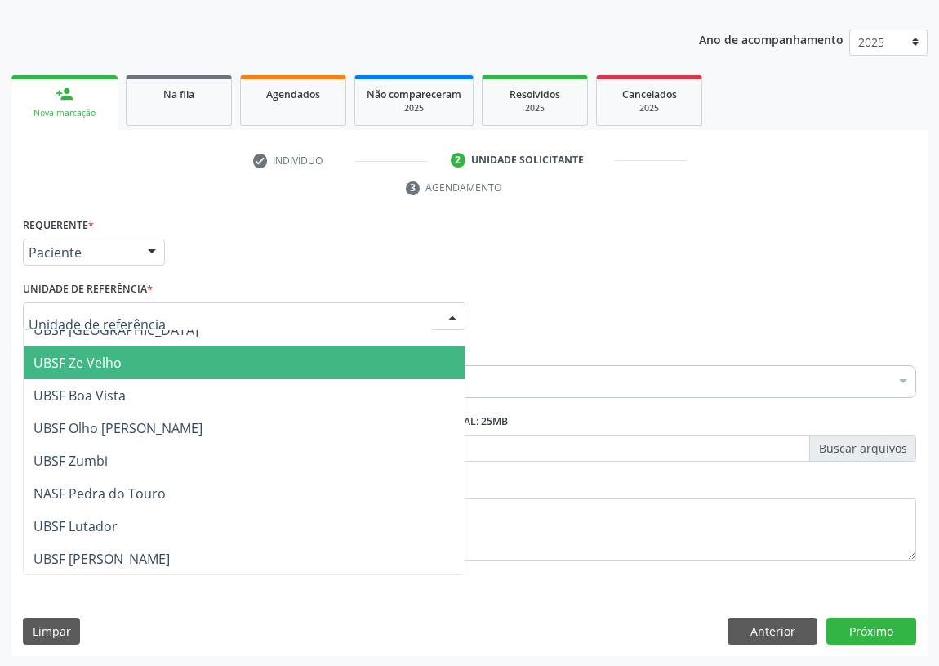
scroll to position [148, 0]
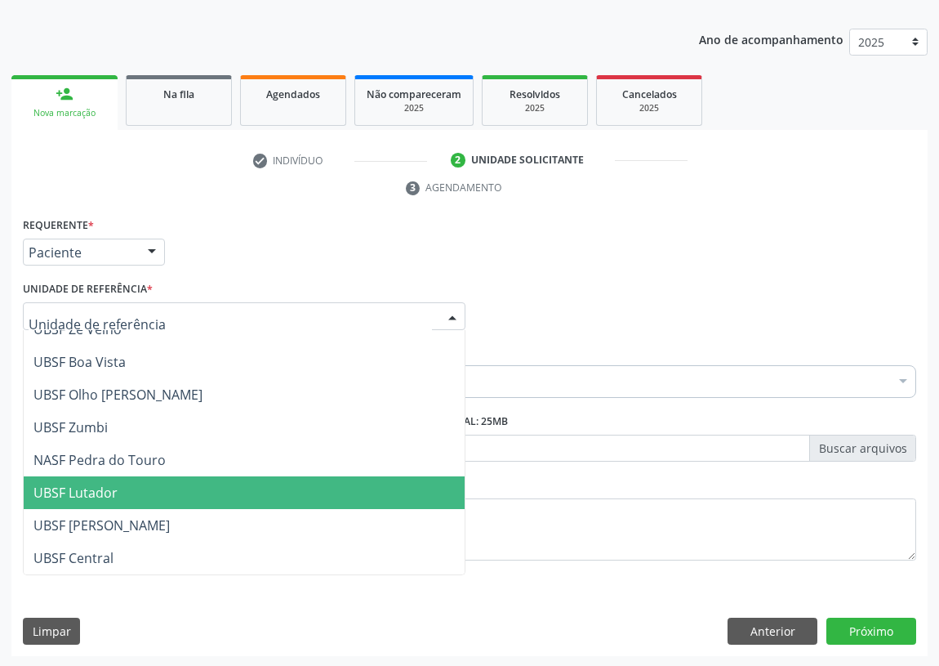
click at [96, 492] on span "UBSF Lutador" at bounding box center [75, 493] width 84 height 18
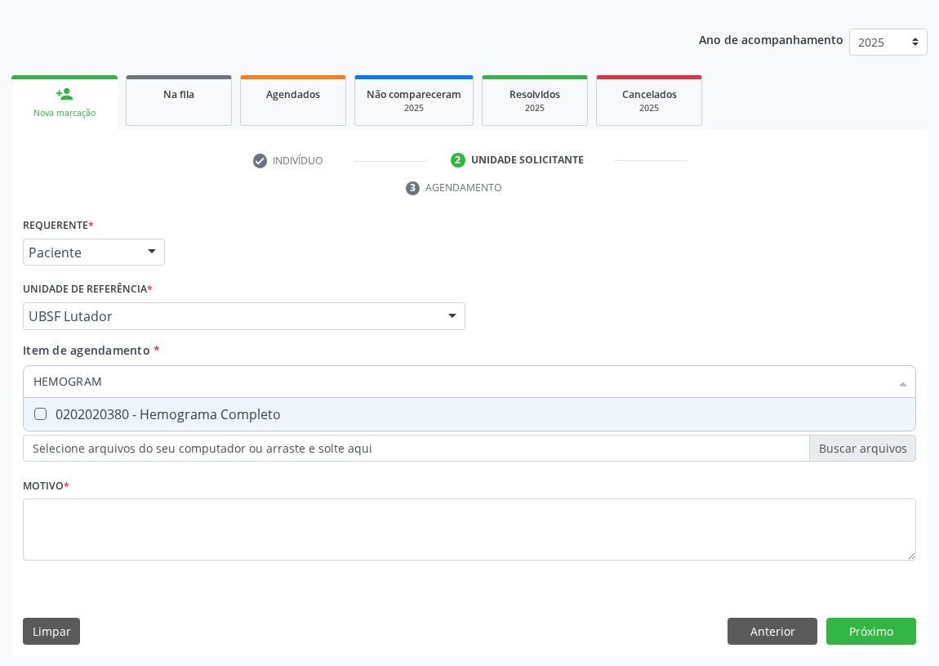
type input "HEMOGRAMA"
drag, startPoint x: 38, startPoint y: 414, endPoint x: 84, endPoint y: 380, distance: 57.8
click at [39, 413] on Completo at bounding box center [40, 414] width 12 height 12
click at [34, 413] on Completo "checkbox" at bounding box center [29, 413] width 11 height 11
checkbox Completo "true"
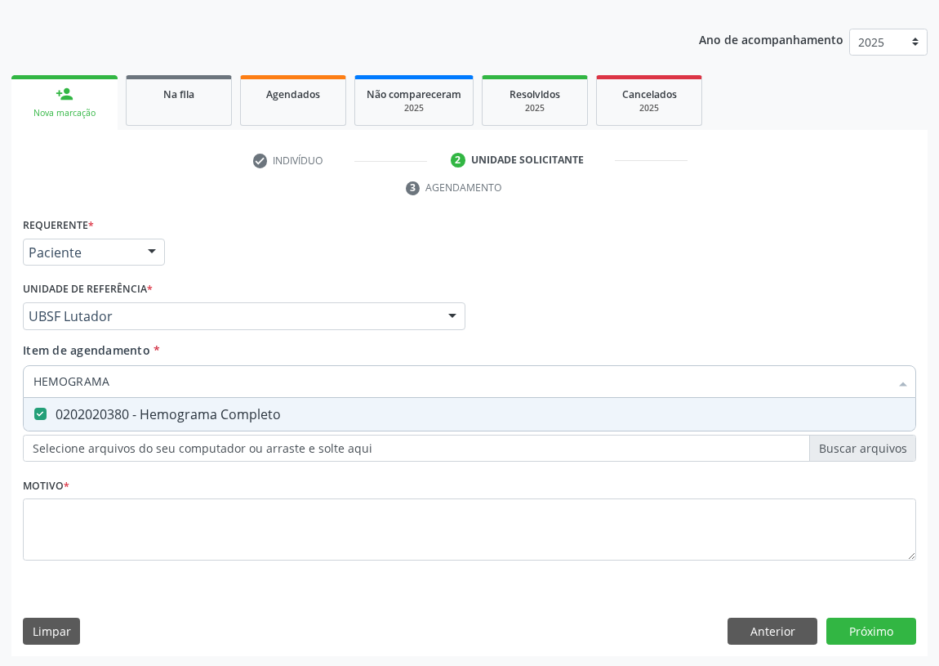
drag, startPoint x: 103, startPoint y: 377, endPoint x: 6, endPoint y: 382, distance: 97.4
click at [6, 382] on div "Acompanhamento Acompanhe a situação das marcações correntes e finalizadas Relat…" at bounding box center [469, 294] width 939 height 747
type input "CO"
checkbox Completo "false"
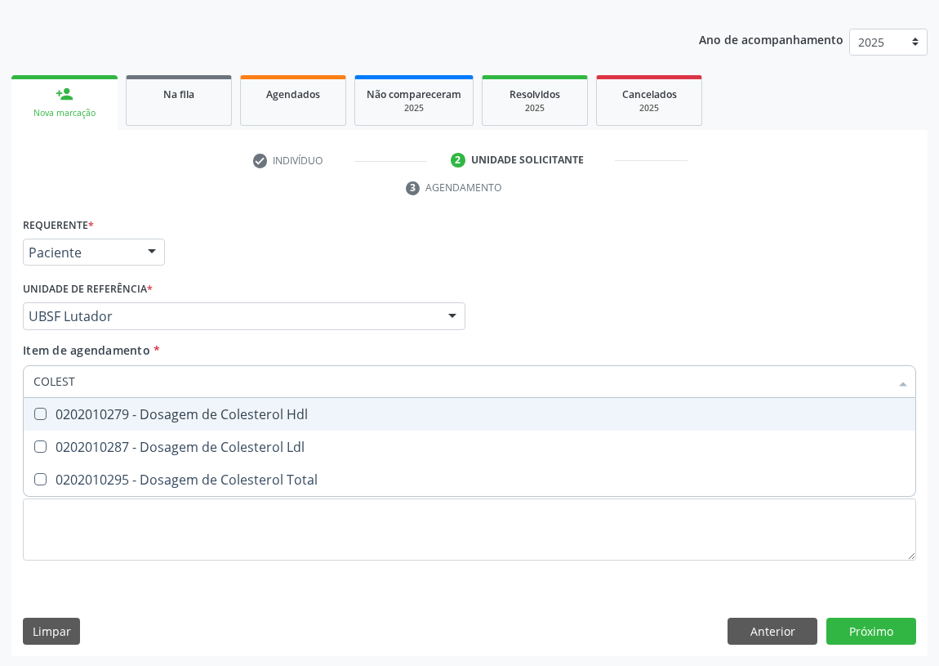
type input "COLESTE"
drag, startPoint x: 47, startPoint y: 412, endPoint x: 36, endPoint y: 429, distance: 20.6
click at [43, 417] on div "0202010279 - Dosagem de Colesterol Hdl" at bounding box center [469, 414] width 872 height 13
checkbox Hdl "true"
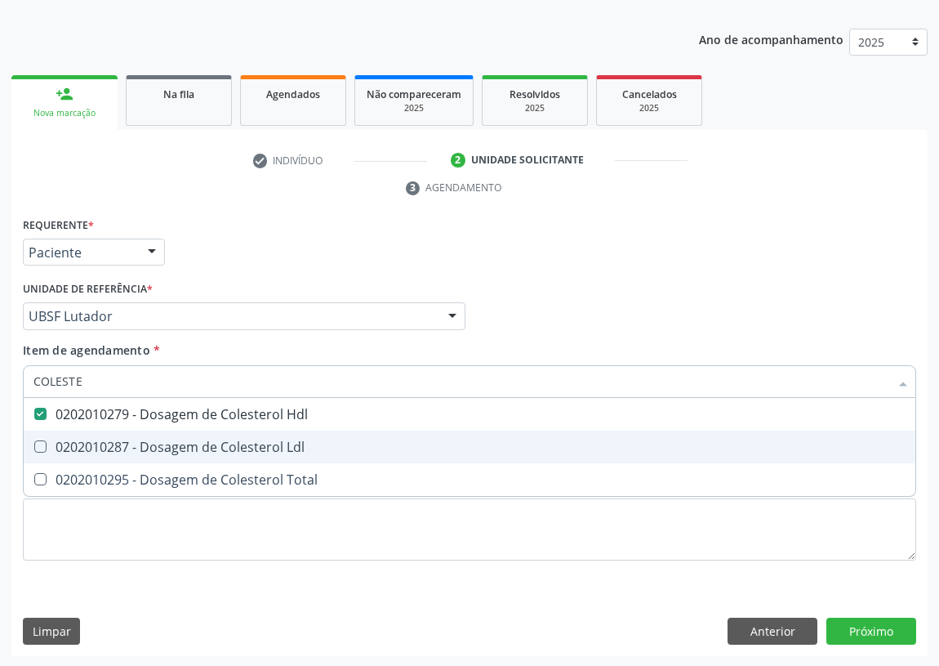
drag, startPoint x: 42, startPoint y: 449, endPoint x: 38, endPoint y: 423, distance: 26.5
click at [42, 440] on Ldl at bounding box center [40, 446] width 12 height 12
click at [34, 441] on Ldl "checkbox" at bounding box center [29, 446] width 11 height 11
checkbox Ldl "true"
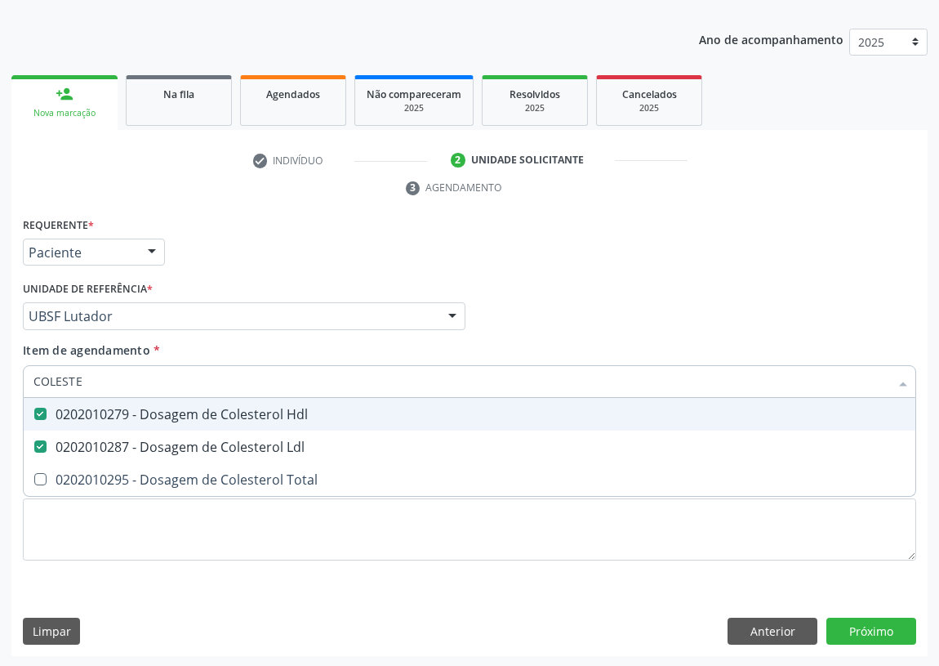
drag, startPoint x: 63, startPoint y: 382, endPoint x: 0, endPoint y: 384, distance: 62.9
click at [0, 384] on div "Acompanhamento Acompanhe a situação das marcações correntes e finalizadas Relat…" at bounding box center [469, 294] width 939 height 747
drag, startPoint x: 82, startPoint y: 376, endPoint x: 16, endPoint y: 384, distance: 65.9
click at [16, 384] on div "Requerente * Paciente Médico(a) Enfermeiro(a) Paciente Nenhum resultado encontr…" at bounding box center [469, 435] width 916 height 444
type input "TR"
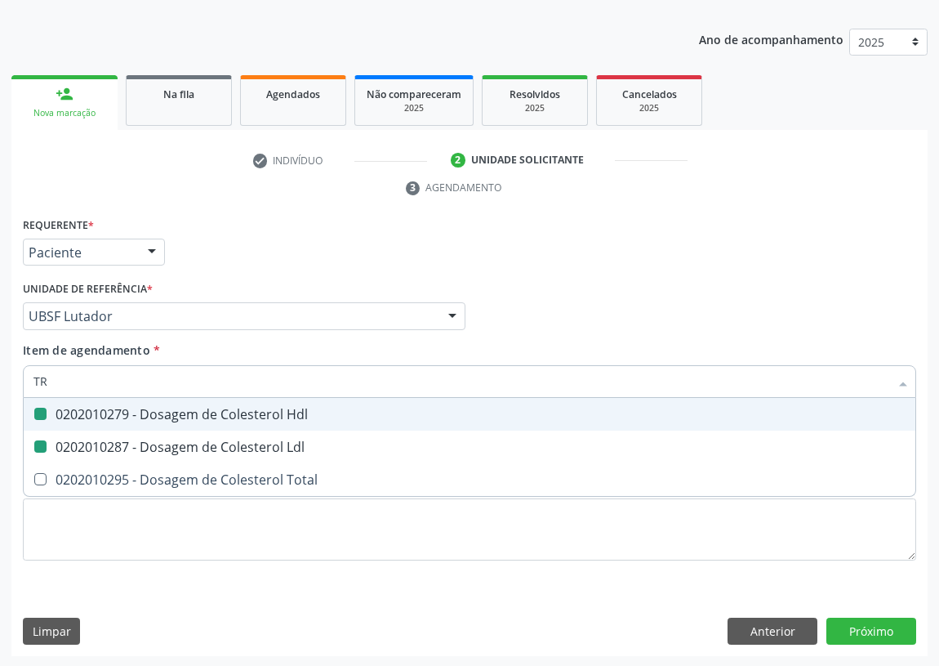
checkbox Hdl "false"
checkbox Ldl "false"
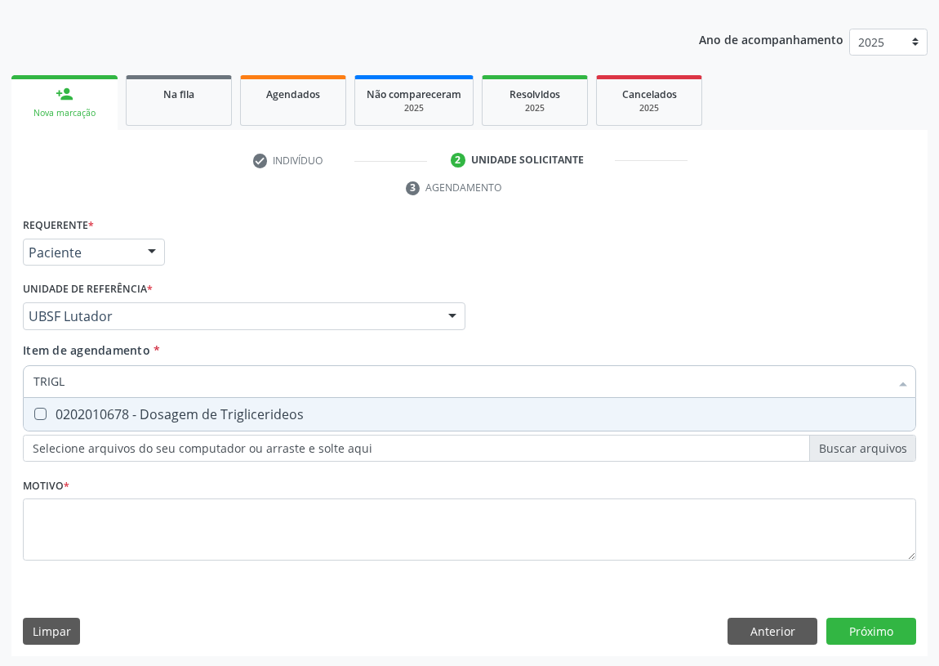
type input "TRIGLI"
drag, startPoint x: 34, startPoint y: 412, endPoint x: 123, endPoint y: 375, distance: 95.9
click at [41, 409] on Triglicerideos at bounding box center [40, 414] width 12 height 12
click at [34, 409] on Triglicerideos "checkbox" at bounding box center [29, 413] width 11 height 11
checkbox Triglicerideos "true"
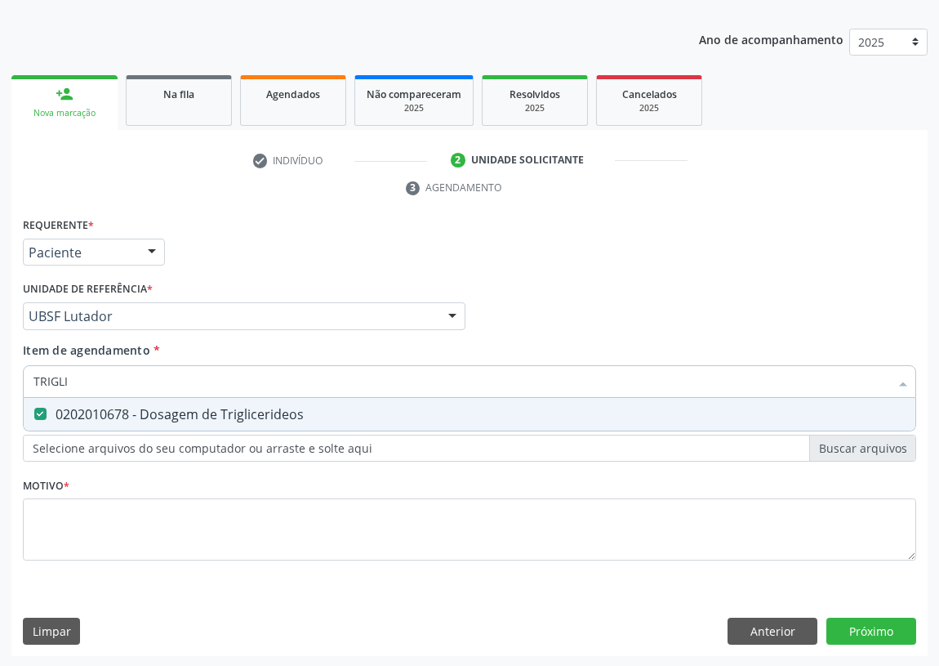
drag, startPoint x: 105, startPoint y: 376, endPoint x: 30, endPoint y: 382, distance: 75.4
click at [31, 383] on div "TRIGLI" at bounding box center [470, 381] width 894 height 33
type input "G"
checkbox Triglicerideos "false"
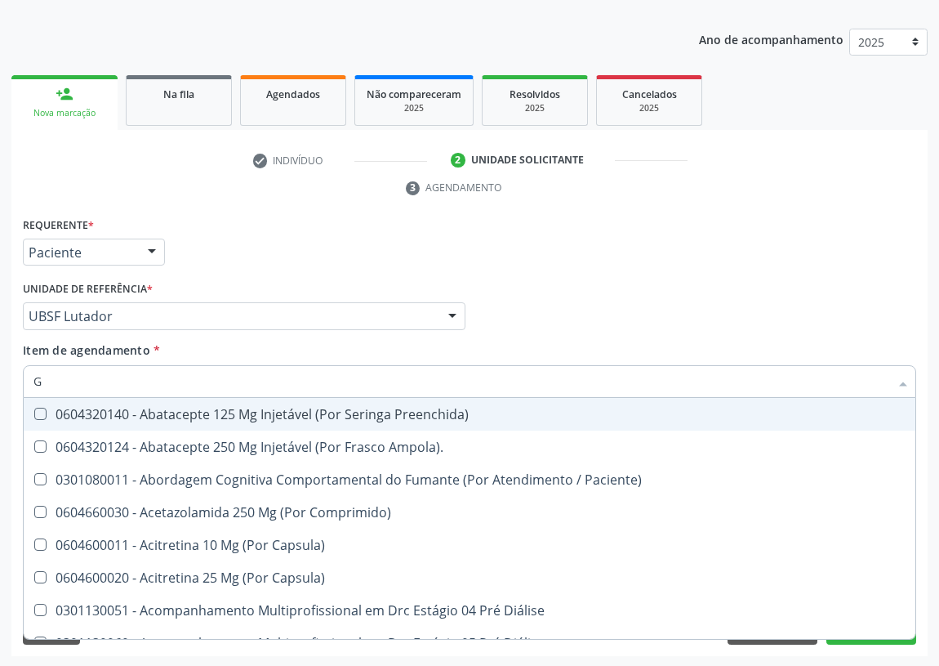
type input "GL"
checkbox Bucomaxilofacial "true"
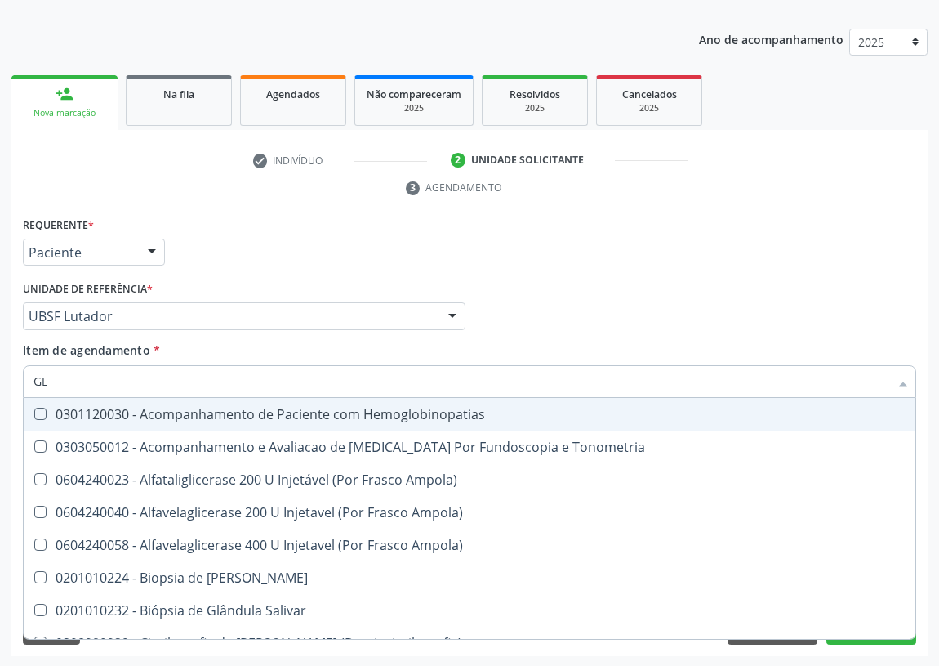
type input "GLI"
checkbox Dosagens\) "true"
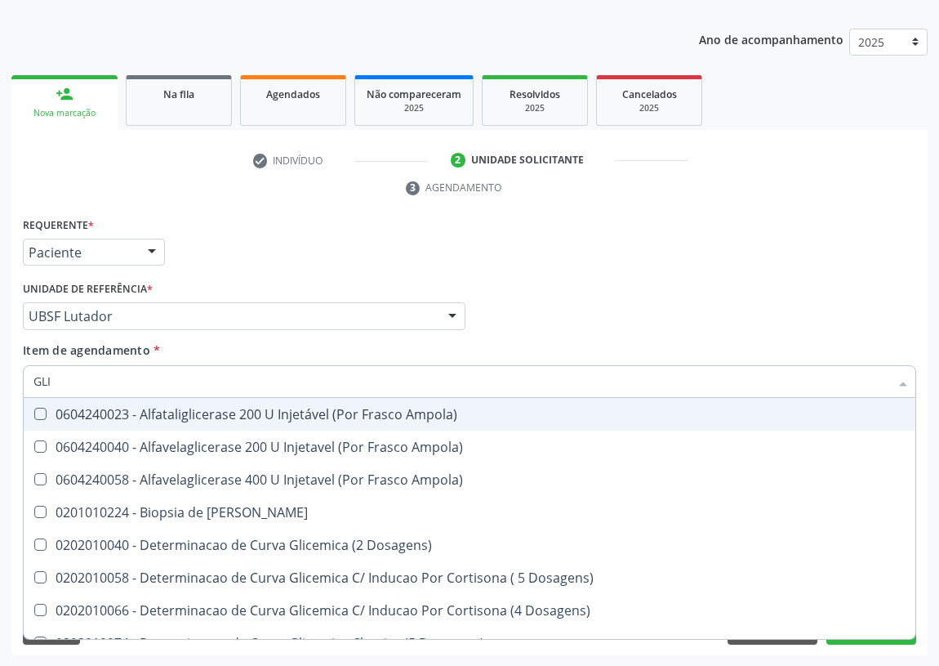
type input "GLIC"
checkbox Glicosilada "true"
checkbox Triglicerideos "false"
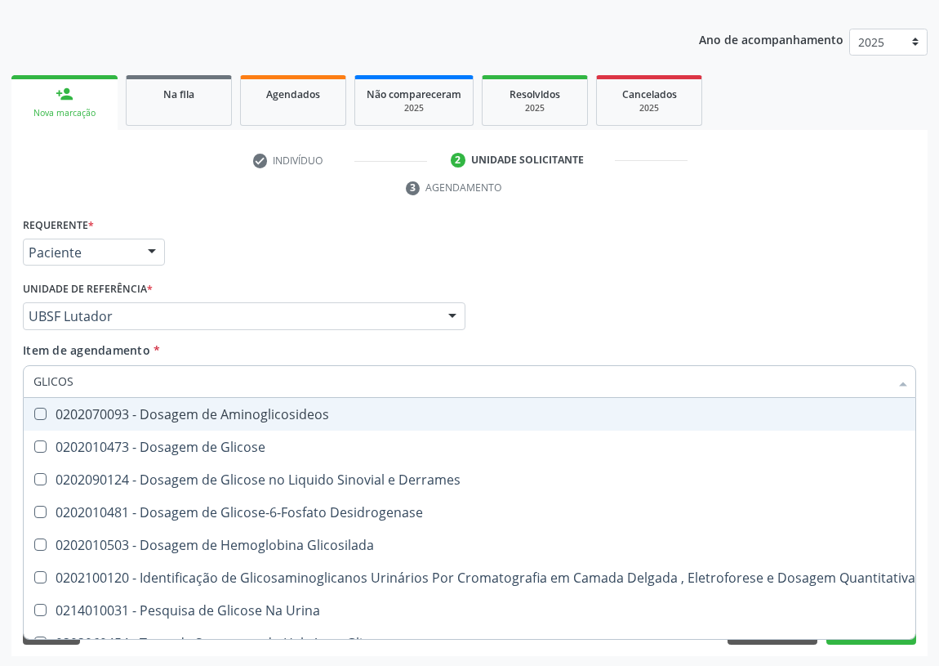
type input "GLICOSE"
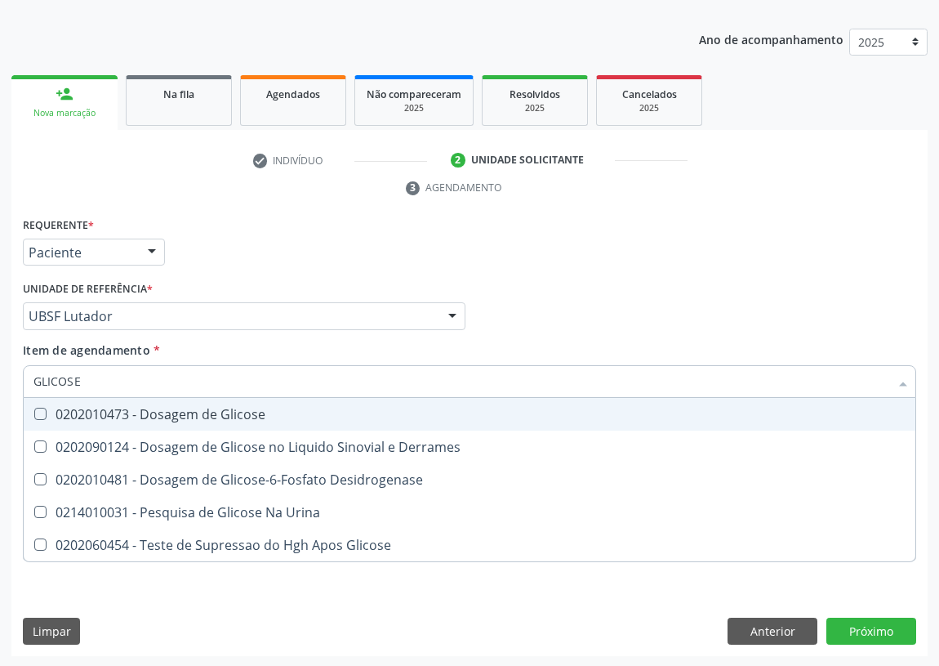
drag, startPoint x: 40, startPoint y: 408, endPoint x: 87, endPoint y: 383, distance: 53.0
click at [40, 408] on Glicose at bounding box center [40, 414] width 12 height 12
click at [34, 408] on Glicose "checkbox" at bounding box center [29, 413] width 11 height 11
checkbox Glicose "true"
drag, startPoint x: 94, startPoint y: 381, endPoint x: 0, endPoint y: 381, distance: 93.9
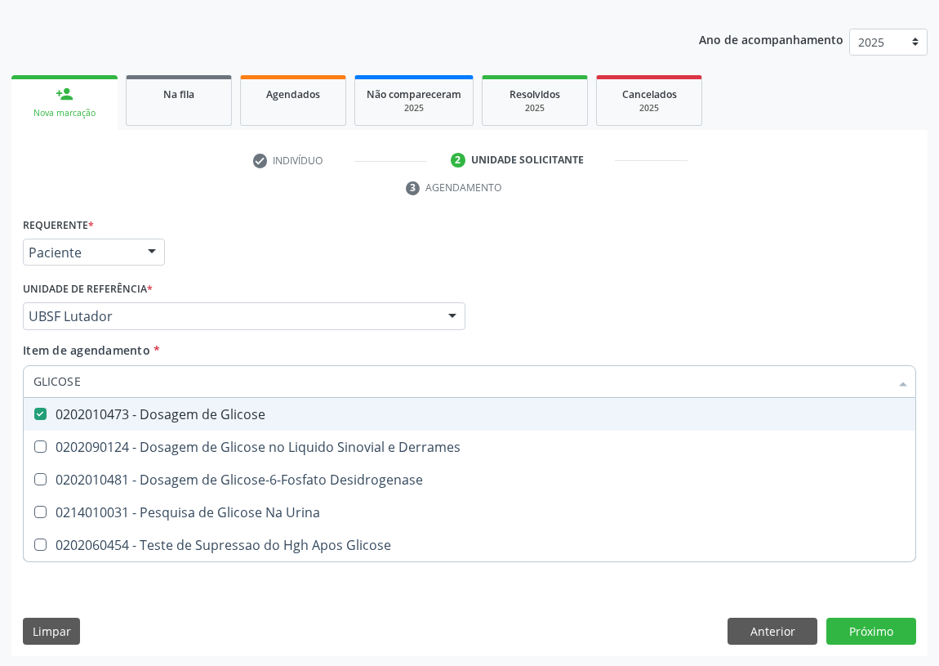
click at [0, 381] on div "Acompanhamento Acompanhe a situação das marcações correntes e finalizadas Relat…" at bounding box center [469, 294] width 939 height 747
type input "HE"
checkbox Glicose "false"
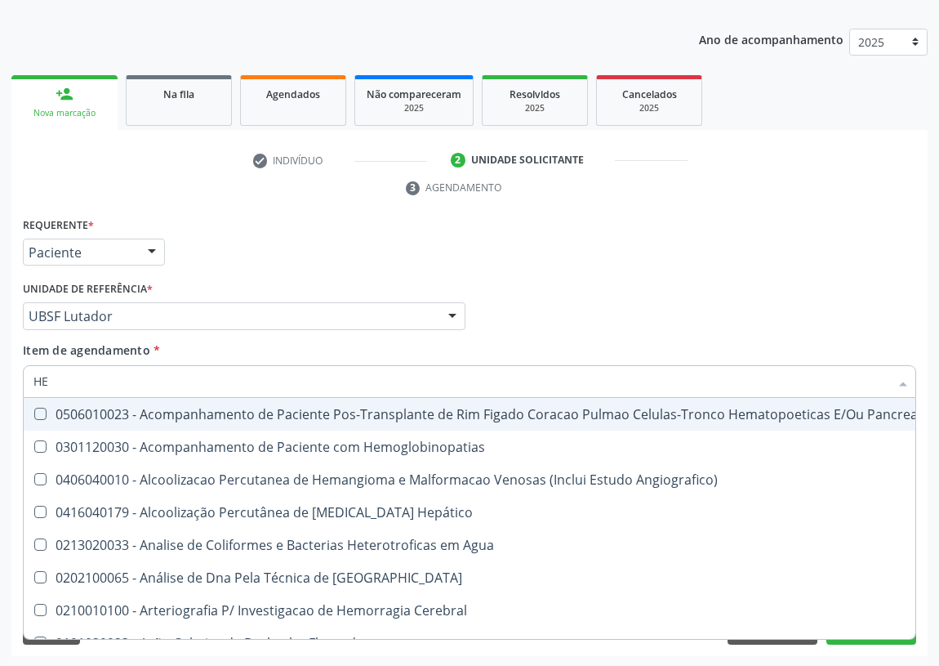
type input "HEM"
checkbox Transplante "true"
checkbox Completo "false"
type input "HEMO"
checkbox Retro-Retal "true"
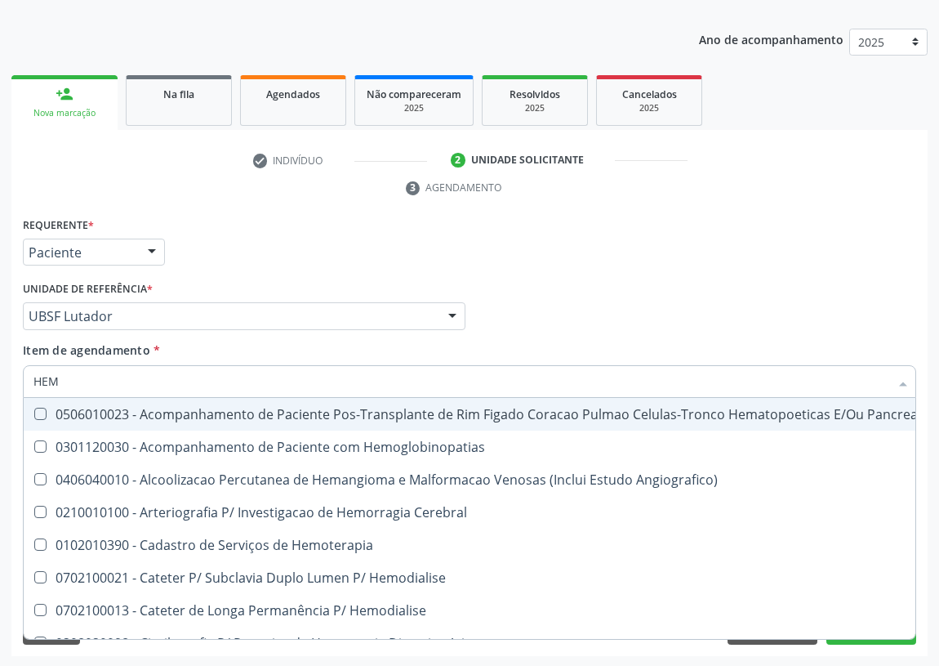
checkbox Completo "false"
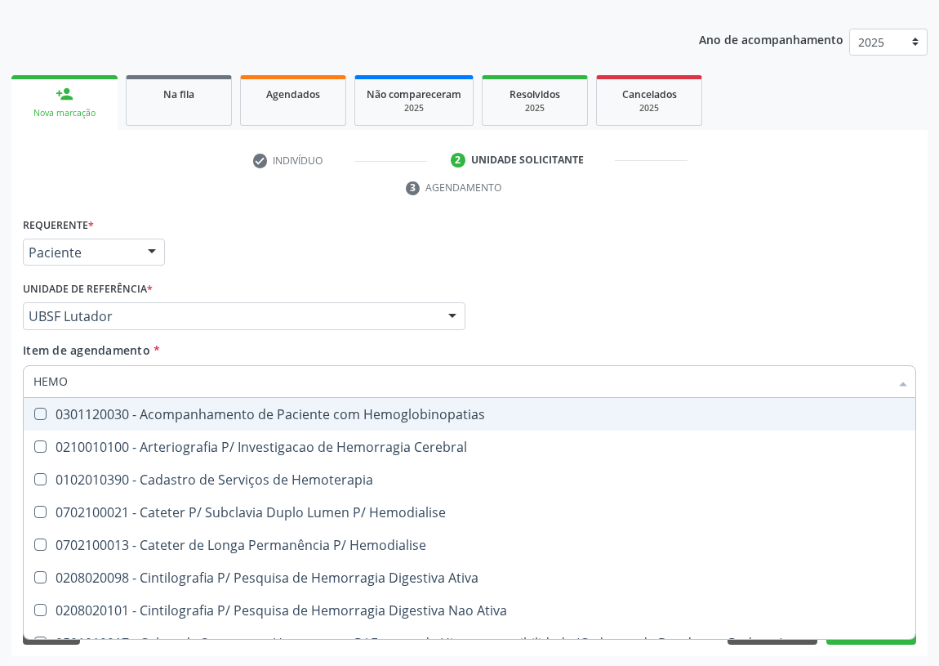
type input "HEMOG"
checkbox Carboxi-Hemoglobina "true"
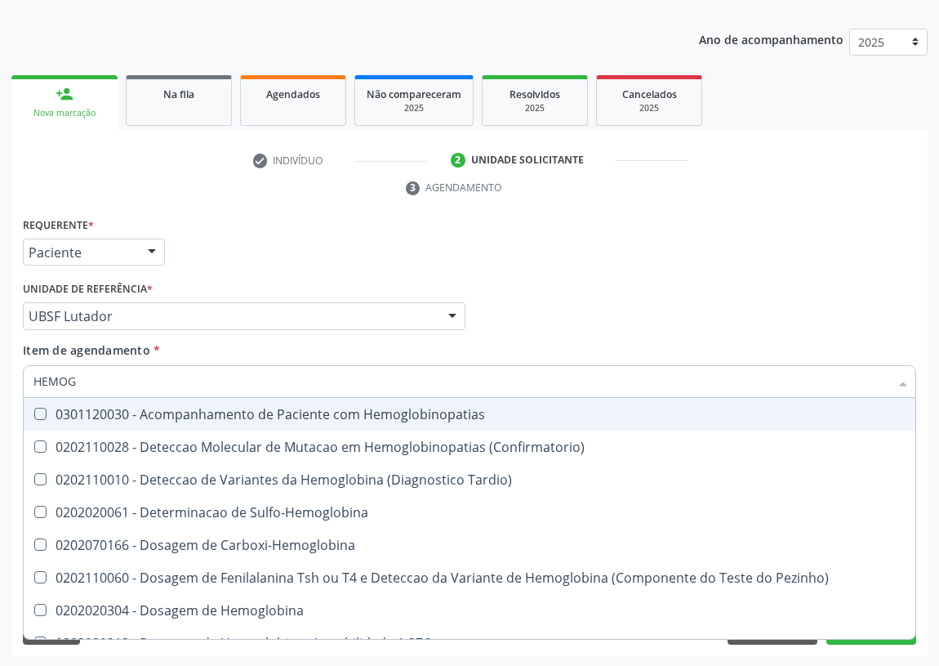
type input "HEMOGL"
checkbox Completo "false"
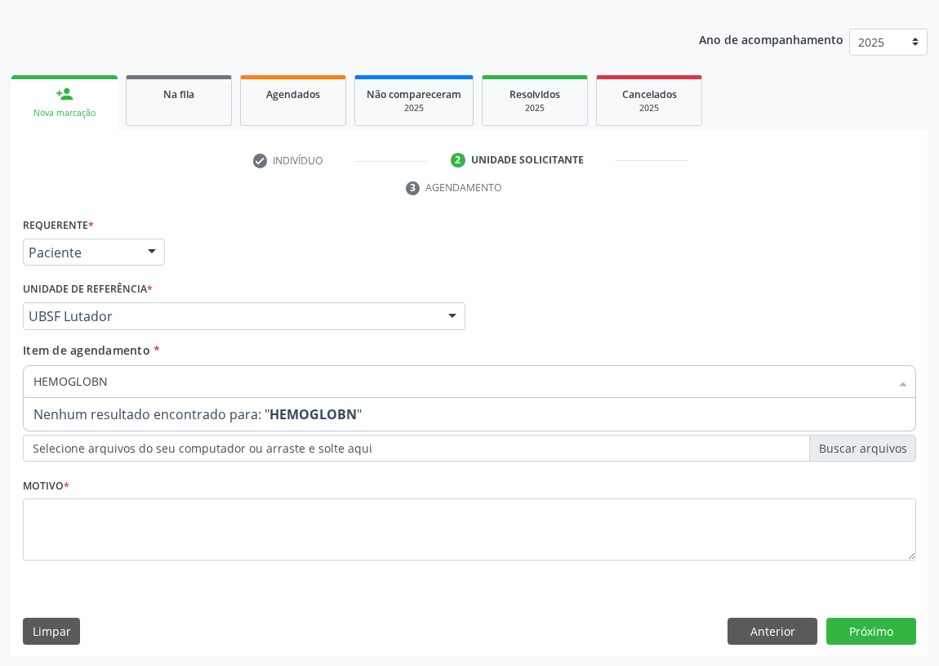
type input "HEMOGLOBNA"
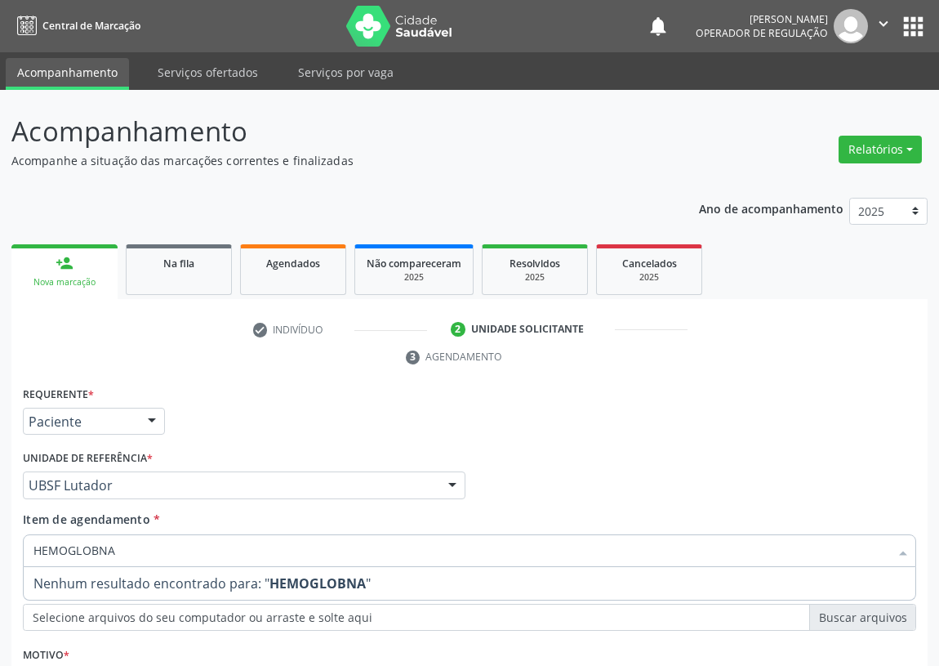
scroll to position [169, 0]
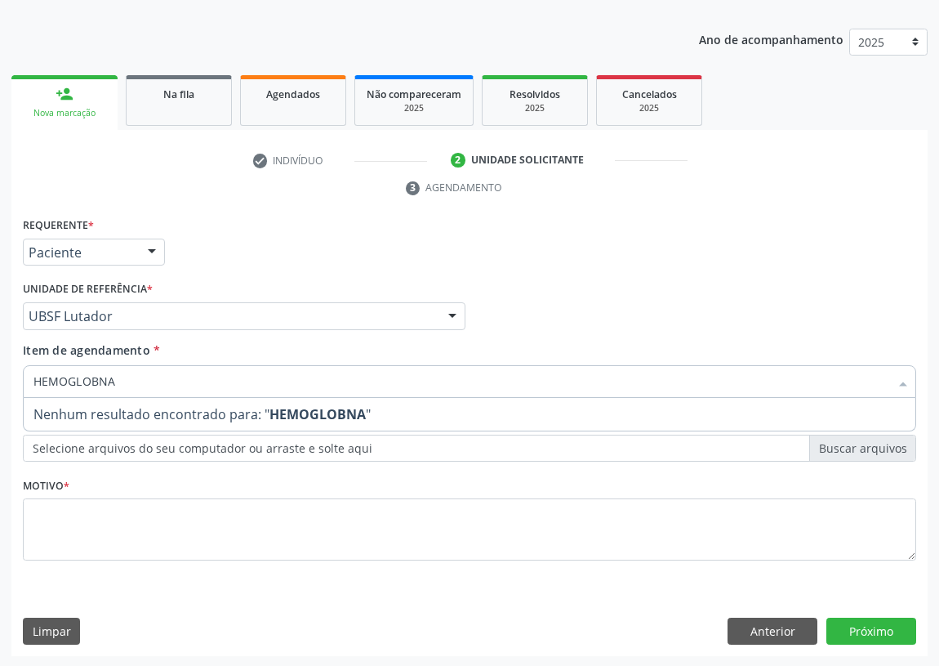
type input "HEMOGLOBINA"
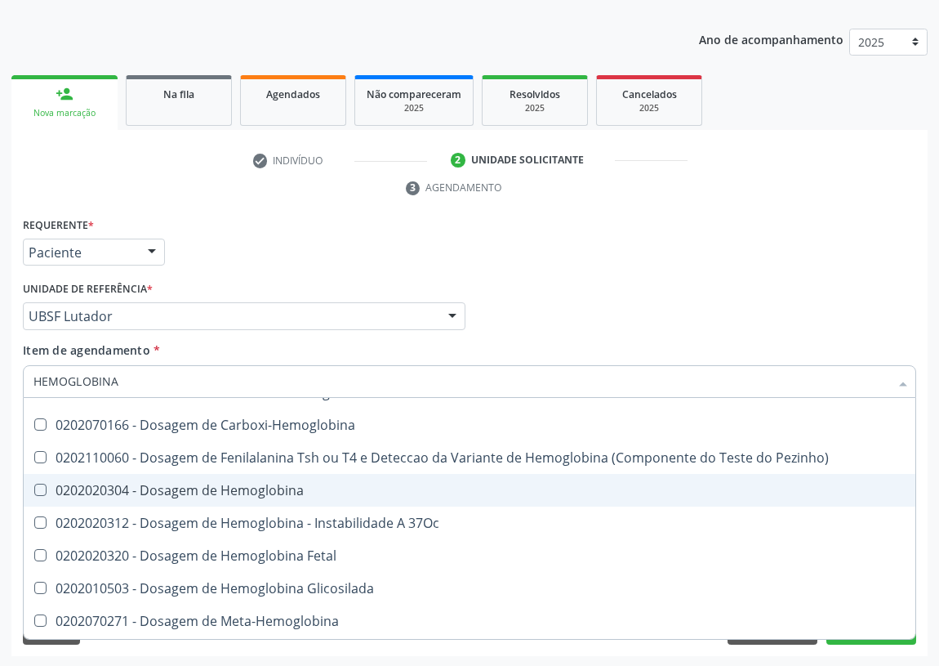
scroll to position [148, 0]
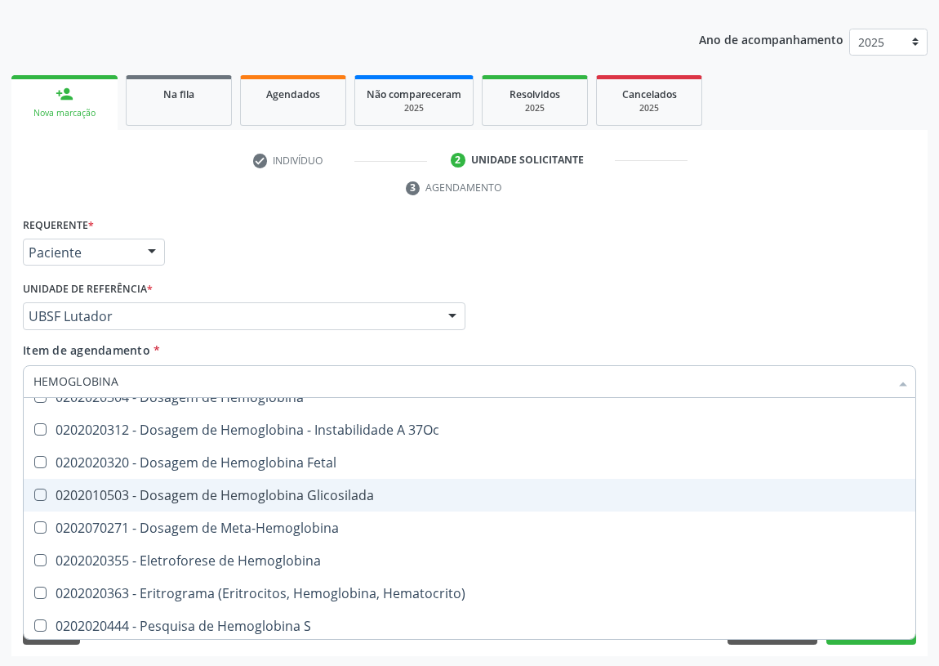
click at [292, 492] on div "0202010503 - Dosagem de Hemoglobina Glicosilada" at bounding box center [469, 494] width 872 height 13
checkbox Glicosilada "true"
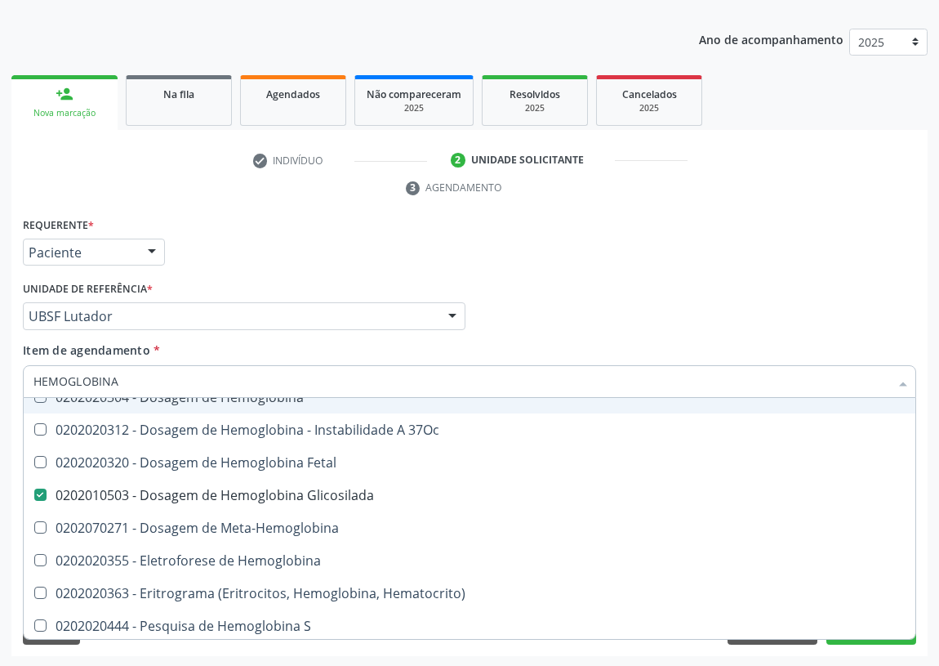
drag, startPoint x: 123, startPoint y: 388, endPoint x: 2, endPoint y: 386, distance: 120.9
click at [2, 386] on div "Acompanhamento Acompanhe a situação das marcações correntes e finalizadas Relat…" at bounding box center [469, 294] width 939 height 747
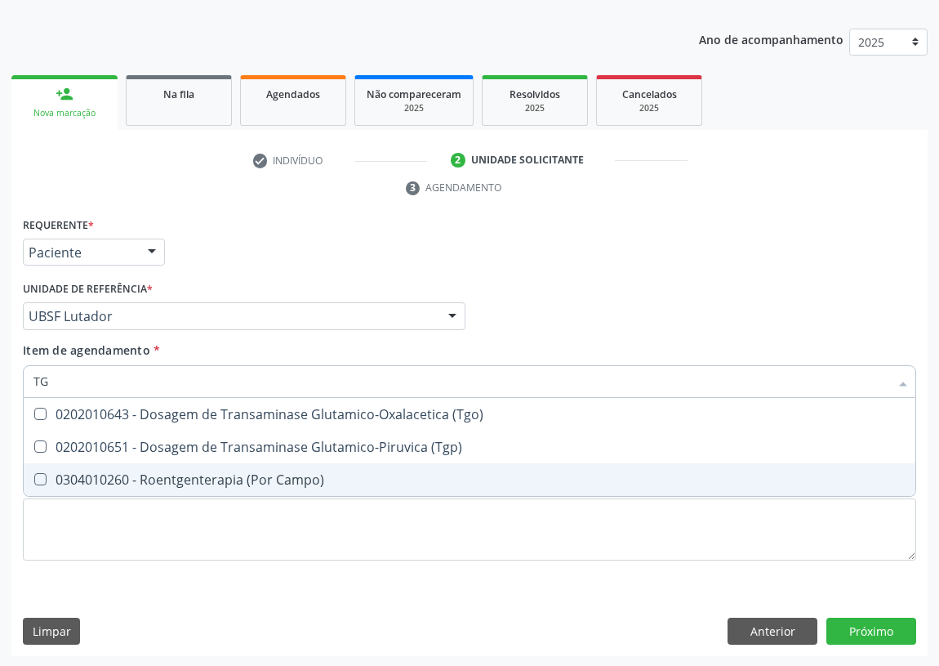
scroll to position [0, 0]
type input "TGO"
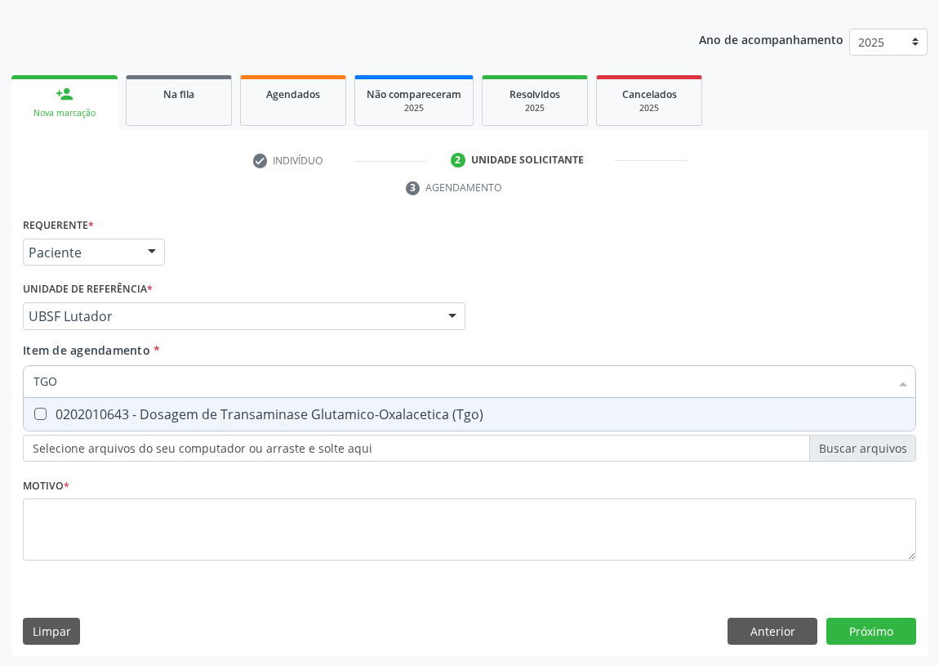
drag, startPoint x: 45, startPoint y: 412, endPoint x: 45, endPoint y: 401, distance: 10.6
click at [45, 410] on \(Tgo\) at bounding box center [40, 414] width 12 height 12
click at [34, 410] on \(Tgo\) "checkbox" at bounding box center [29, 413] width 11 height 11
checkbox \(Tgo\) "true"
drag, startPoint x: 45, startPoint y: 378, endPoint x: 11, endPoint y: 381, distance: 34.4
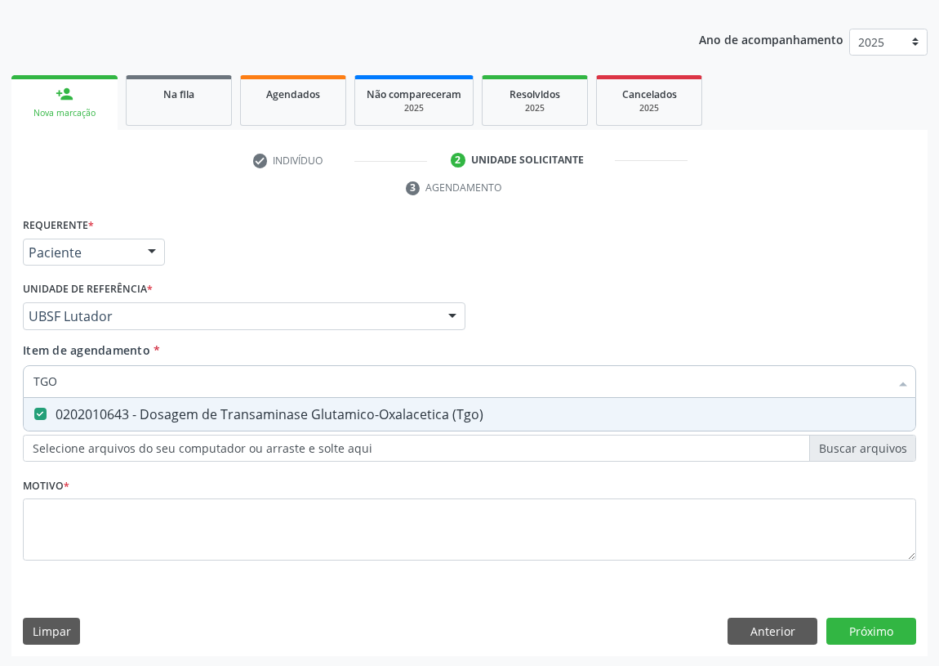
click at [11, 381] on div "Requerente * Paciente Médico(a) Enfermeiro(a) Paciente Nenhum resultado encontr…" at bounding box center [469, 435] width 916 height 444
type input "TG"
checkbox \(Tgo\) "true"
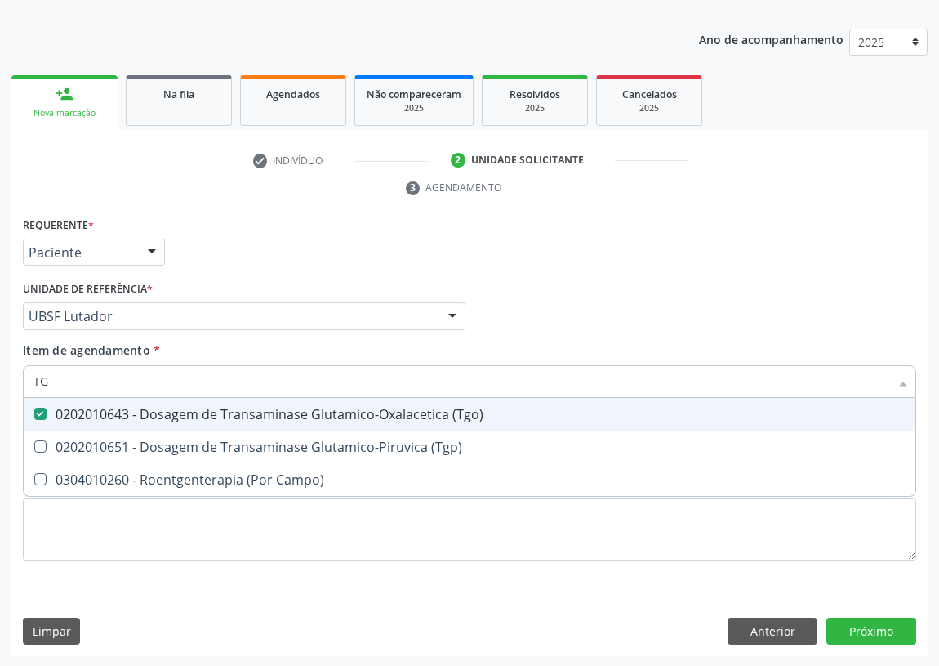
type input "TGP"
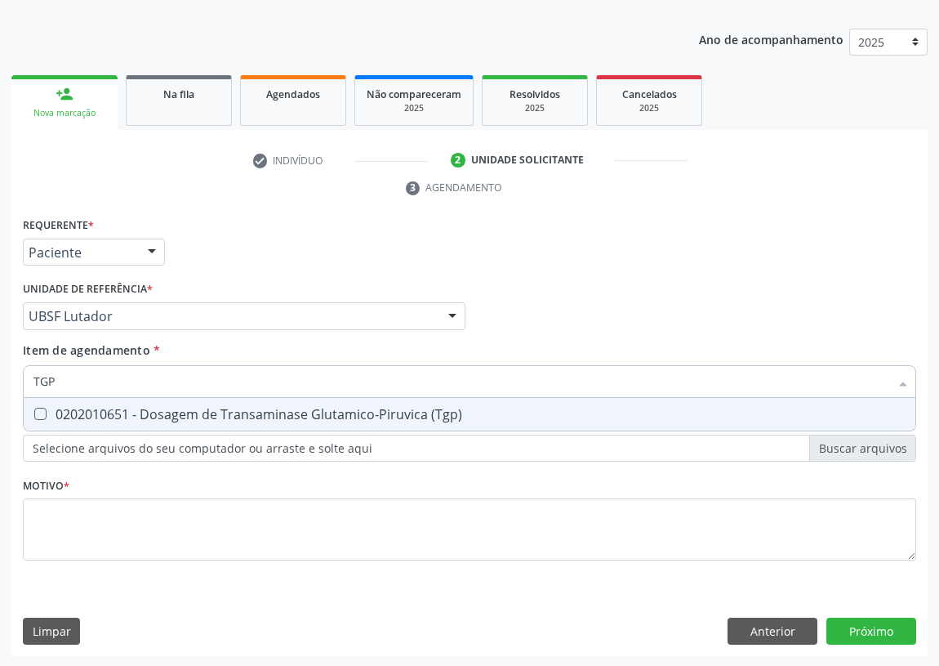
drag, startPoint x: 34, startPoint y: 409, endPoint x: 57, endPoint y: 393, distance: 28.1
click at [35, 409] on \(Tgp\) at bounding box center [40, 414] width 12 height 12
click at [34, 409] on \(Tgp\) "checkbox" at bounding box center [29, 413] width 11 height 11
checkbox \(Tgp\) "true"
click at [0, 379] on div "Acompanhamento Acompanhe a situação das marcações correntes e finalizadas Relat…" at bounding box center [469, 294] width 939 height 747
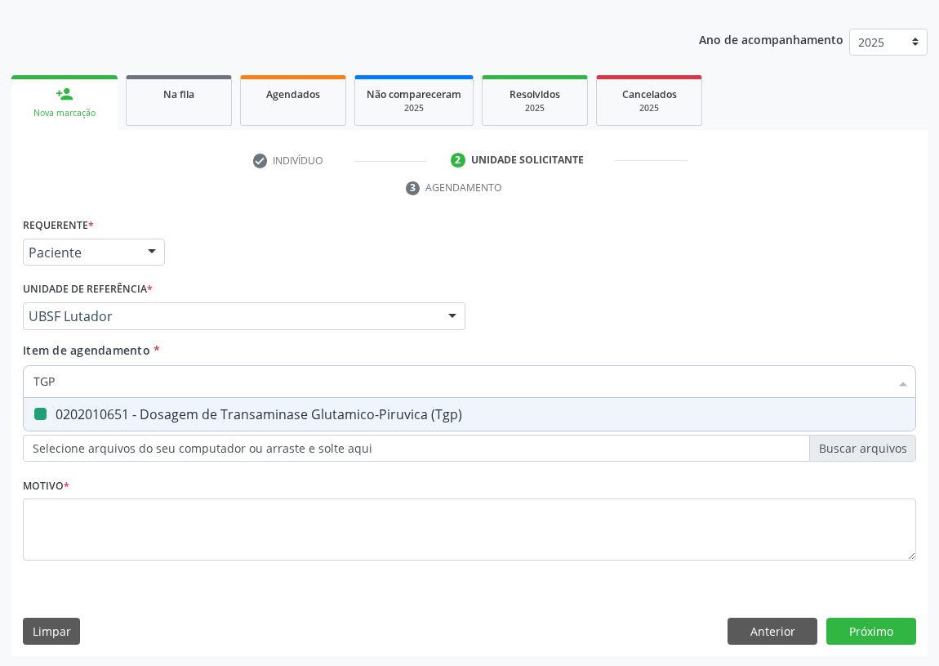
type input "T"
checkbox \(Tgp\) "false"
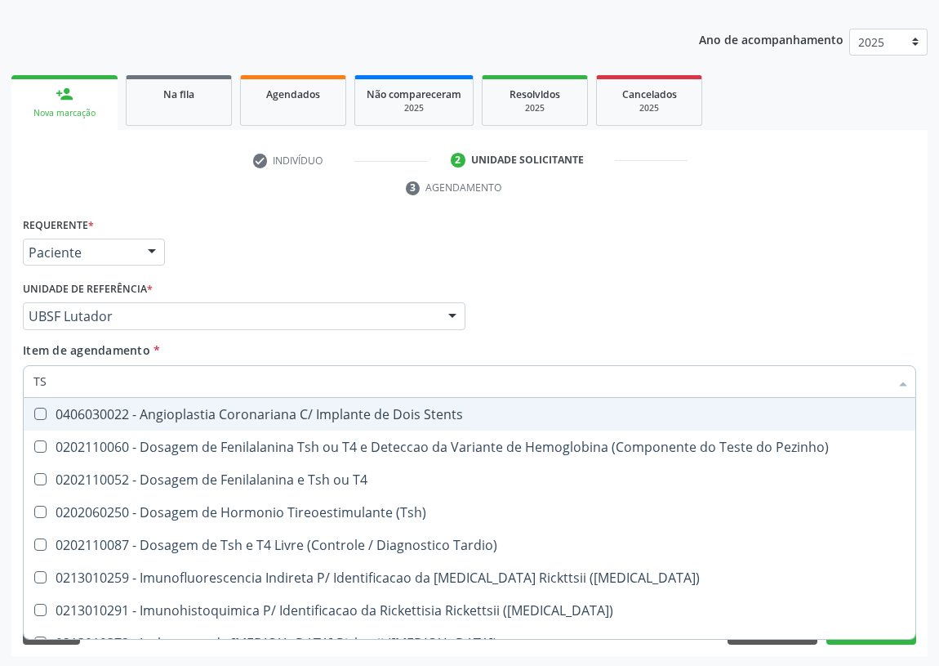
type input "TSH"
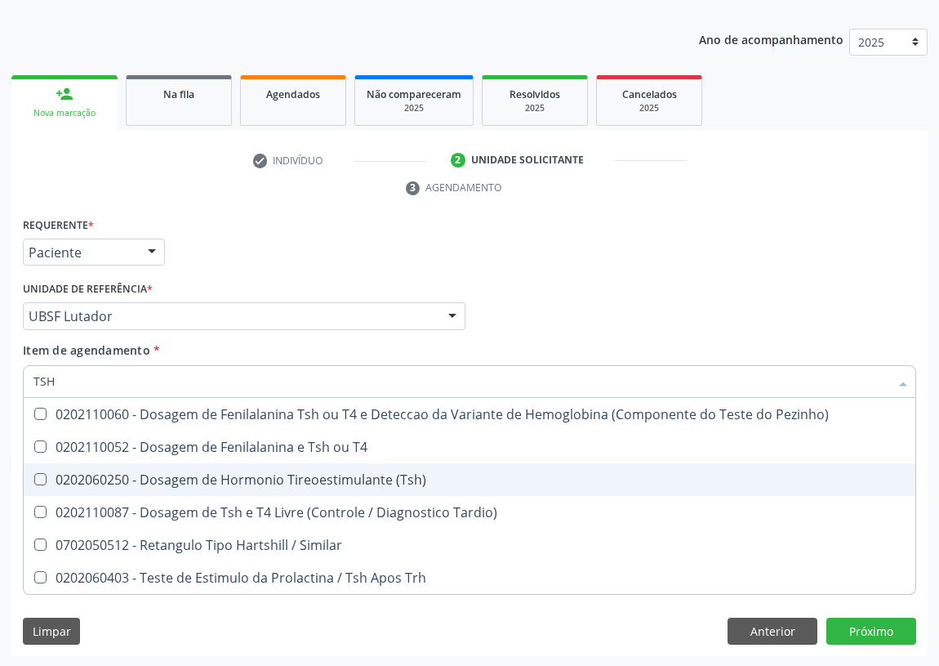
drag, startPoint x: 38, startPoint y: 477, endPoint x: 42, endPoint y: 410, distance: 67.1
click at [38, 473] on \(Tsh\) at bounding box center [40, 479] width 12 height 12
click at [34, 474] on \(Tsh\) "checkbox" at bounding box center [29, 479] width 11 height 11
checkbox \(Tsh\) "true"
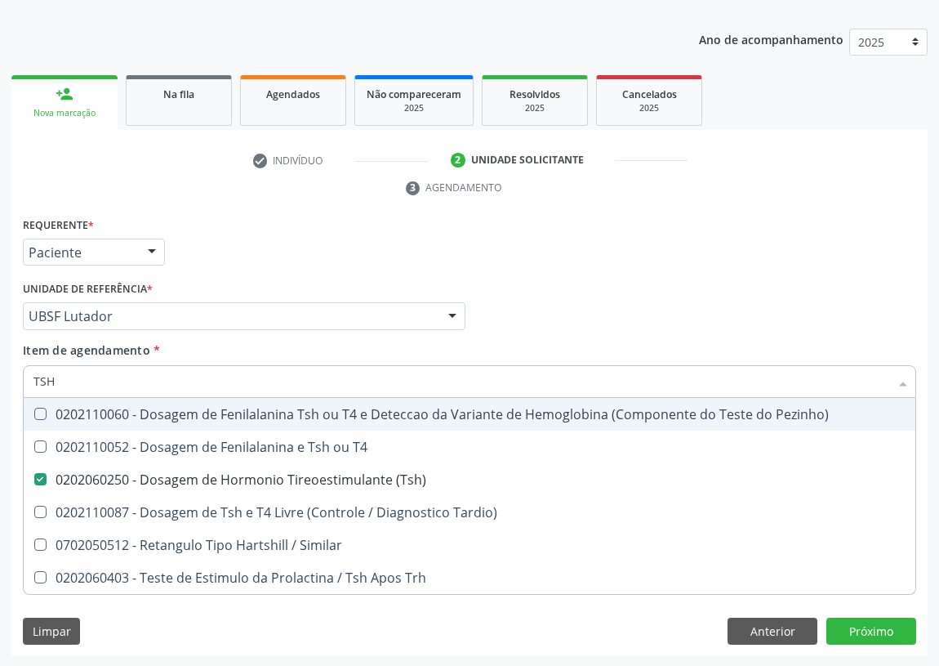
drag, startPoint x: 54, startPoint y: 375, endPoint x: 28, endPoint y: 384, distance: 27.6
click at [28, 384] on div "TSH" at bounding box center [470, 381] width 894 height 33
type input "T"
checkbox \(Tsh\) "false"
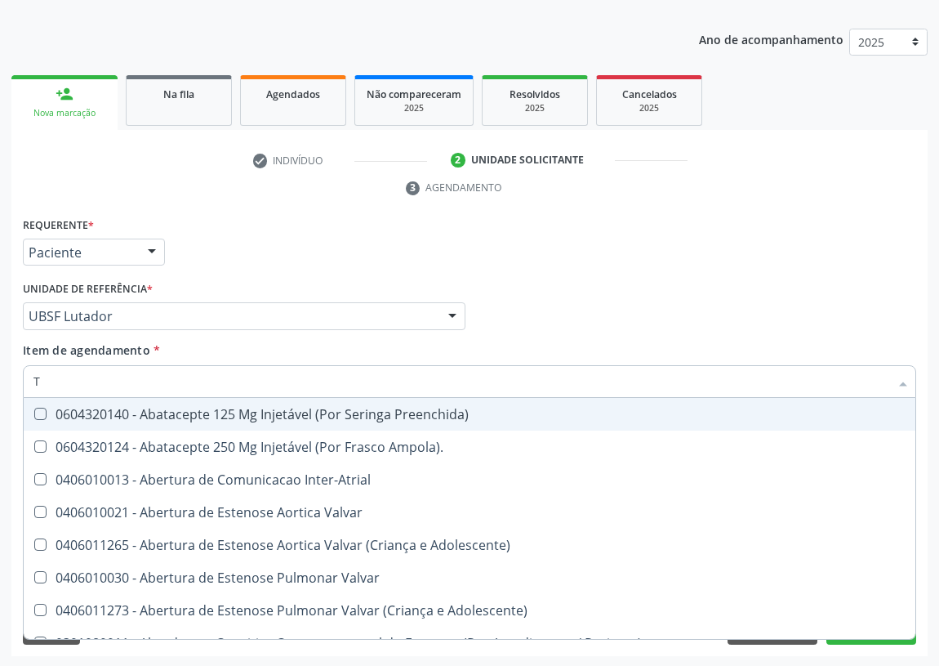
type input "T4"
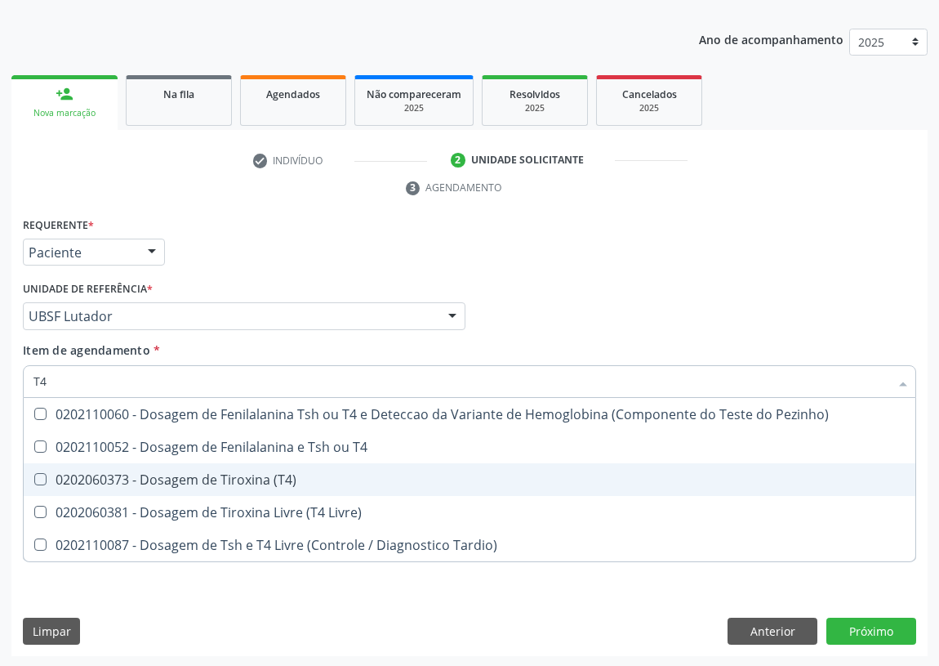
drag, startPoint x: 42, startPoint y: 479, endPoint x: 48, endPoint y: 412, distance: 66.5
click at [42, 478] on \(T4\) at bounding box center [40, 479] width 12 height 12
click at [34, 478] on \(T4\) "checkbox" at bounding box center [29, 479] width 11 height 11
checkbox \(T4\) "true"
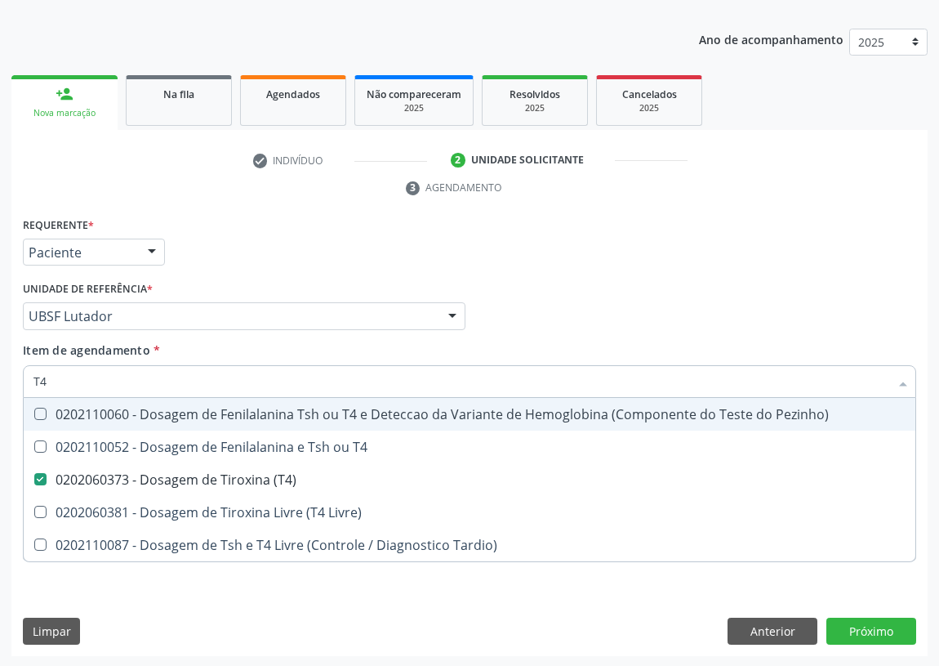
drag, startPoint x: 54, startPoint y: 379, endPoint x: 33, endPoint y: 381, distance: 21.4
click at [33, 381] on input "T4" at bounding box center [461, 381] width 856 height 33
type input "U"
checkbox \(T4\) "false"
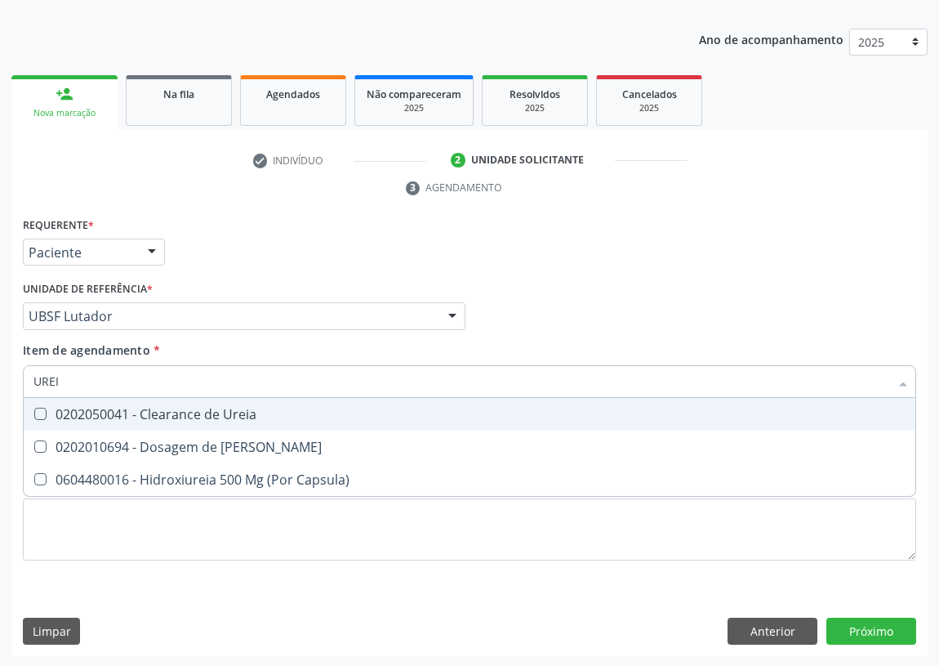
type input "UREIA"
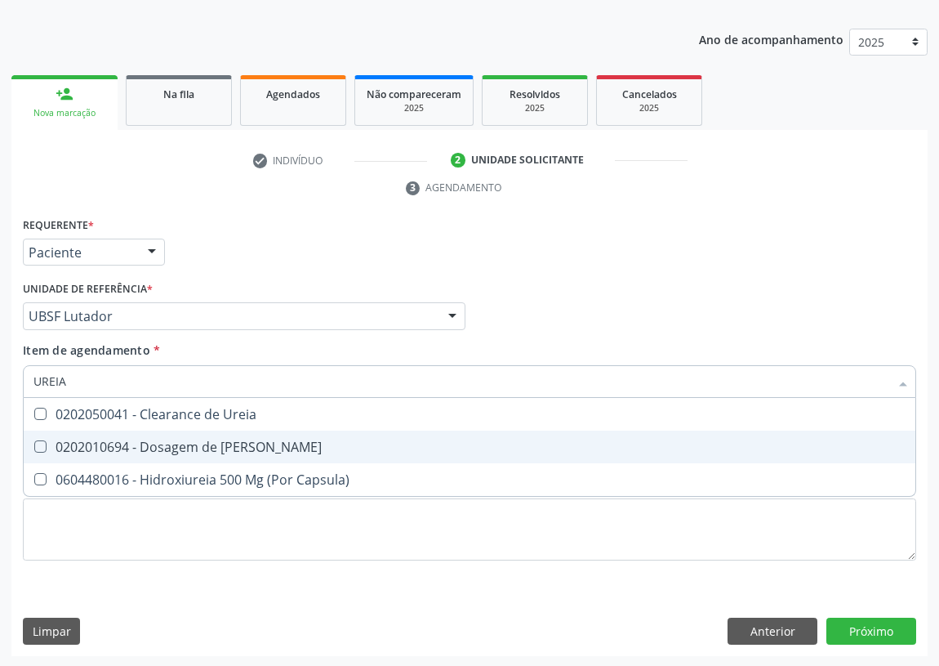
drag, startPoint x: 37, startPoint y: 443, endPoint x: 70, endPoint y: 377, distance: 73.4
click at [38, 440] on Ureia at bounding box center [40, 446] width 12 height 12
click at [34, 441] on Ureia "checkbox" at bounding box center [29, 446] width 11 height 11
checkbox Ureia "true"
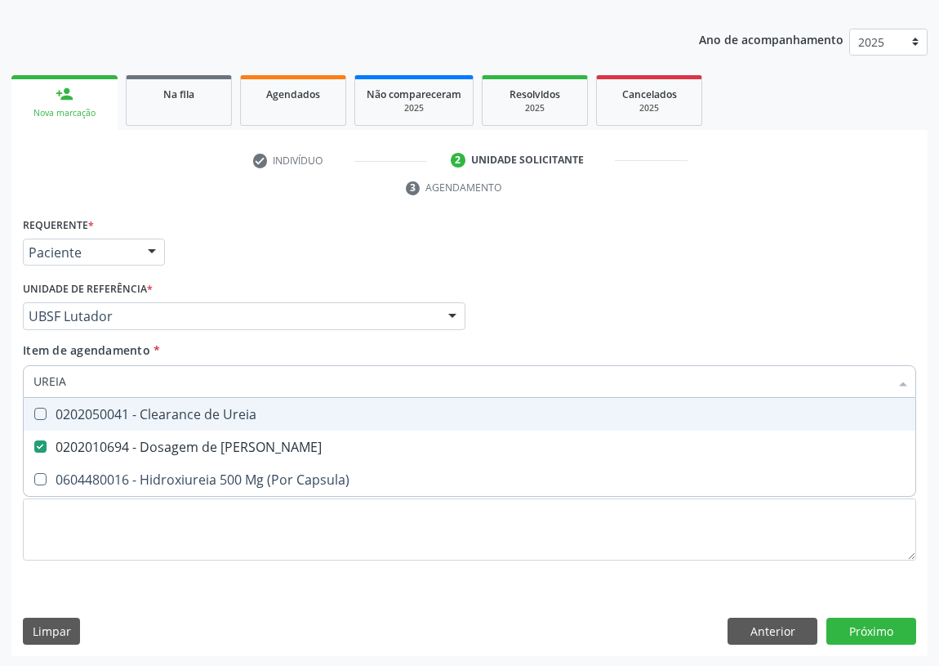
drag, startPoint x: 73, startPoint y: 375, endPoint x: 16, endPoint y: 383, distance: 56.9
click at [16, 383] on div "Requerente * Paciente Médico(a) Enfermeiro(a) Paciente Nenhum resultado encontr…" at bounding box center [469, 435] width 916 height 444
type input "C"
checkbox Ureia "false"
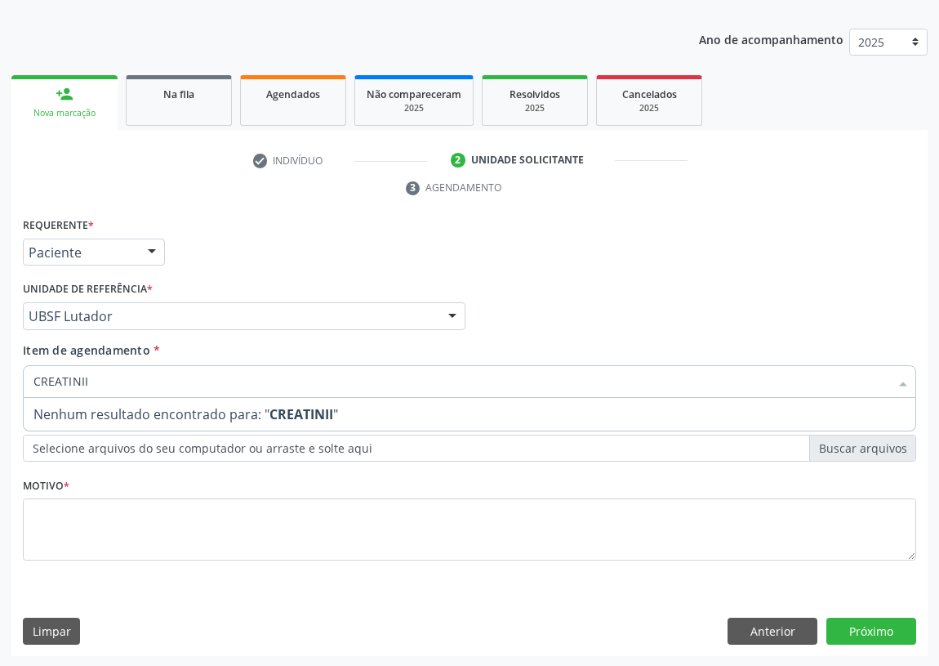
type input "CREATINI"
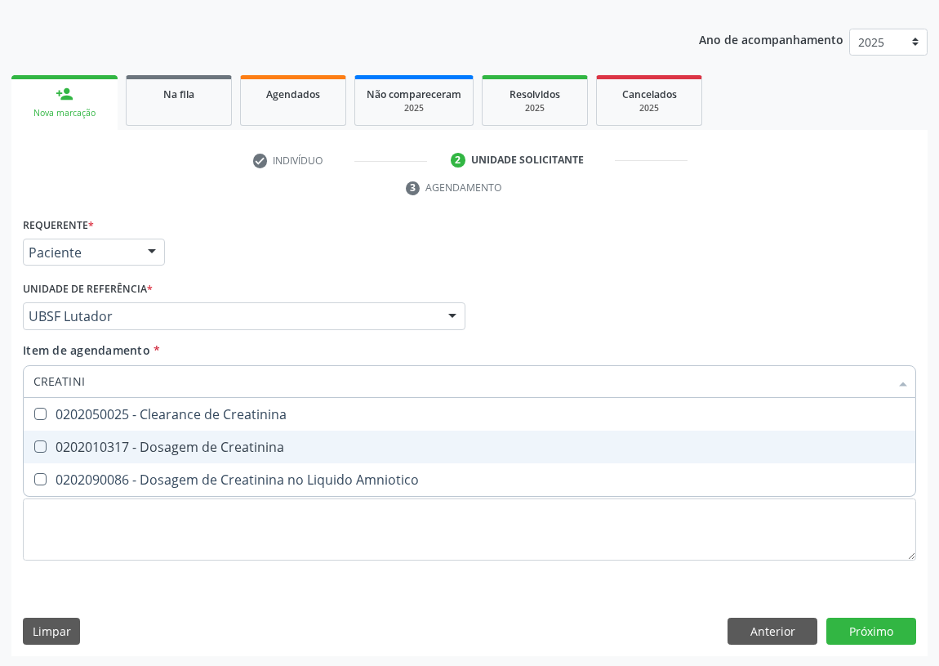
drag, startPoint x: 33, startPoint y: 444, endPoint x: 62, endPoint y: 406, distance: 47.2
click at [36, 442] on Creatinina at bounding box center [40, 446] width 12 height 12
click at [34, 442] on Creatinina "checkbox" at bounding box center [29, 446] width 11 height 11
checkbox Creatinina "true"
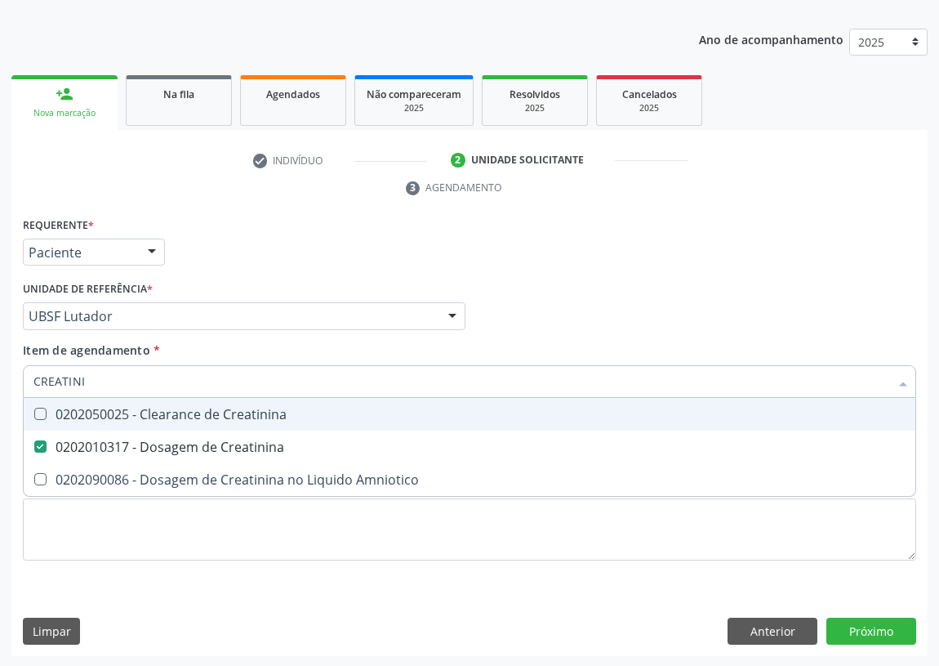
click at [29, 383] on div "CREATINI" at bounding box center [470, 381] width 894 height 33
type input "02"
checkbox Creatinina "false"
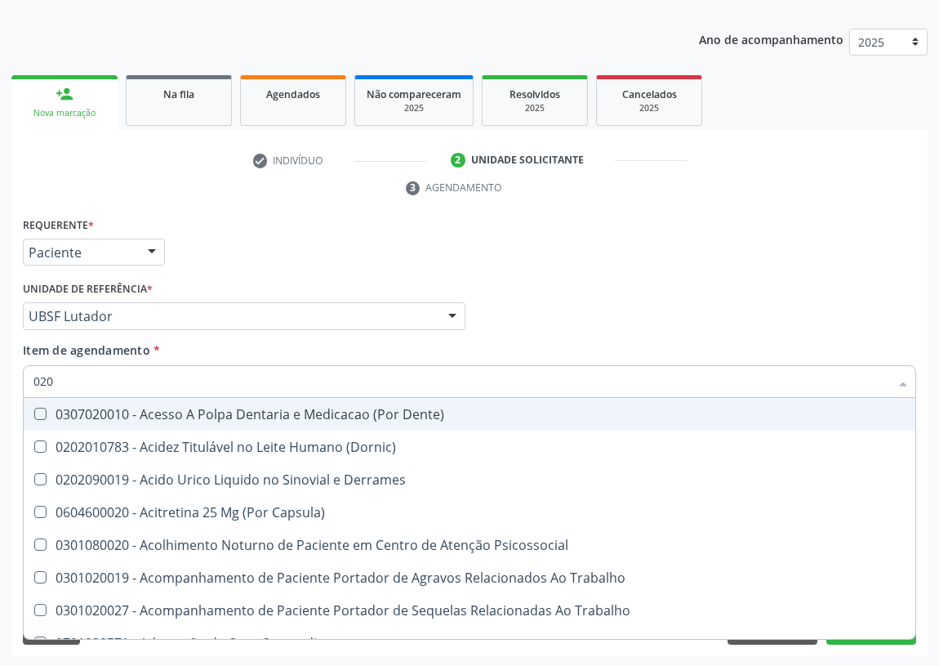
type input "0202"
checkbox Ocular "true"
checkbox Aberto\) "true"
checkbox Cortante "true"
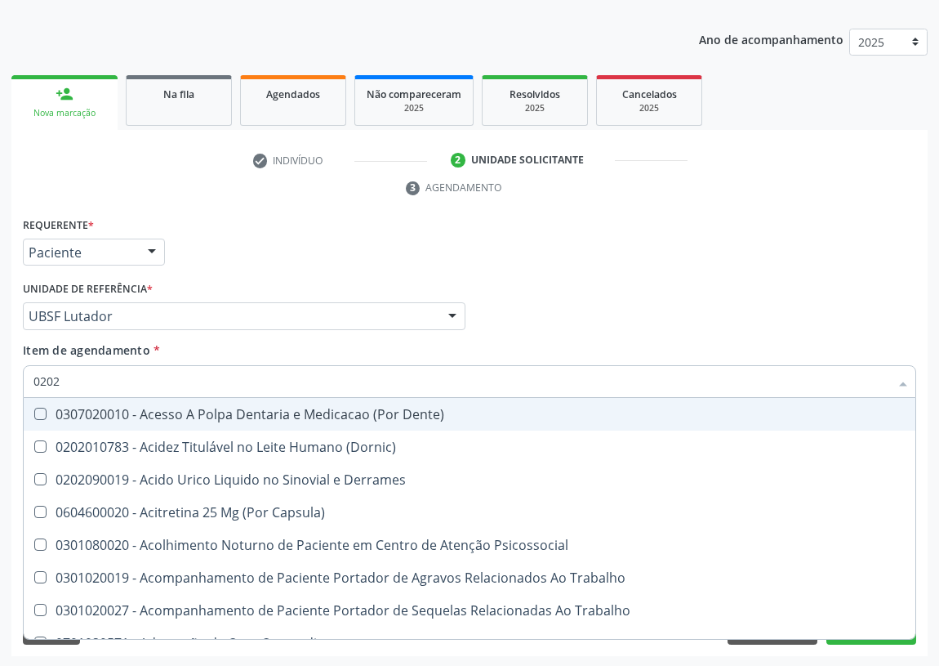
checkbox Drogas "true"
checkbox Reservatorio "true"
checkbox Paratireoides "true"
checkbox 67 "true"
checkbox Aspiracao "true"
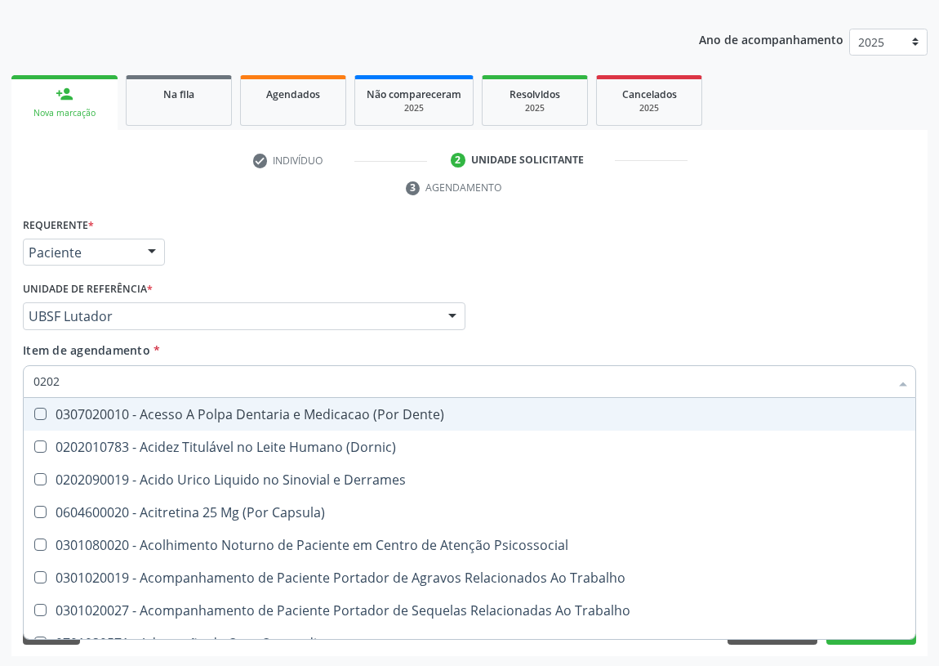
checkbox Projecoes\) "true"
checkbox Captacao "true"
checkbox Revisao "true"
checkbox Hdl "false"
checkbox Ldl "false"
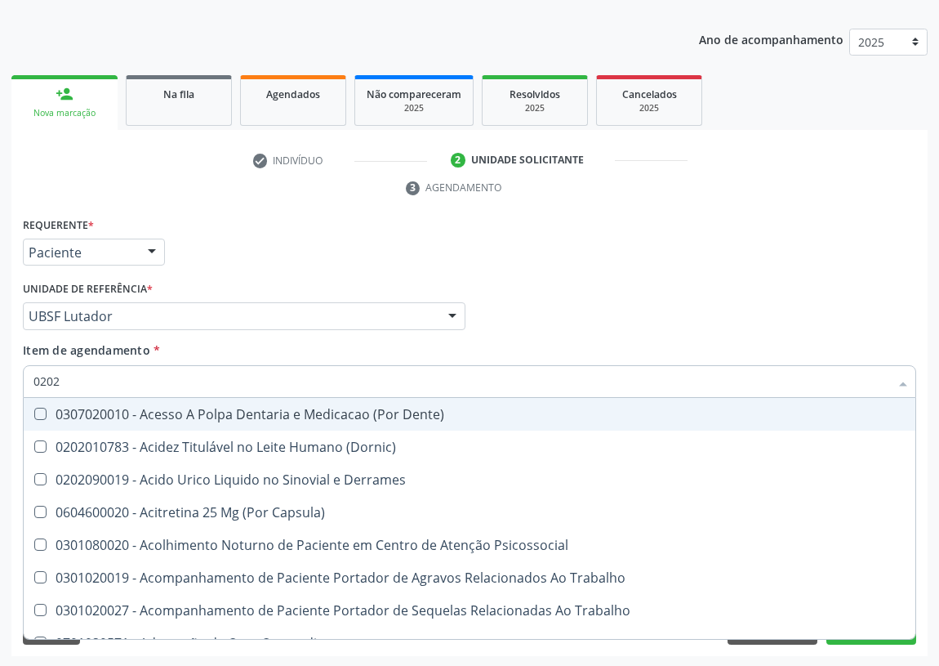
checkbox Creatinina "false"
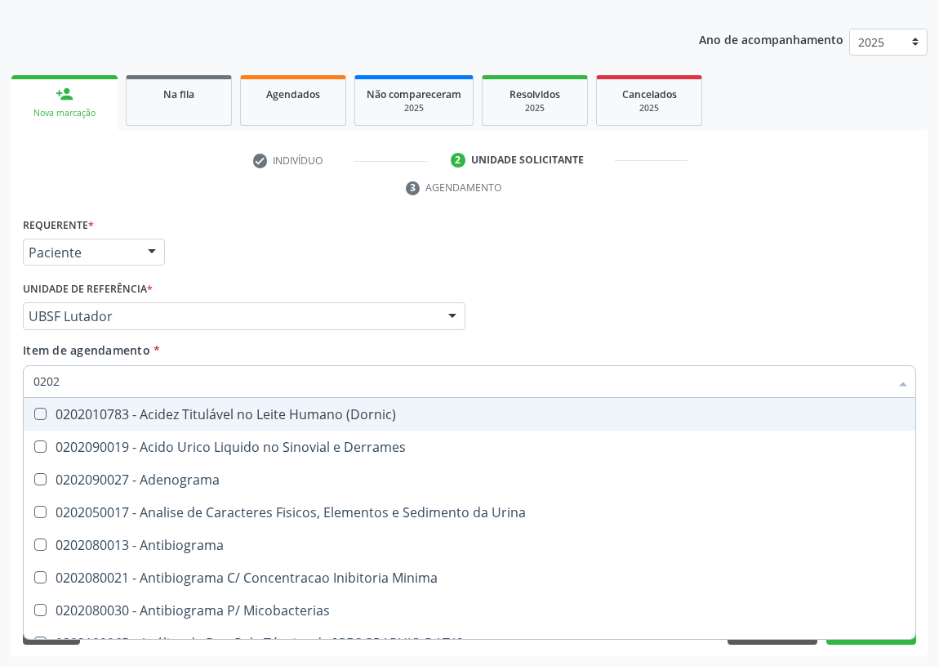
type input "02020"
checkbox Barbituratos "true"
checkbox Benzodiazepinicos "true"
checkbox Calcitonina "true"
checkbox Hdl "false"
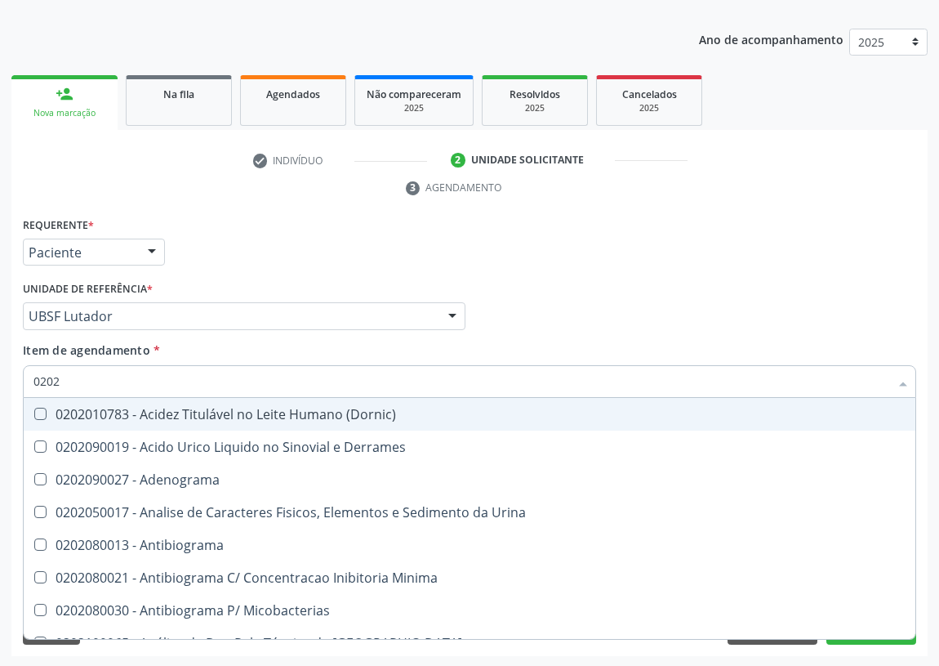
checkbox Ldl "false"
checkbox Creatinina "false"
checkbox Xiii "true"
checkbox Formaldeido "true"
checkbox Fosforo "true"
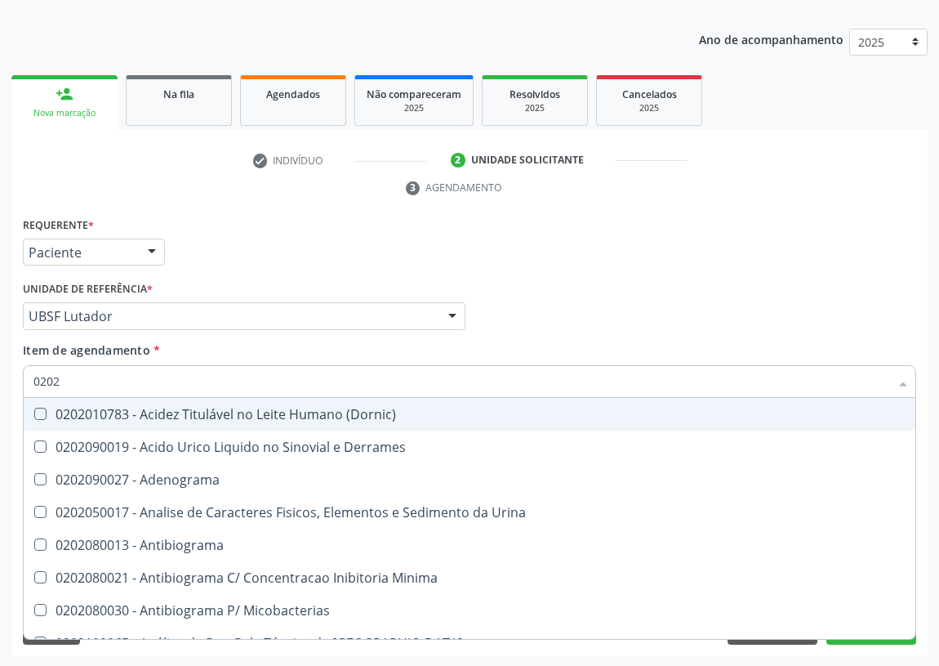
checkbox Glicose "false"
checkbox Glicosilada "false"
checkbox \(Tsh\) "false"
checkbox Porfirinas "true"
checkbox Progesterona "true"
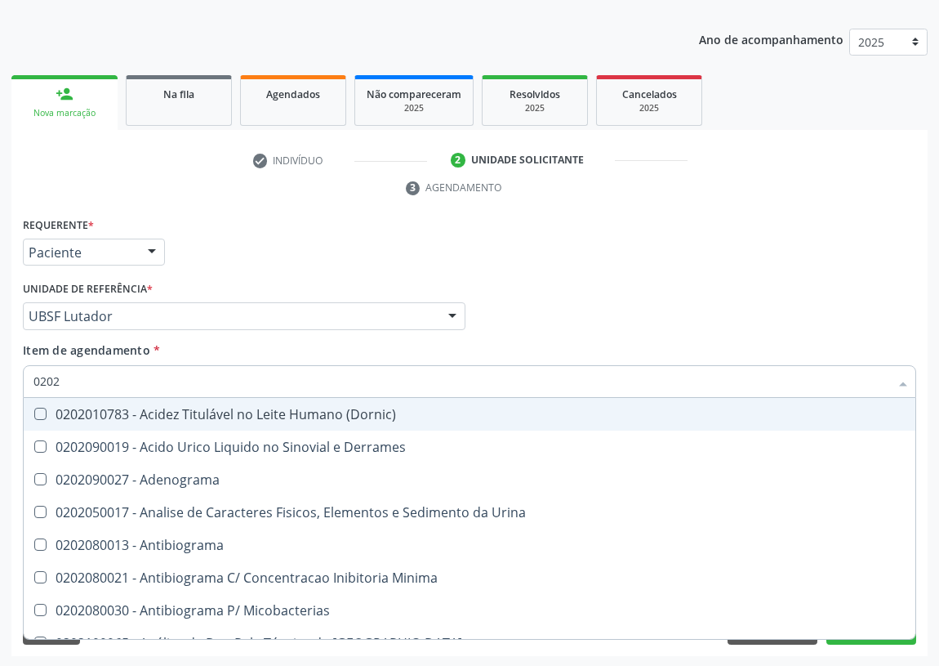
checkbox Prolactina "true"
checkbox Horas\) "true"
checkbox Quinidina "true"
checkbox \(T4\) "false"
checkbox \(Tgo\) "false"
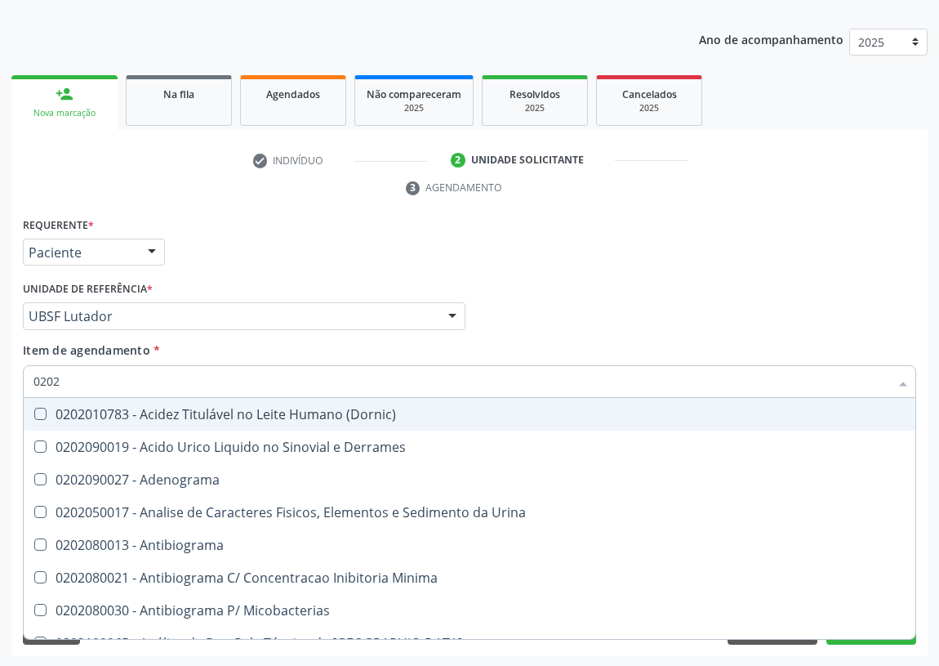
checkbox \(Tgp\) "false"
checkbox Triglicerideos "false"
checkbox Ureia "false"
checkbox Zinco "true"
checkbox Completo "false"
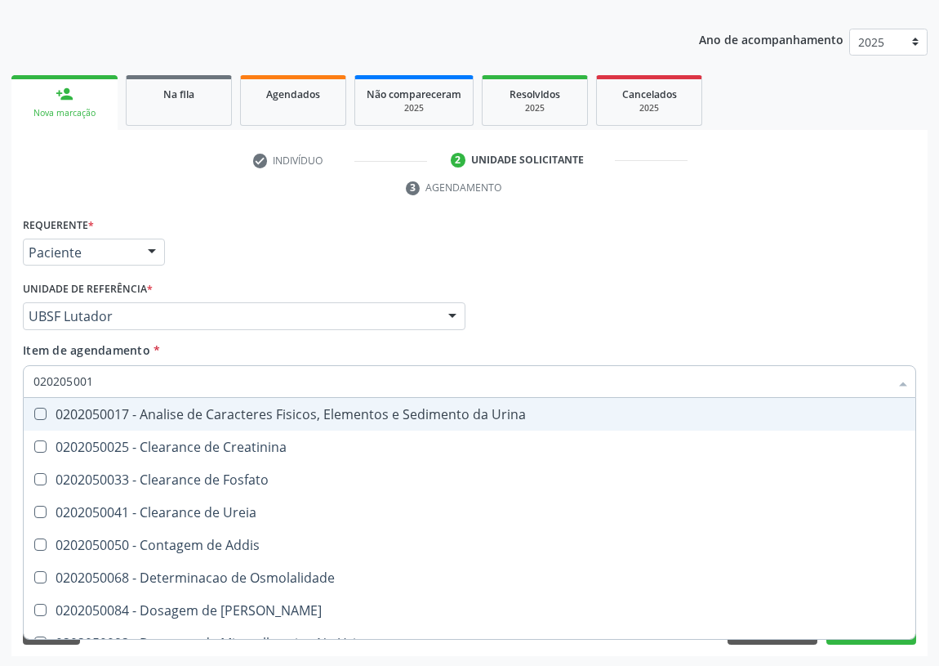
type input "0202050017"
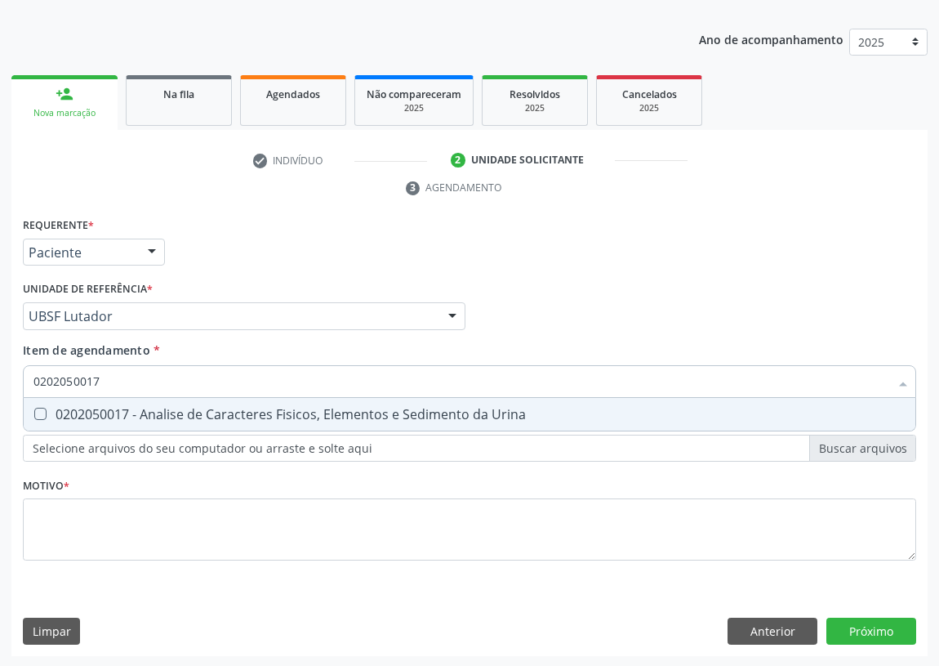
drag, startPoint x: 39, startPoint y: 408, endPoint x: 16, endPoint y: 487, distance: 82.5
click at [38, 412] on Urina at bounding box center [40, 414] width 12 height 12
click at [34, 412] on Urina "checkbox" at bounding box center [29, 413] width 11 height 11
checkbox Urina "true"
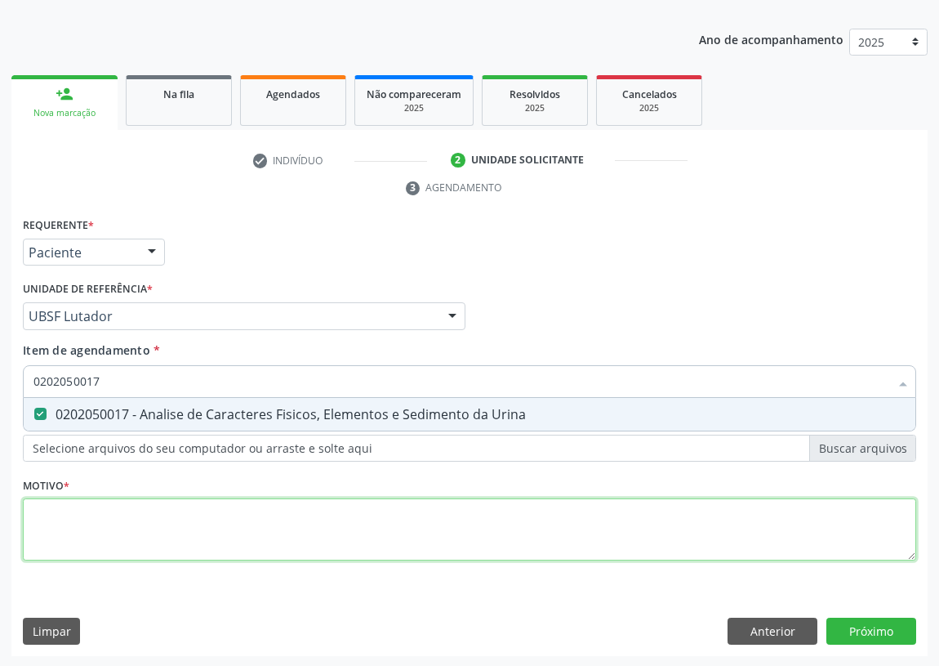
click at [42, 538] on div "Requerente * Paciente Médico(a) Enfermeiro(a) Paciente Nenhum resultado encontr…" at bounding box center [470, 398] width 894 height 370
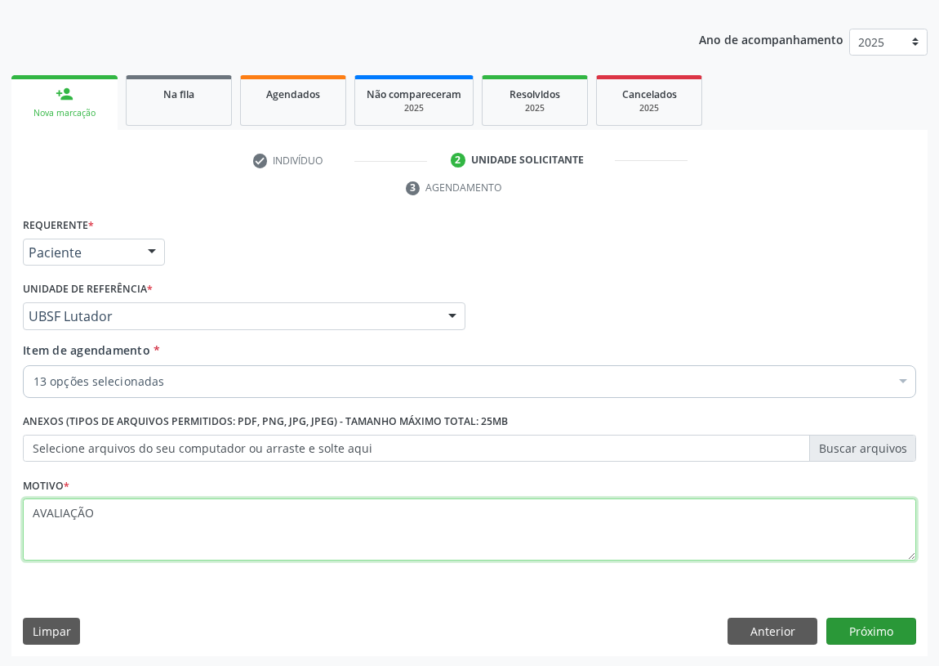
type textarea "AVALIAÇÃO"
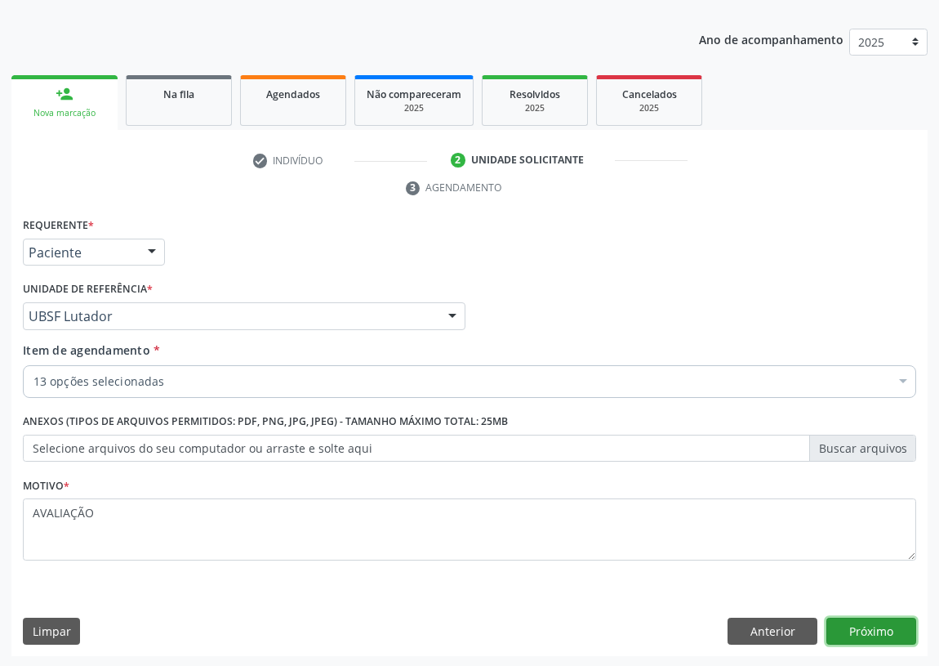
drag, startPoint x: 877, startPoint y: 623, endPoint x: 686, endPoint y: 574, distance: 197.3
click at [866, 614] on div "Requerente * Paciente Médico(a) Enfermeiro(a) Paciente Nenhum resultado encontr…" at bounding box center [469, 435] width 916 height 444
click at [868, 619] on button "Próximo" at bounding box center [872, 632] width 90 height 28
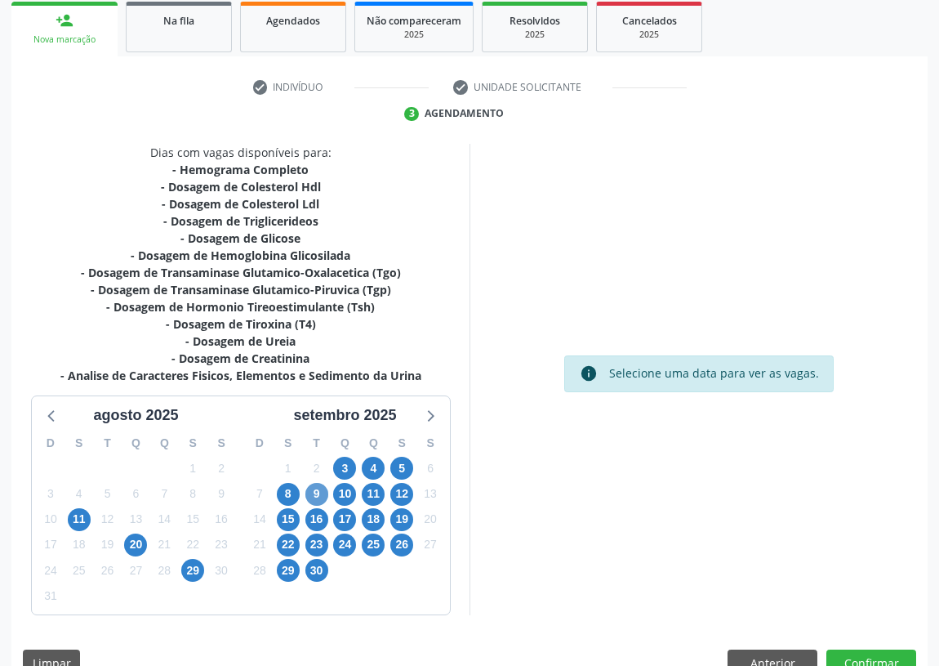
scroll to position [243, 0]
click at [343, 466] on span "3" at bounding box center [344, 467] width 23 height 23
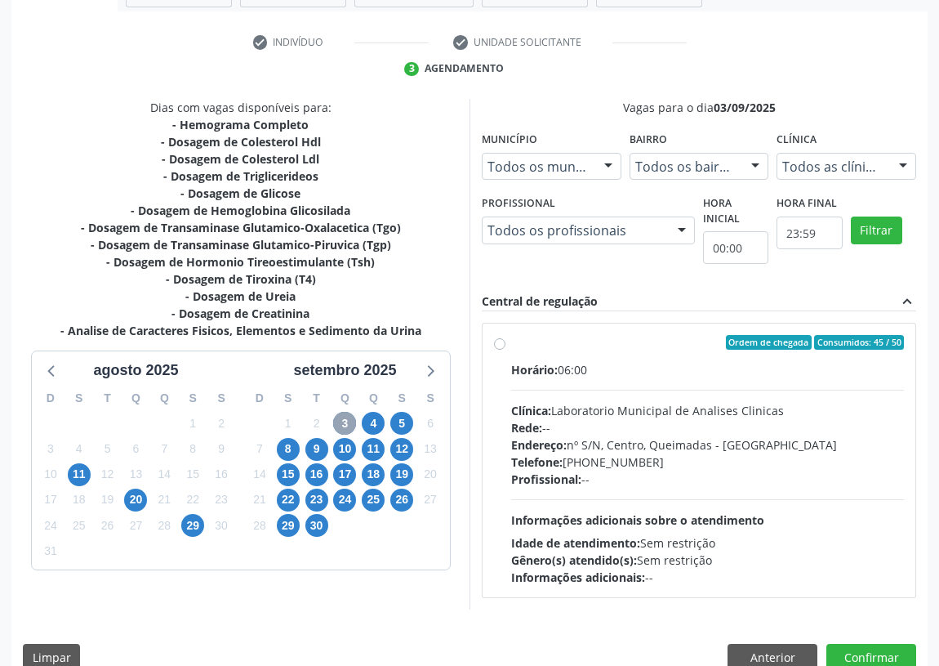
scroll to position [314, 0]
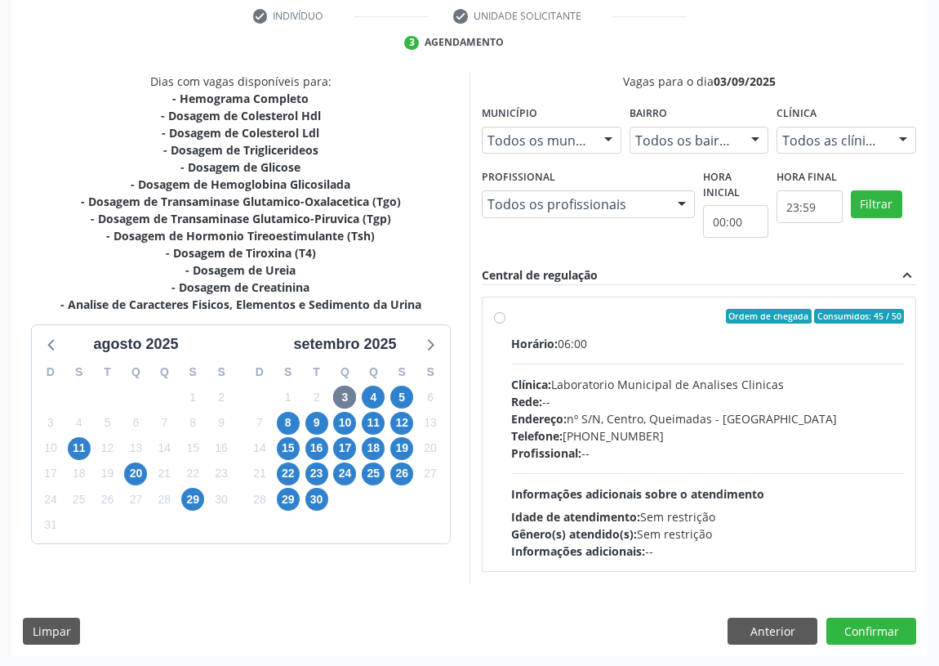
click at [511, 315] on label "Ordem de chegada Consumidos: 45 / 50 Horário: 06:00 Clínica: Laboratorio Munici…" at bounding box center [707, 434] width 393 height 251
click at [498, 315] on input "Ordem de chegada Consumidos: 45 / 50 Horário: 06:00 Clínica: Laboratorio Munici…" at bounding box center [499, 316] width 11 height 15
radio input "true"
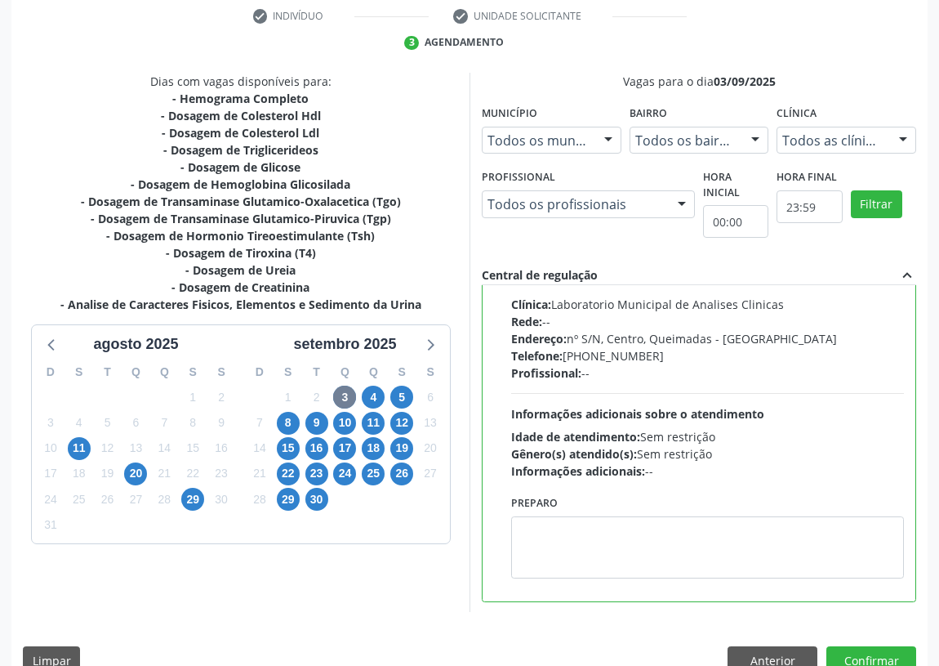
scroll to position [81, 0]
click at [591, 555] on textarea at bounding box center [707, 546] width 393 height 62
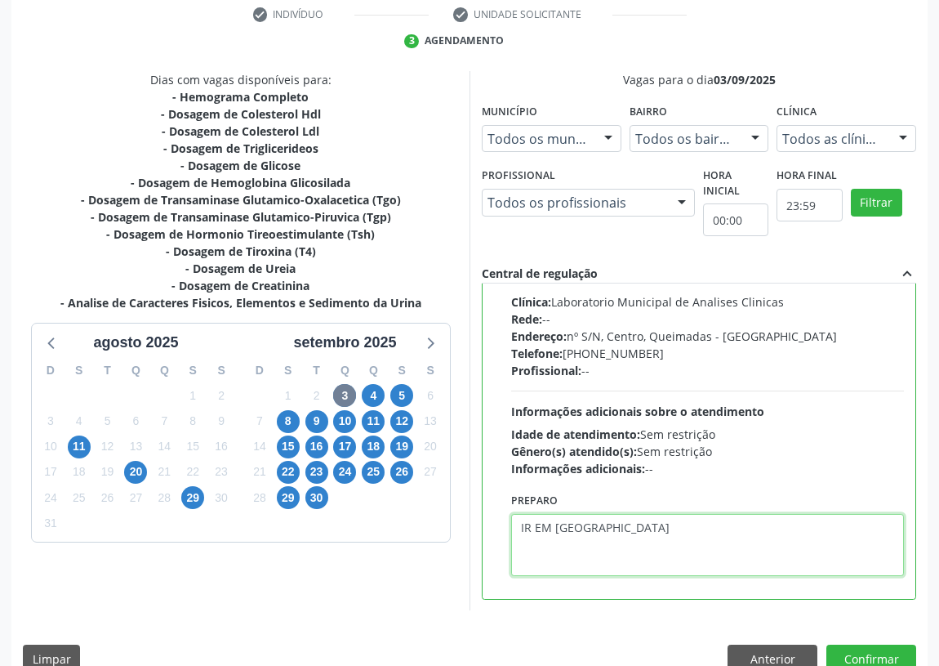
scroll to position [343, 0]
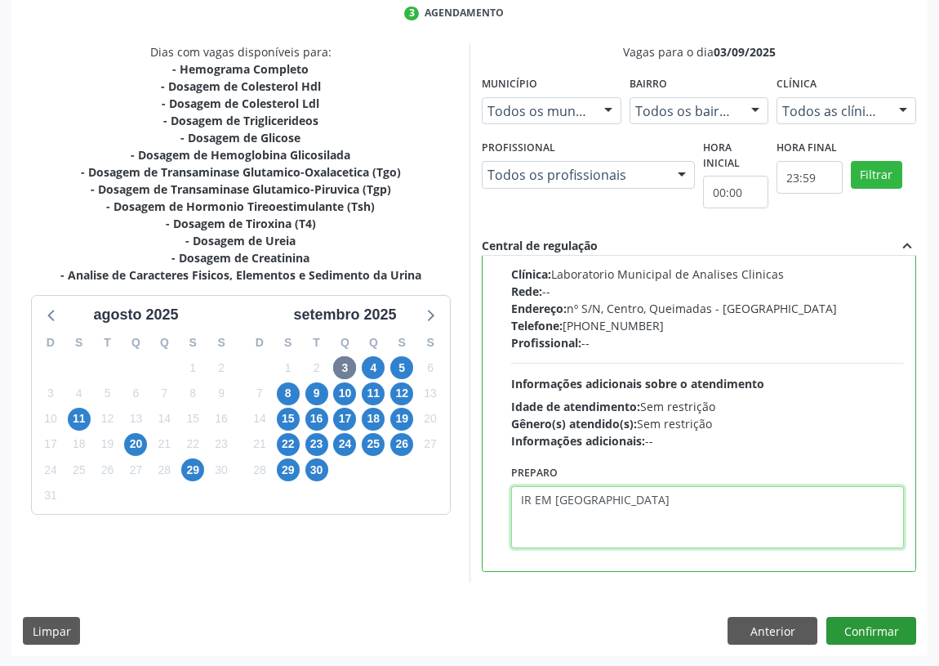
type textarea "IR EM [GEOGRAPHIC_DATA]"
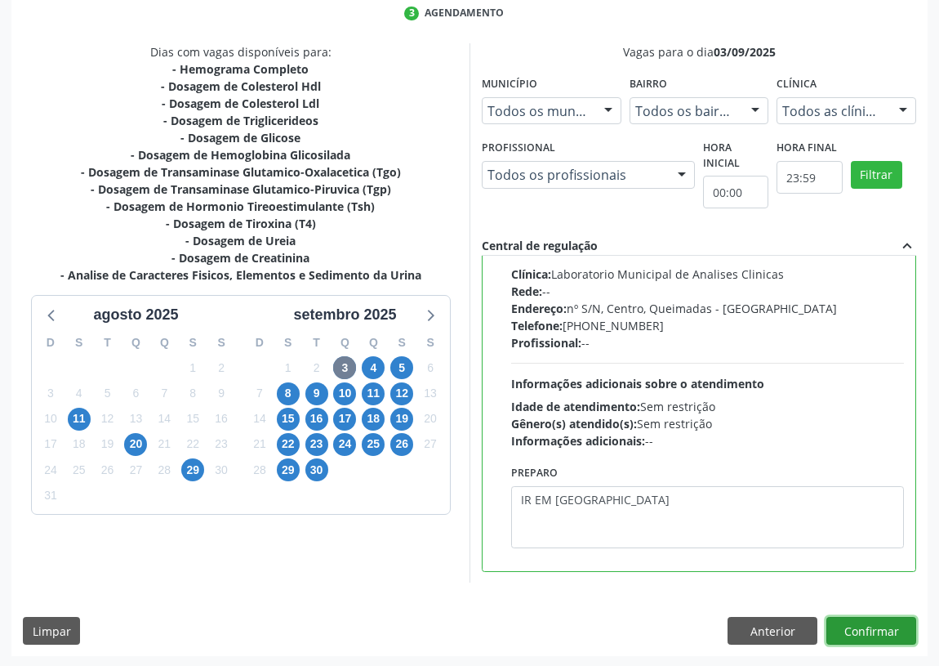
click at [867, 625] on button "Confirmar" at bounding box center [872, 631] width 90 height 28
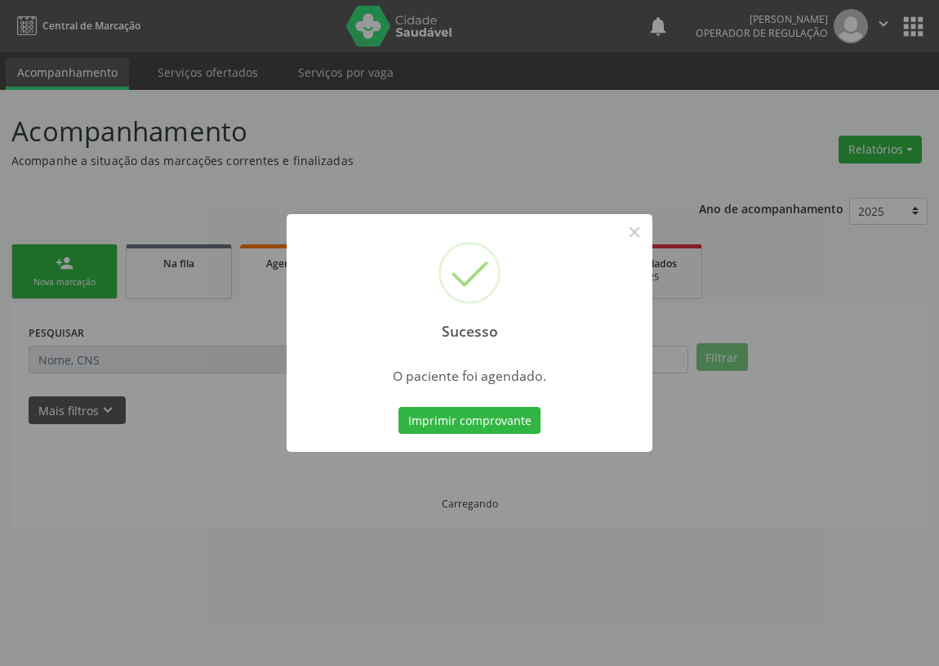
scroll to position [0, 0]
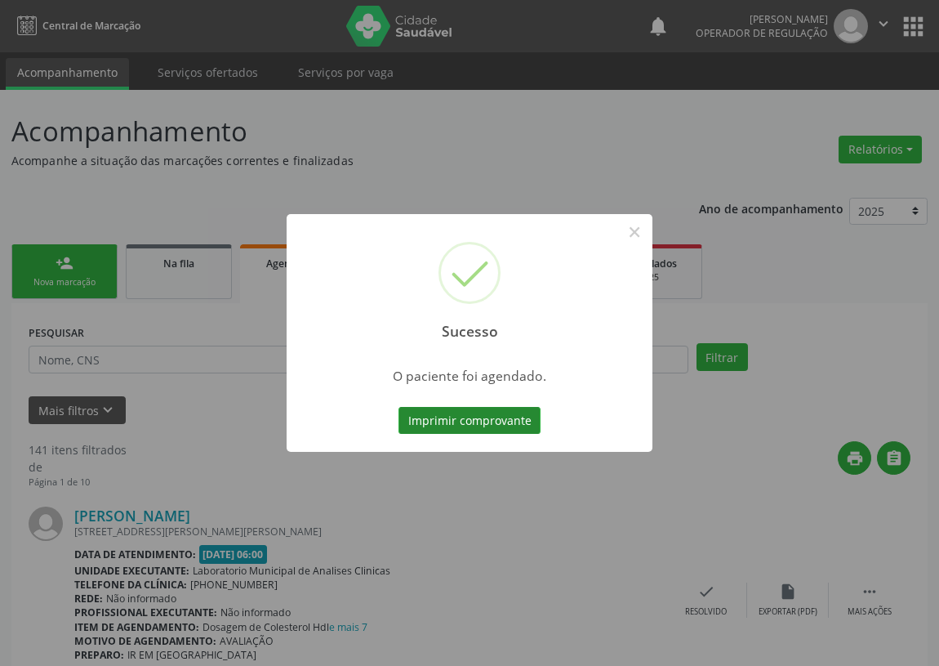
click at [484, 420] on button "Imprimir comprovante" at bounding box center [470, 421] width 142 height 28
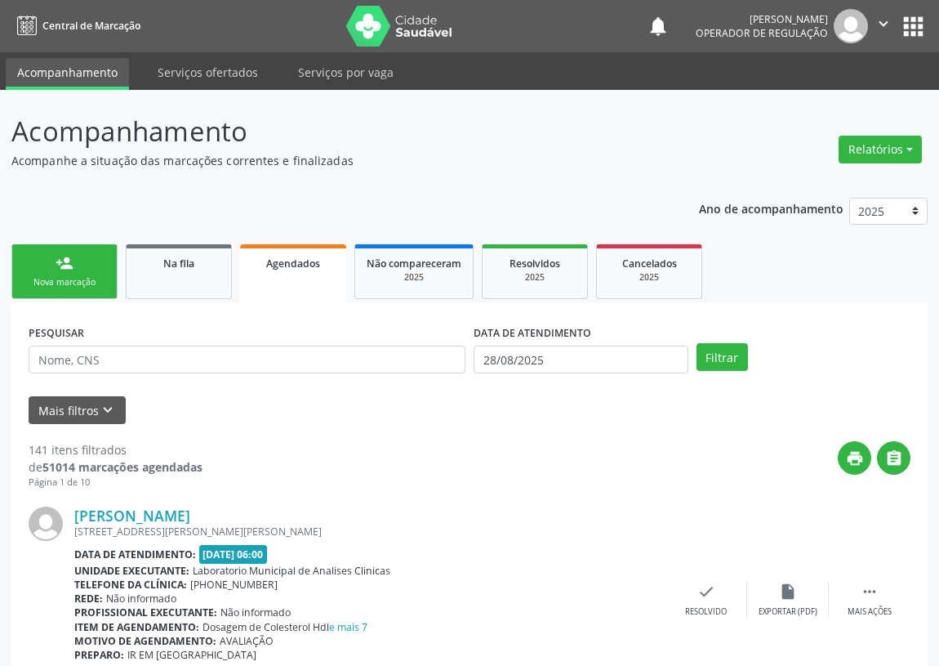
click at [41, 263] on link "person_add Nova marcação" at bounding box center [64, 271] width 106 height 55
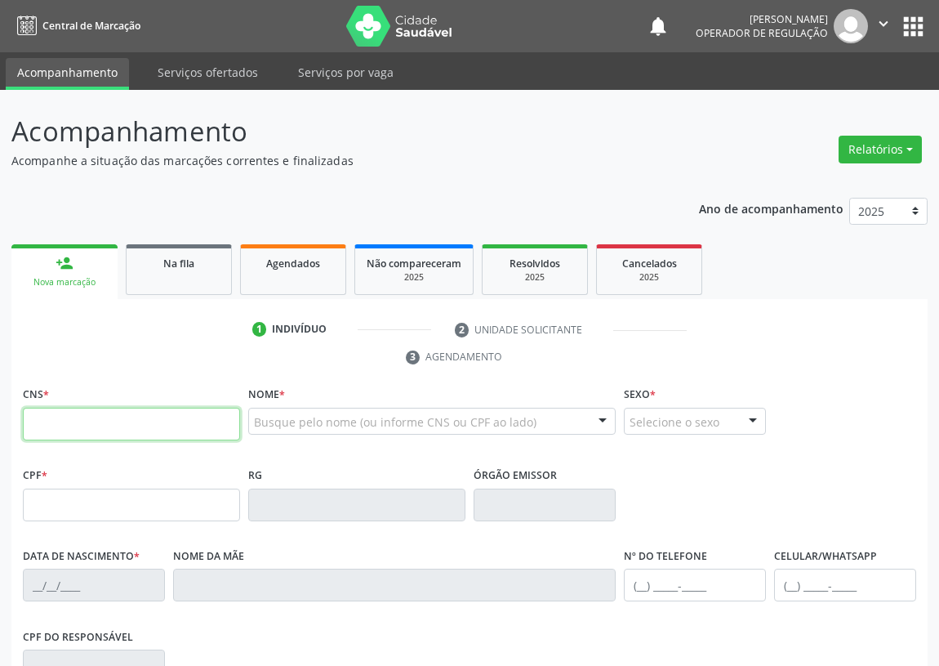
click at [44, 424] on input "text" at bounding box center [131, 424] width 217 height 33
